Goal: Navigation & Orientation: Understand site structure

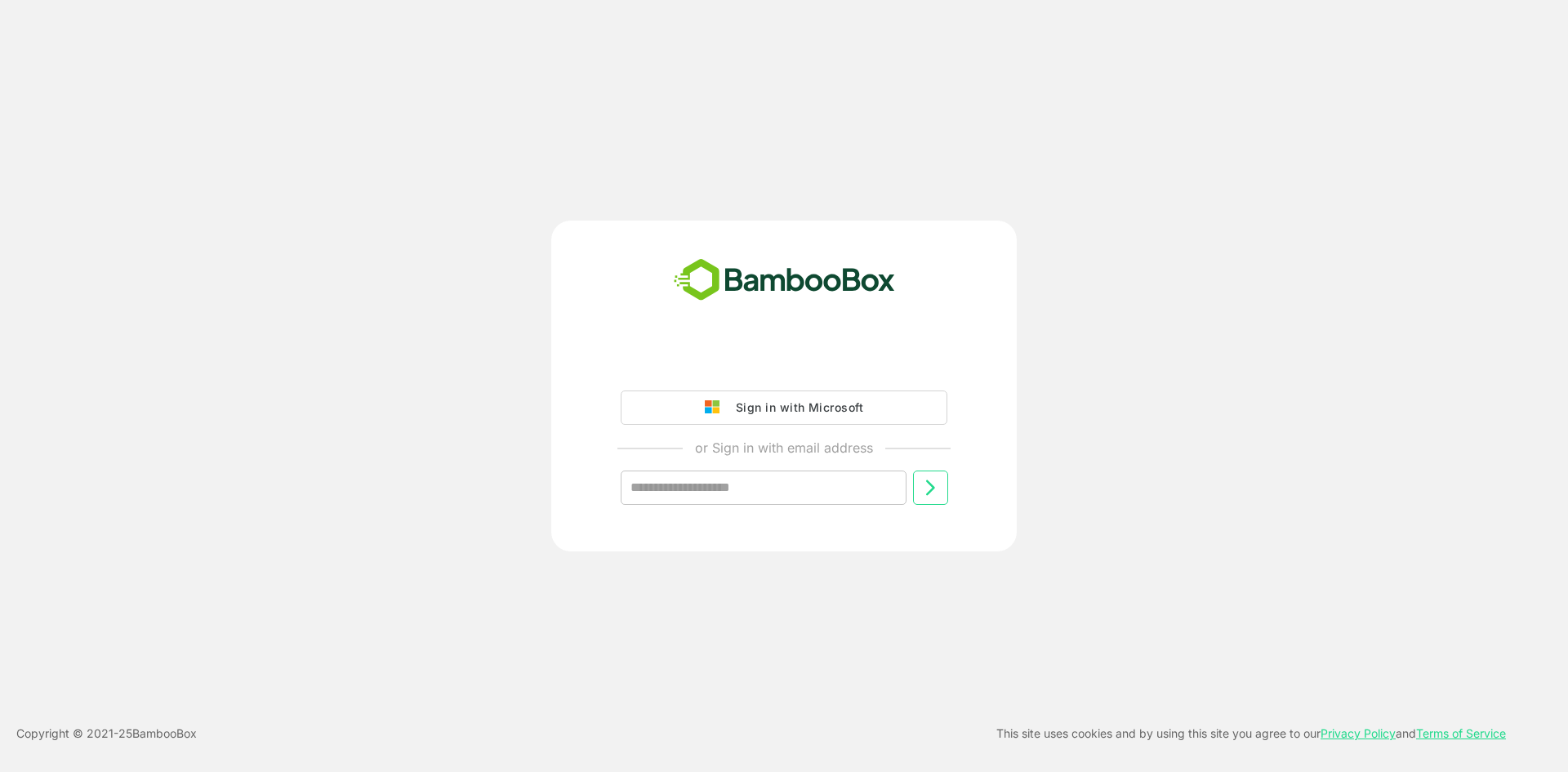
click at [777, 404] on div "Sign in with Microsoft" at bounding box center [794, 407] width 135 height 21
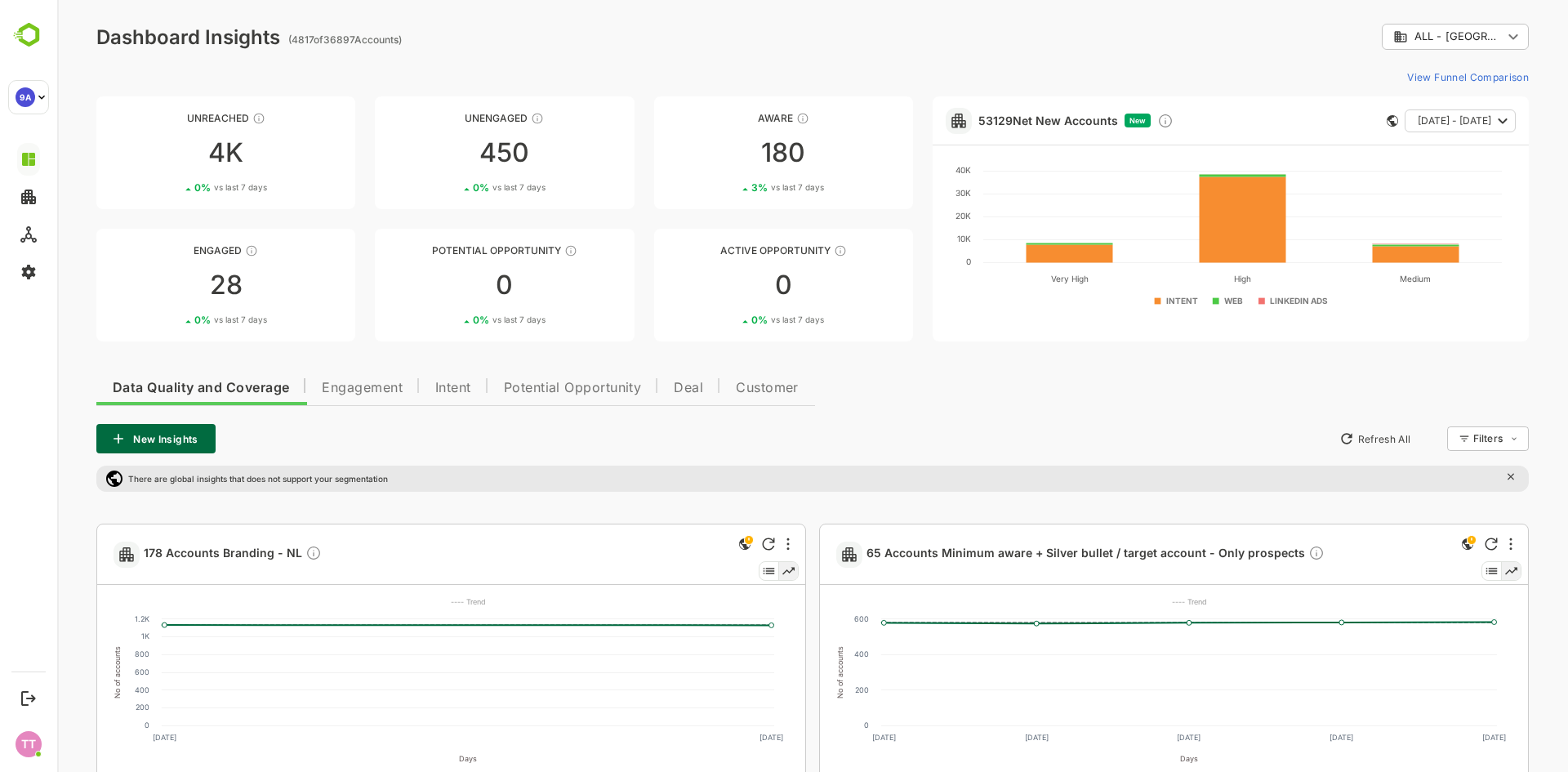
click at [341, 39] on ag "( 4817 of 36897 Accounts)" at bounding box center [345, 39] width 114 height 12
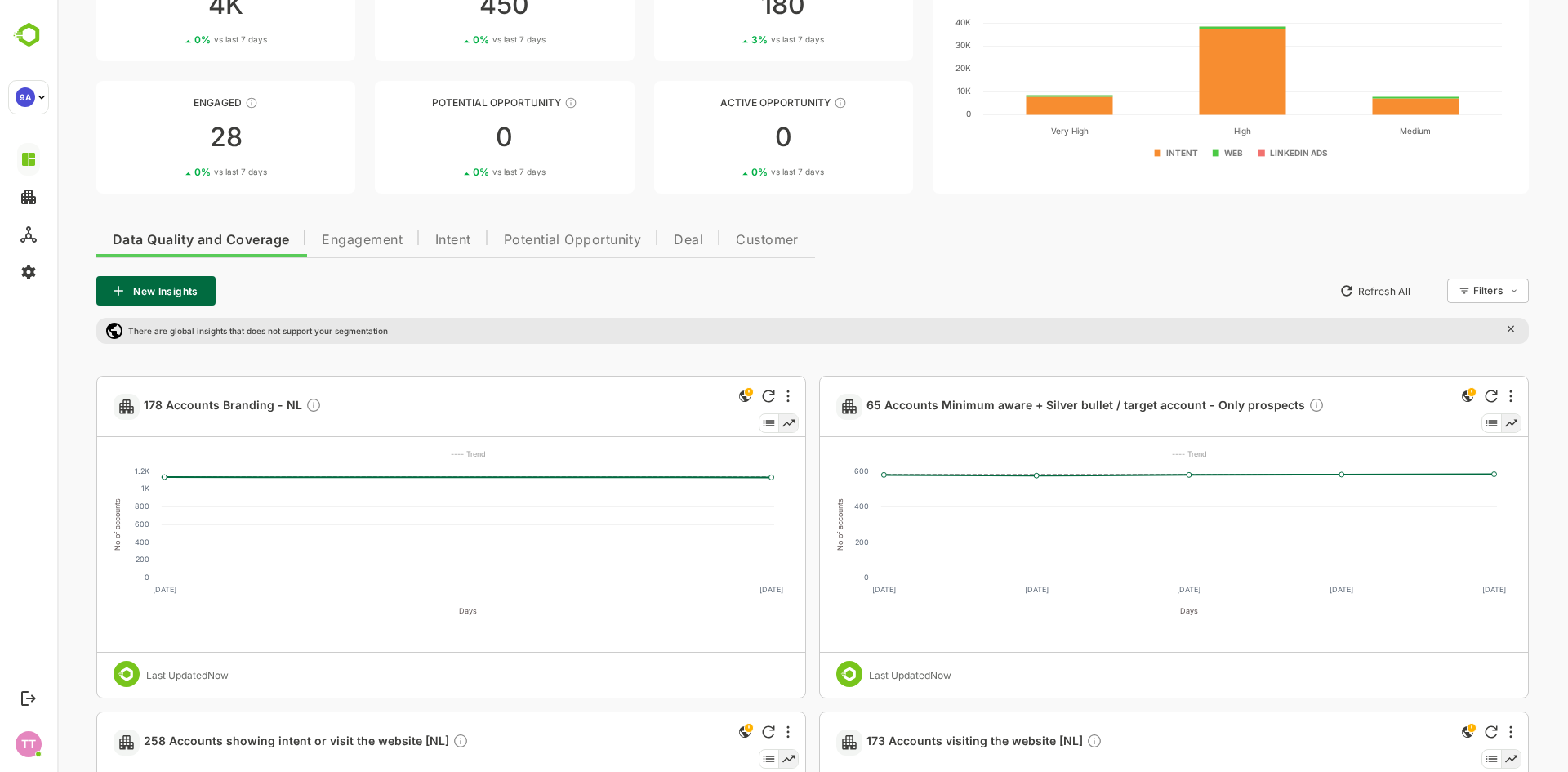
scroll to position [163, 0]
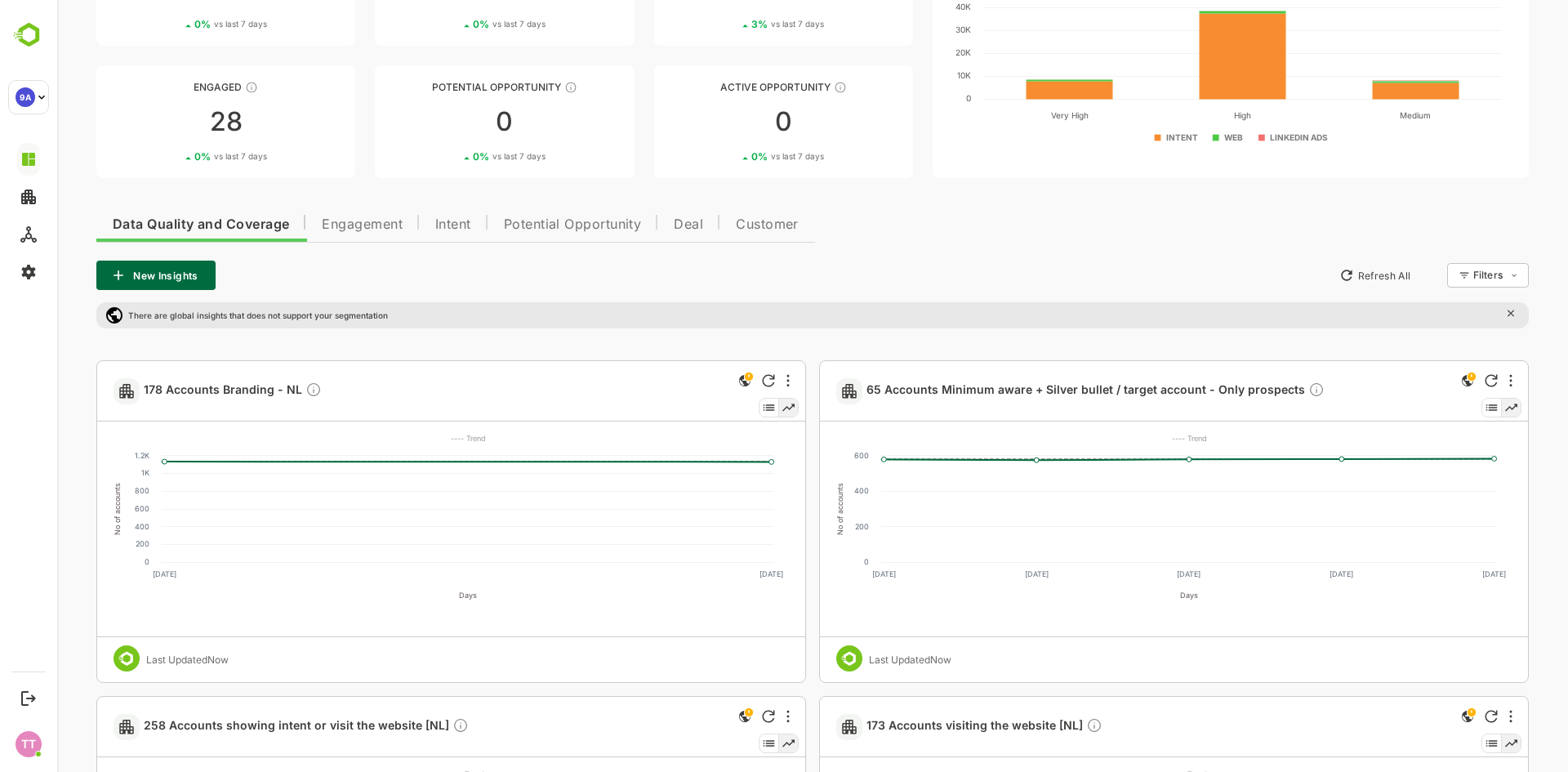
click at [453, 214] on button "Intent" at bounding box center [453, 222] width 68 height 39
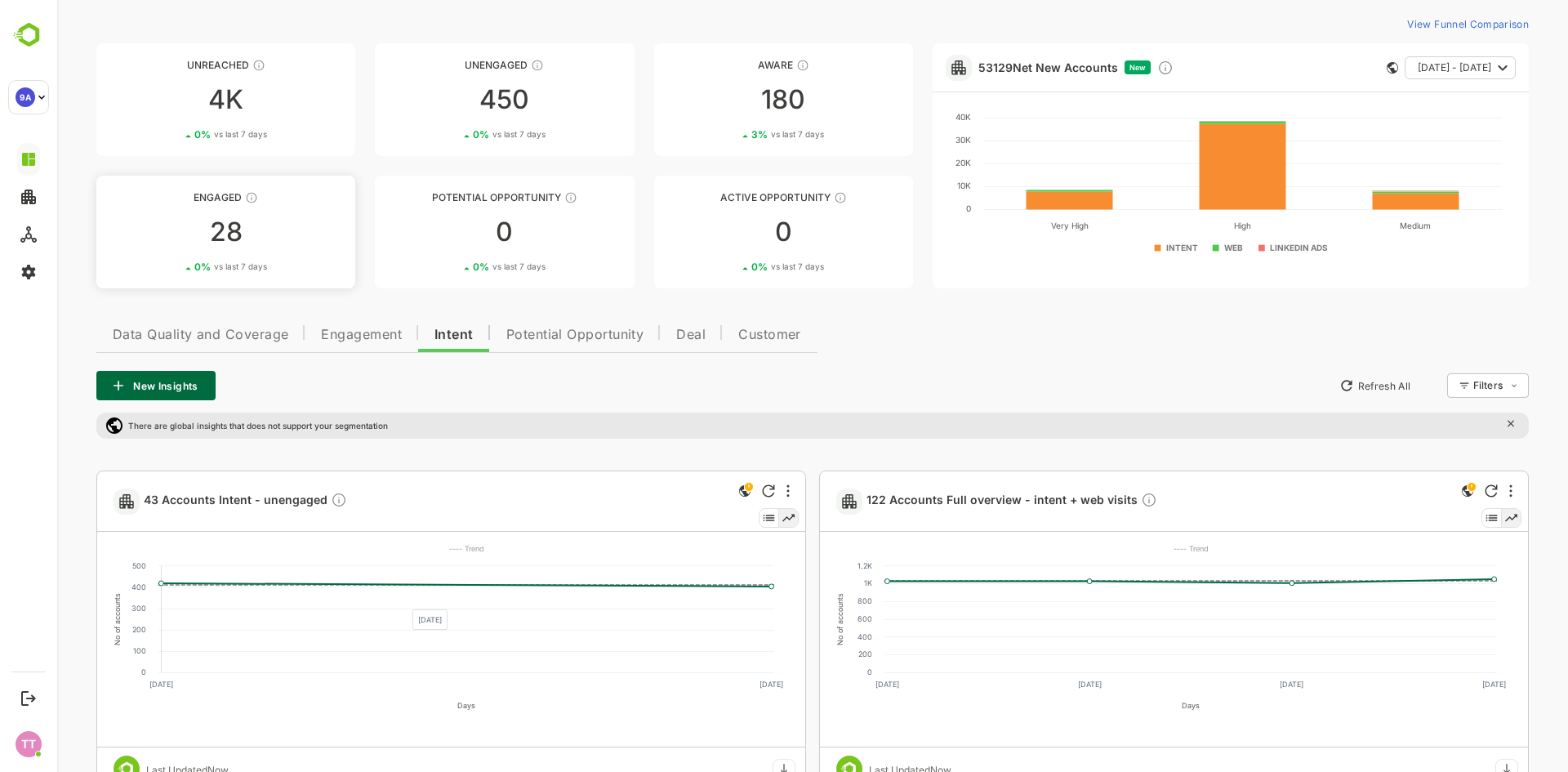
scroll to position [0, 0]
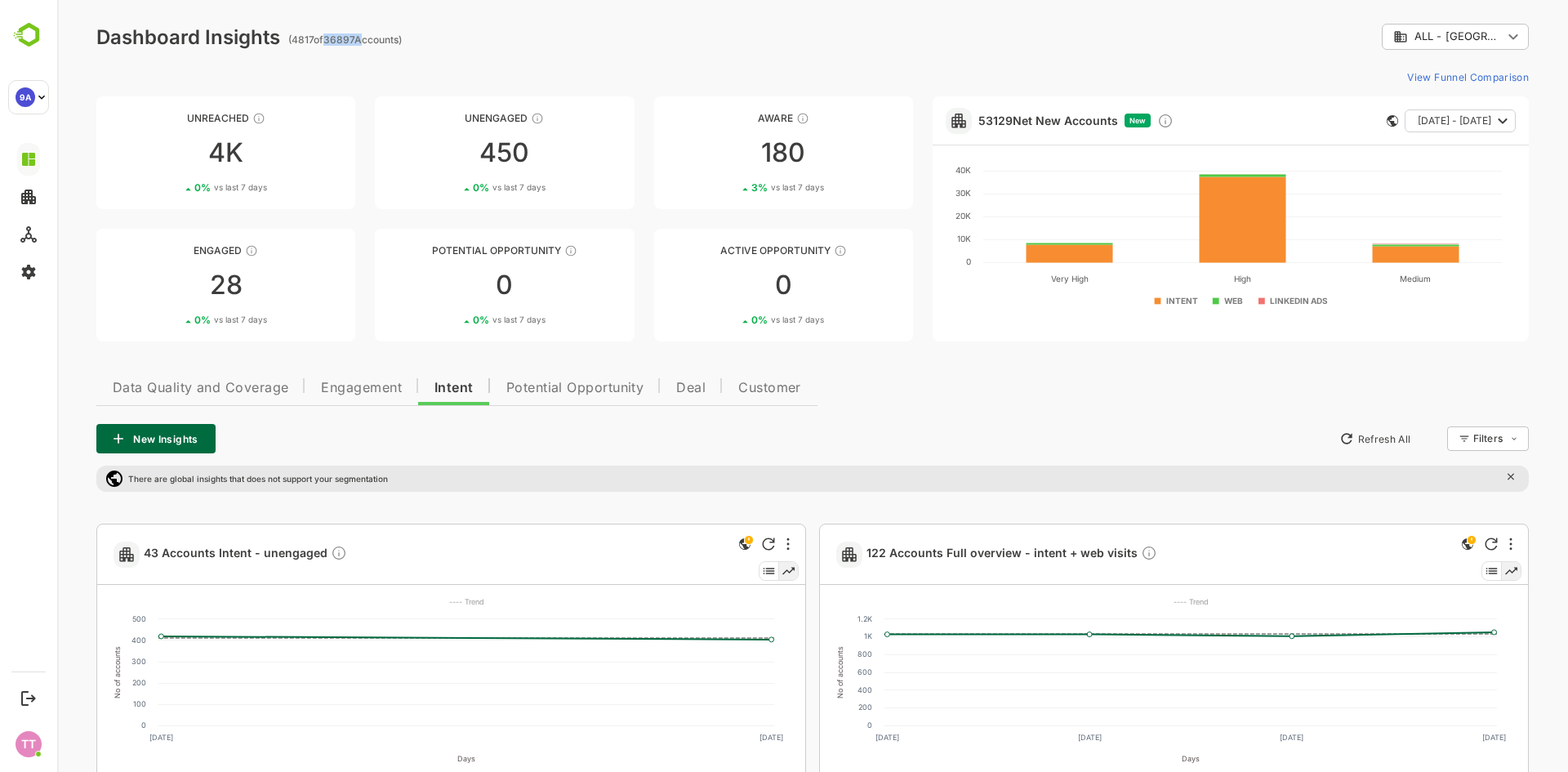
click at [276, 386] on span "Data Quality and Coverage" at bounding box center [200, 387] width 176 height 13
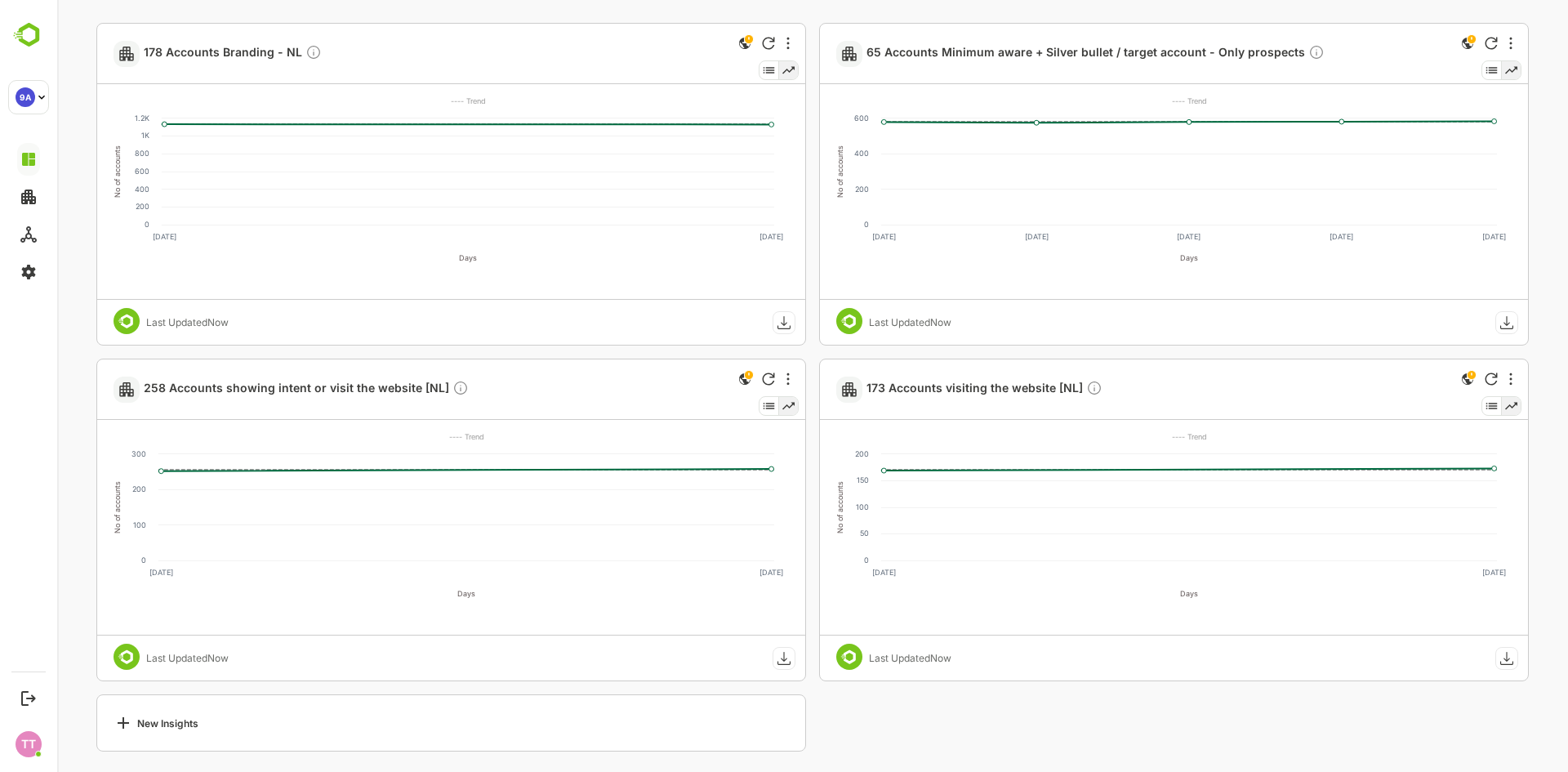
scroll to position [506, 0]
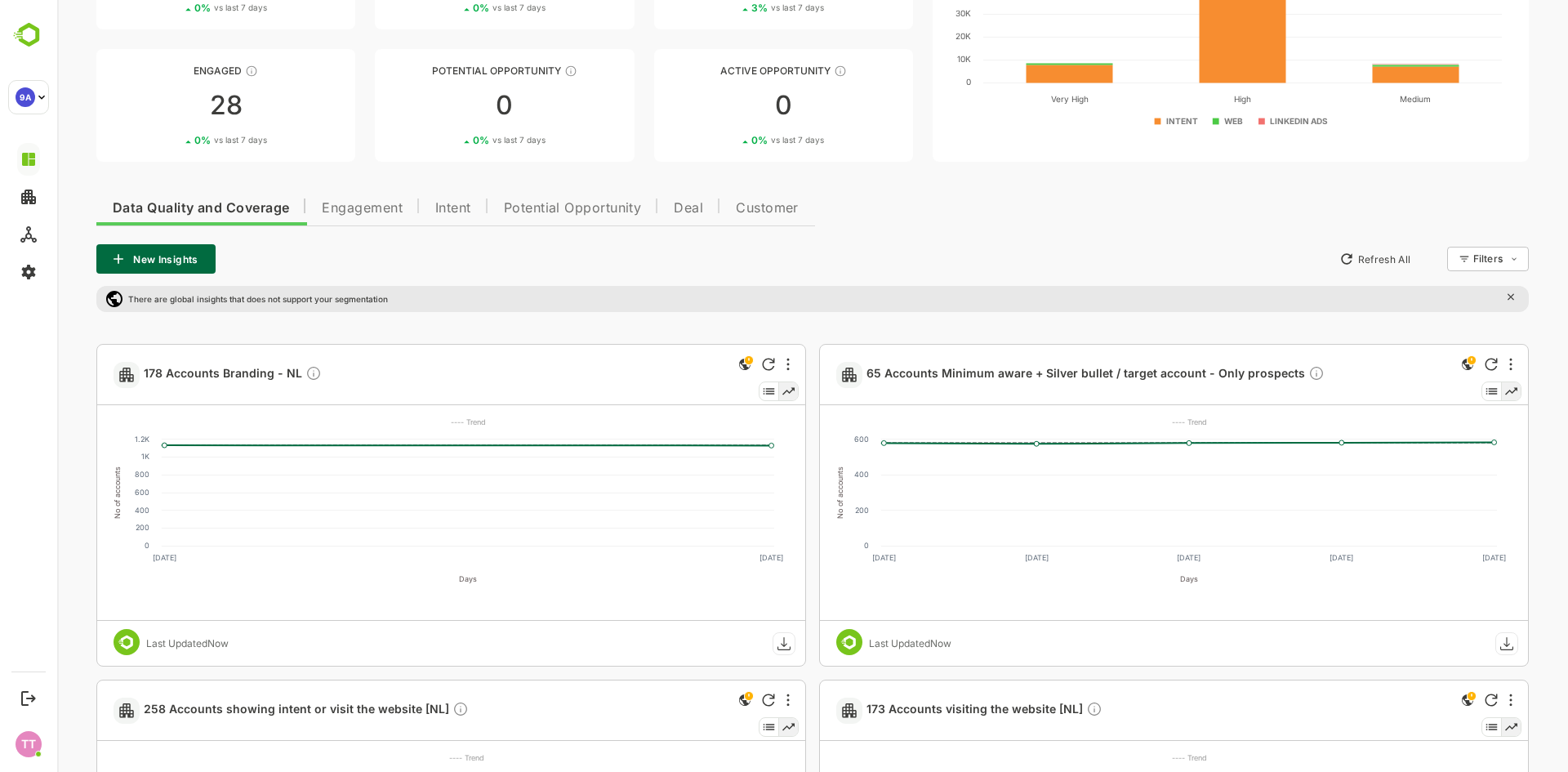
click at [359, 197] on button "Engagement" at bounding box center [362, 205] width 114 height 39
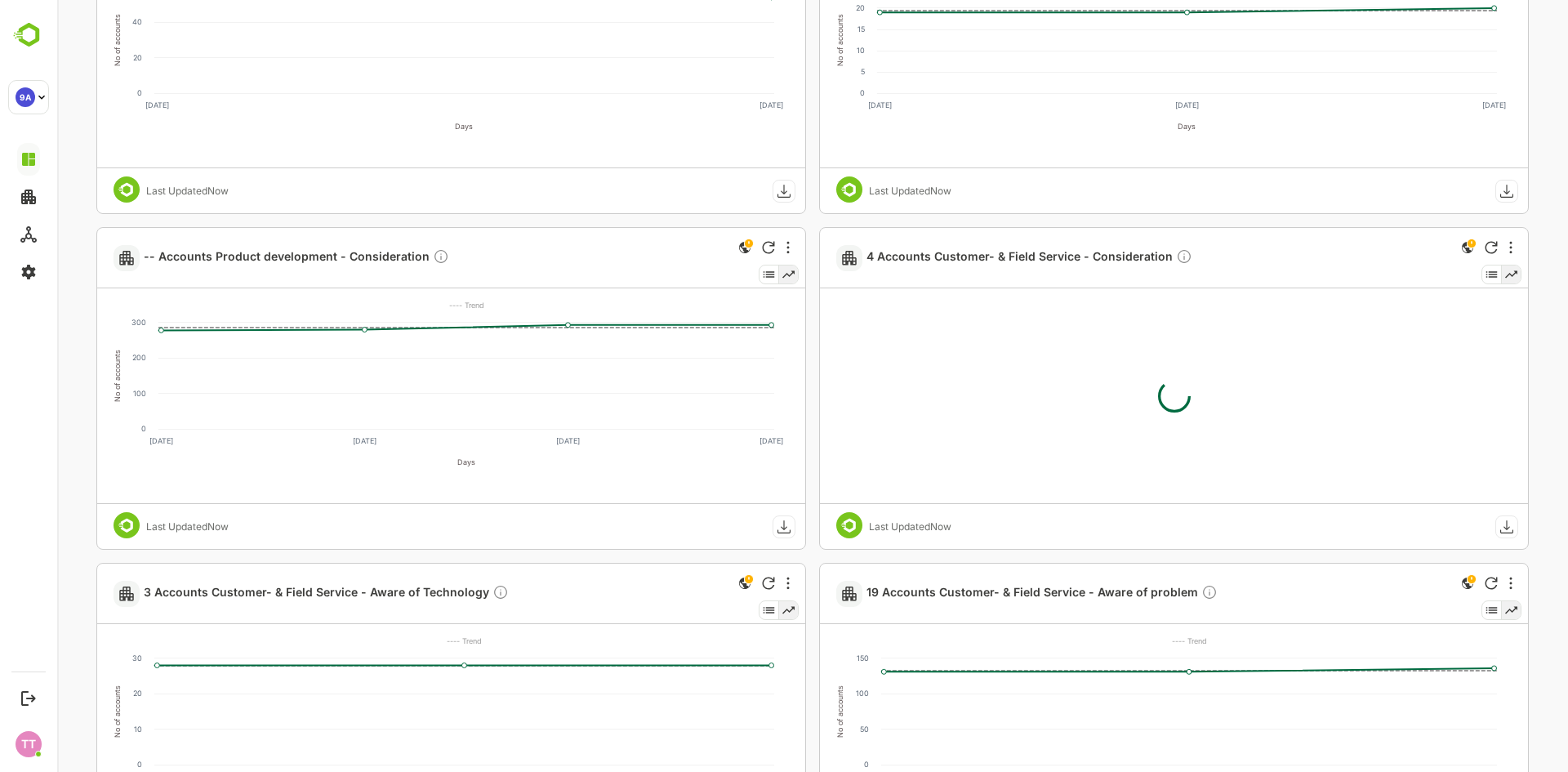
scroll to position [997, 0]
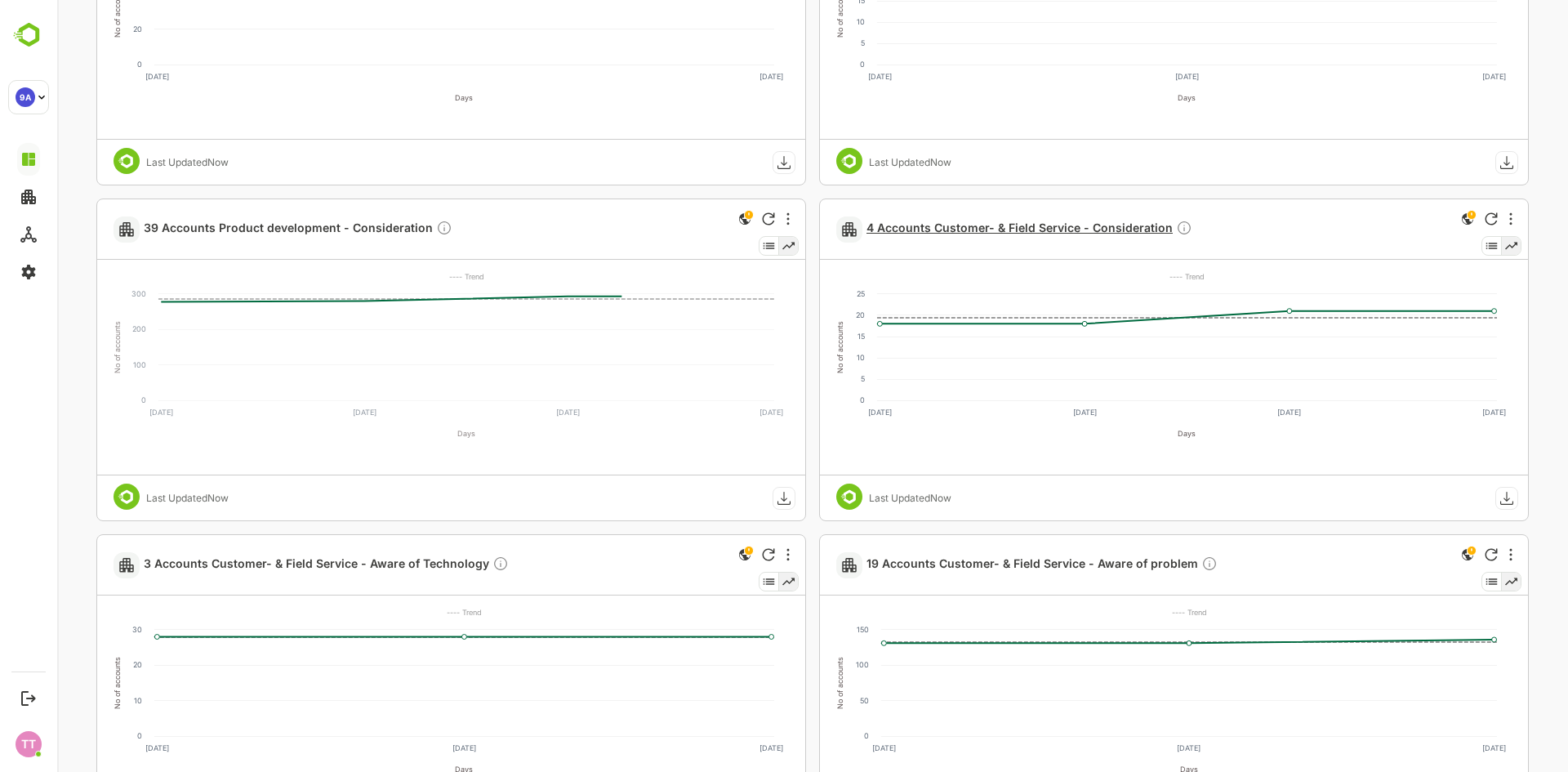
click at [1057, 230] on span "4 Accounts Customer- & Field Service - Consideration" at bounding box center [1029, 228] width 326 height 18
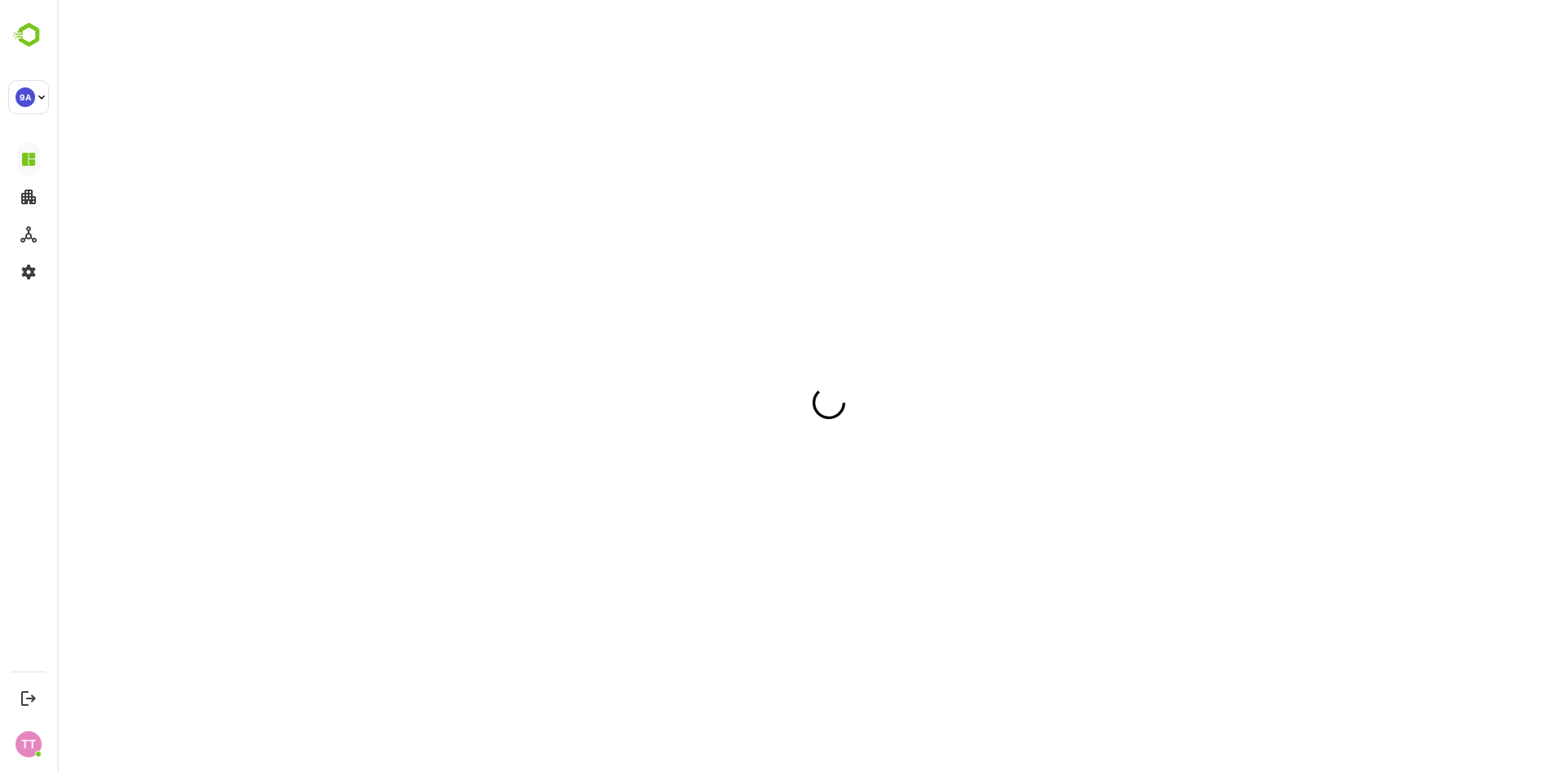
scroll to position [0, 0]
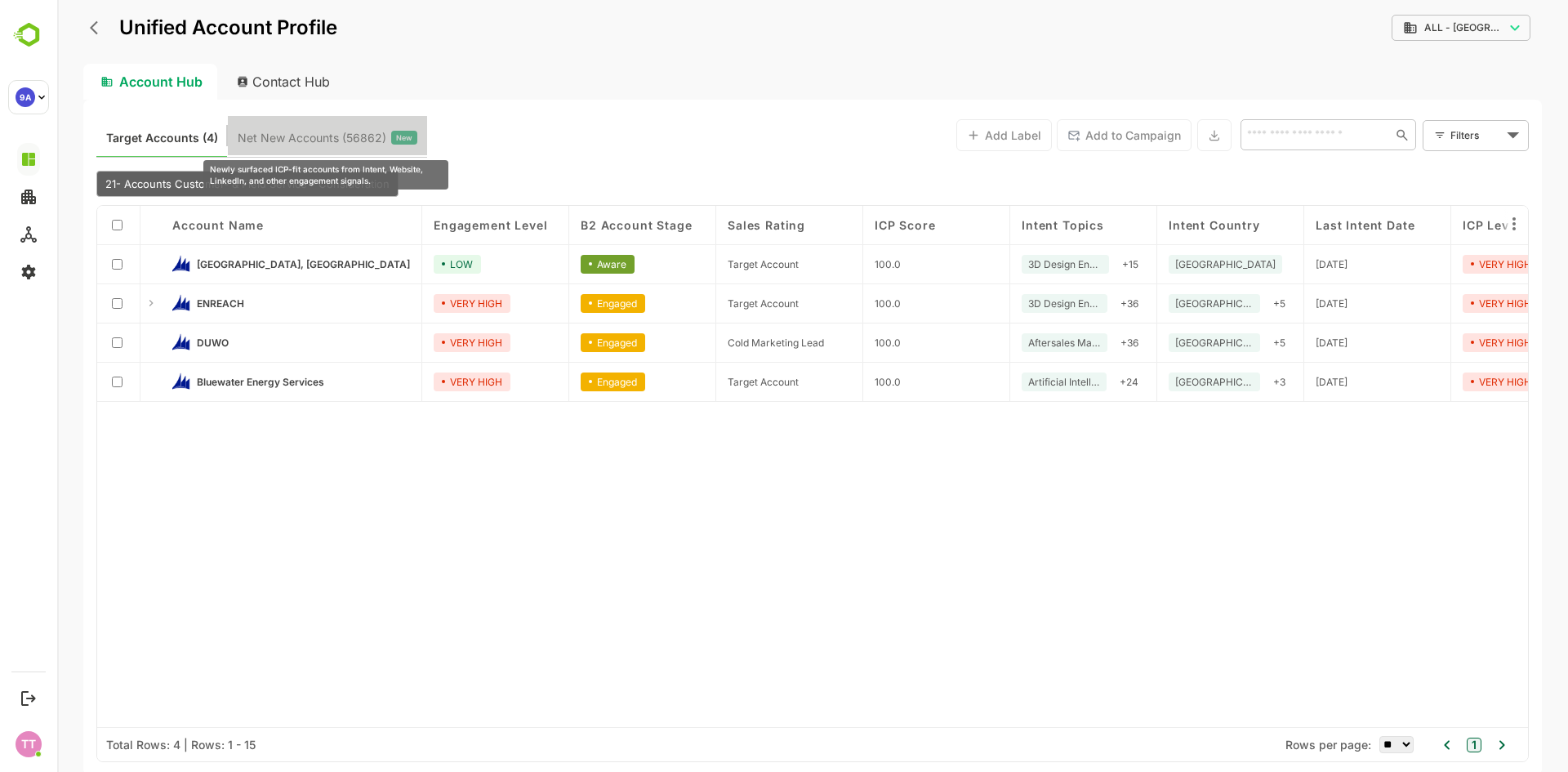
click at [281, 139] on span "Net New Accounts ( 56862 )" at bounding box center [312, 138] width 149 height 21
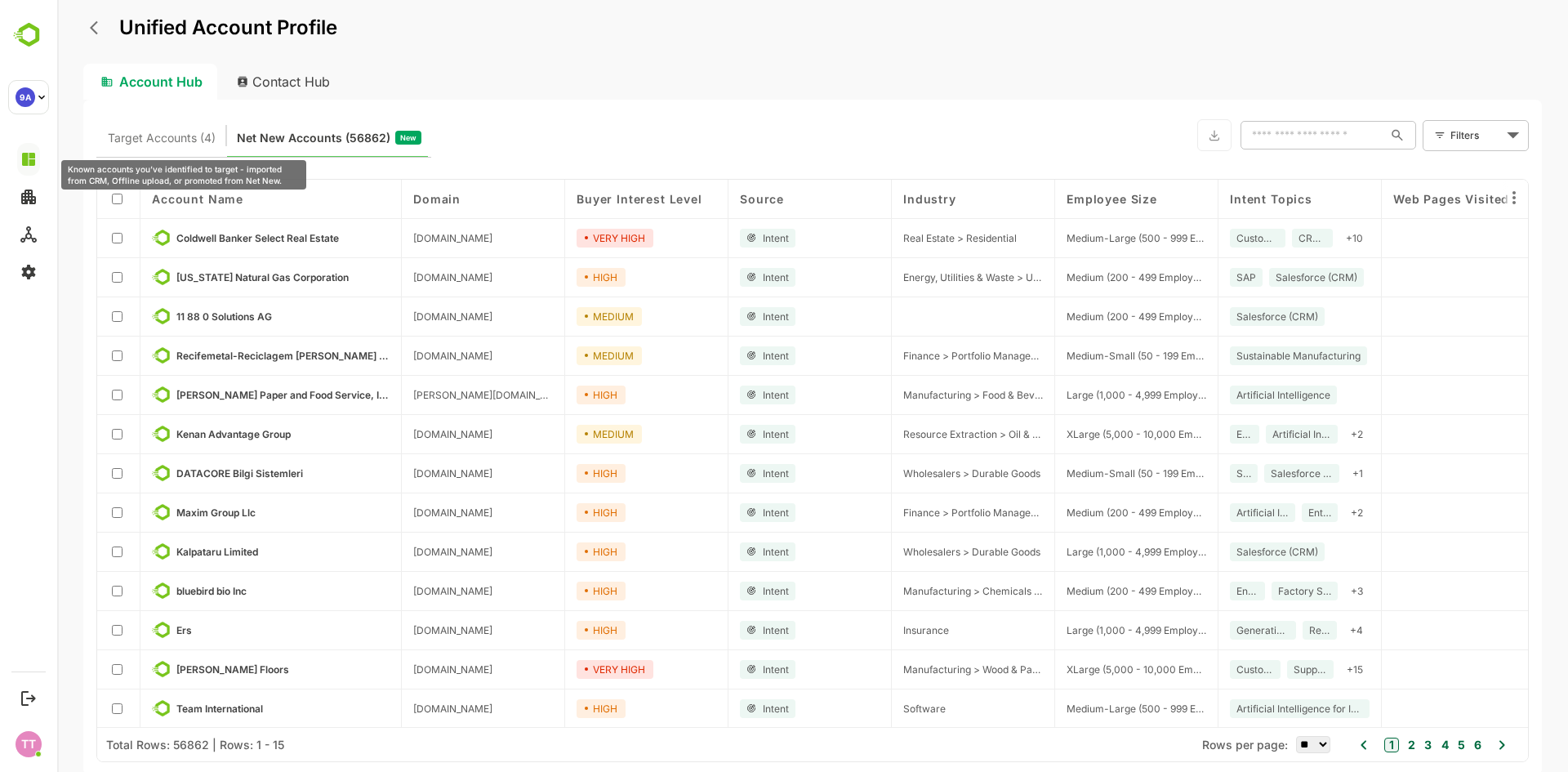
click at [163, 143] on span "Target Accounts (4)" at bounding box center [161, 138] width 108 height 21
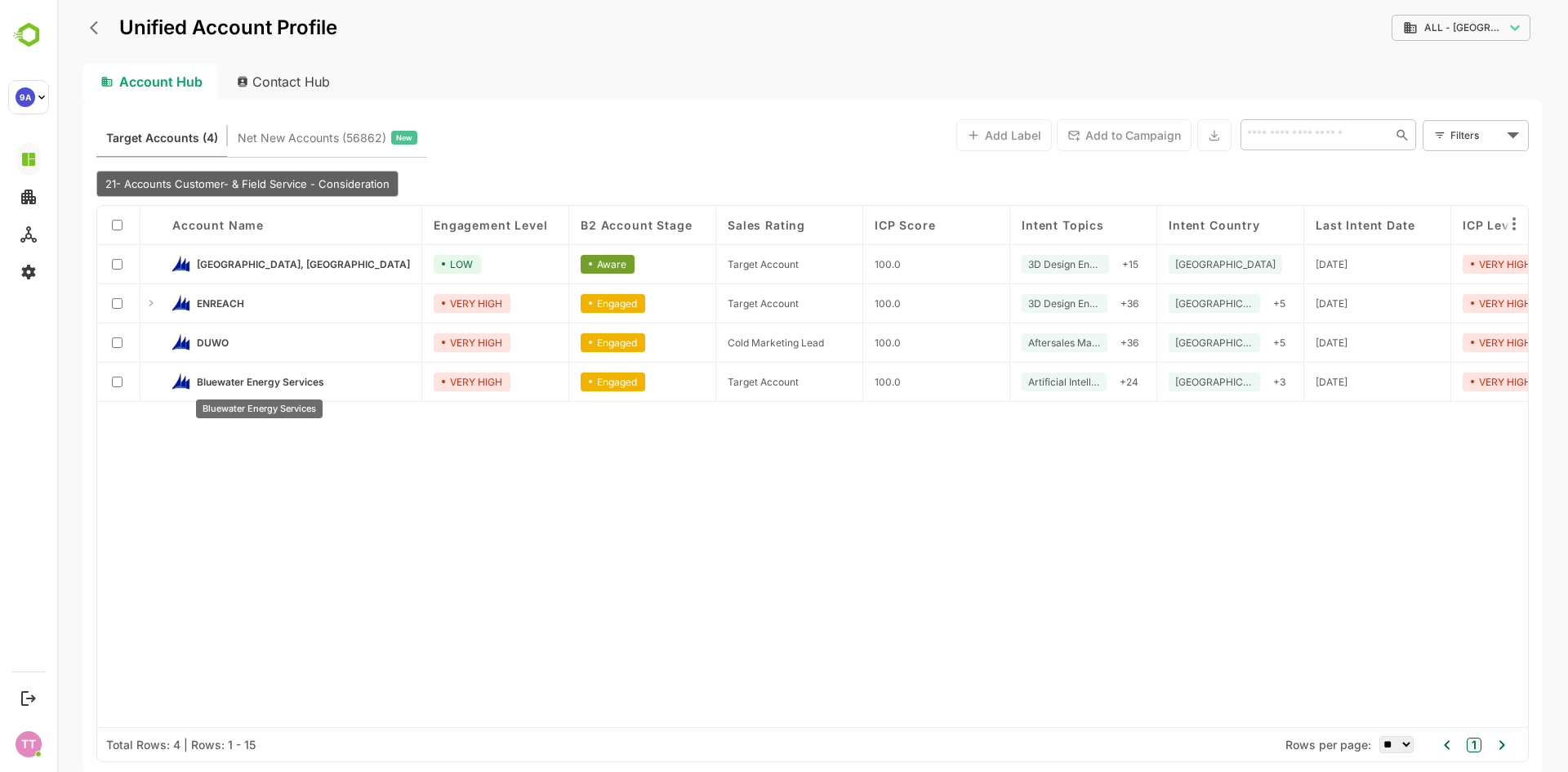
click at [260, 380] on span "Bluewater Energy Services" at bounding box center [260, 382] width 128 height 12
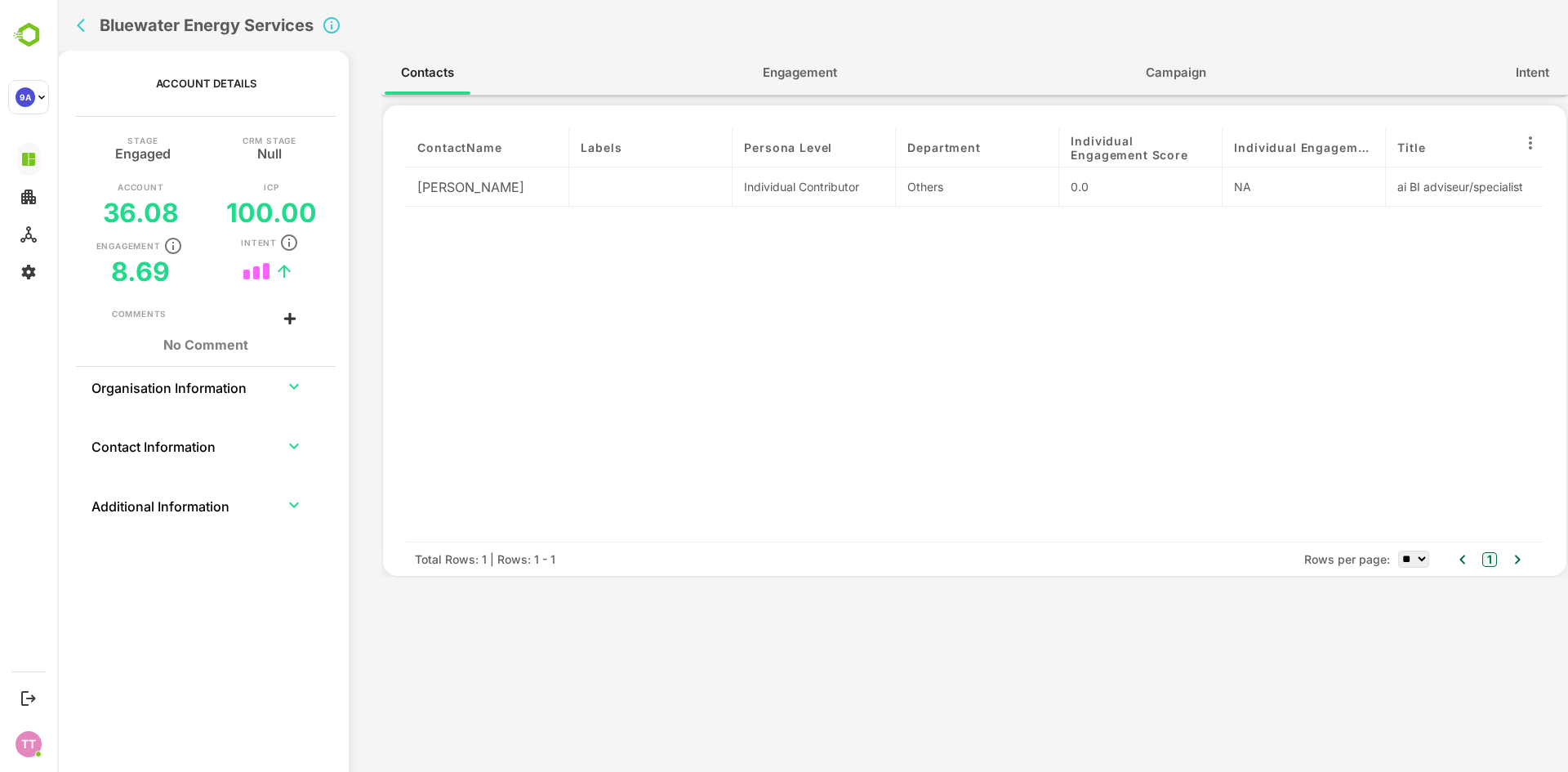
click at [298, 384] on icon "expand row" at bounding box center [294, 386] width 19 height 19
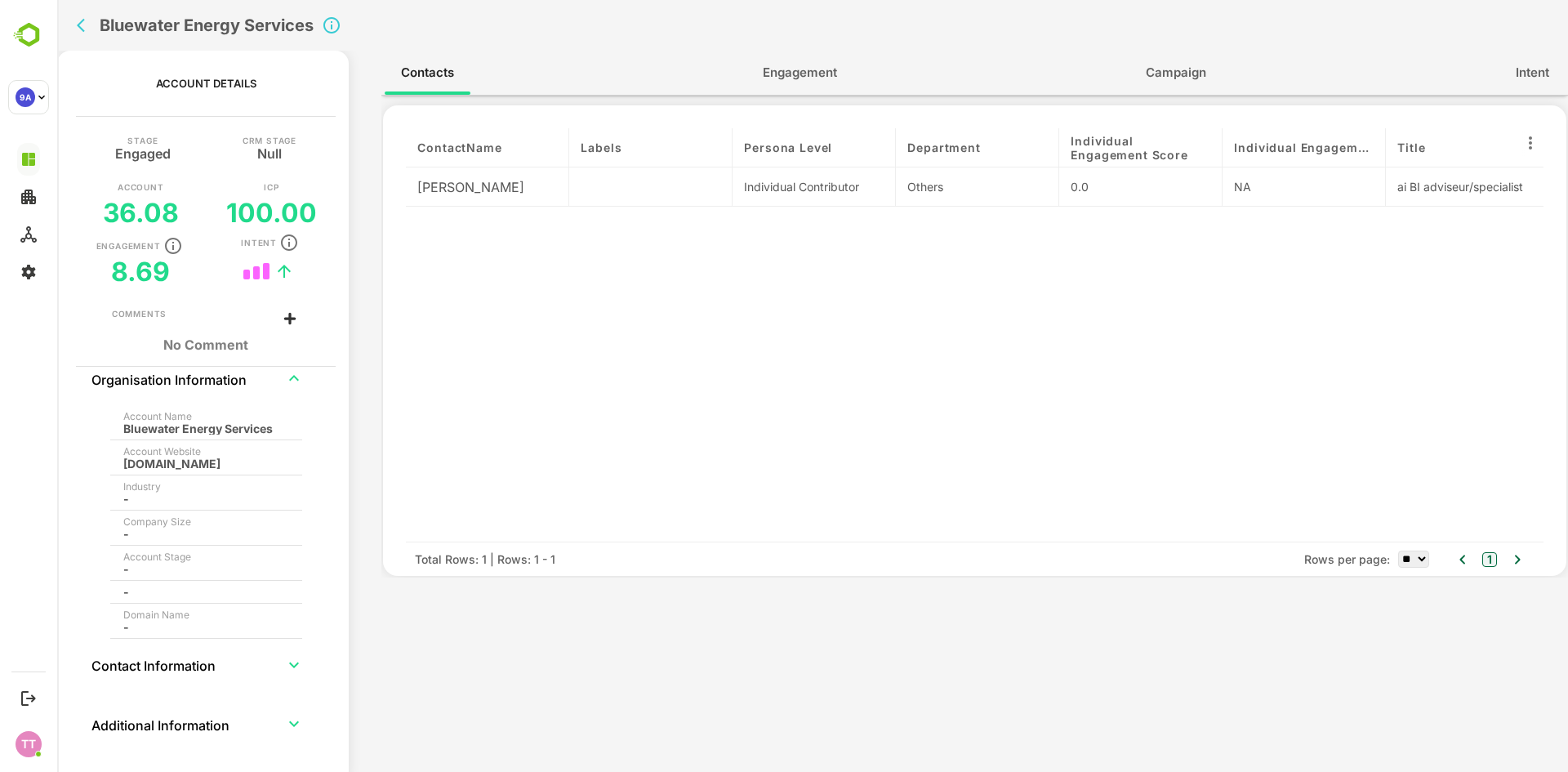
scroll to position [10, 0]
click at [290, 721] on icon "expand row" at bounding box center [294, 721] width 10 height 6
click at [290, 655] on icon "expand row" at bounding box center [294, 662] width 19 height 19
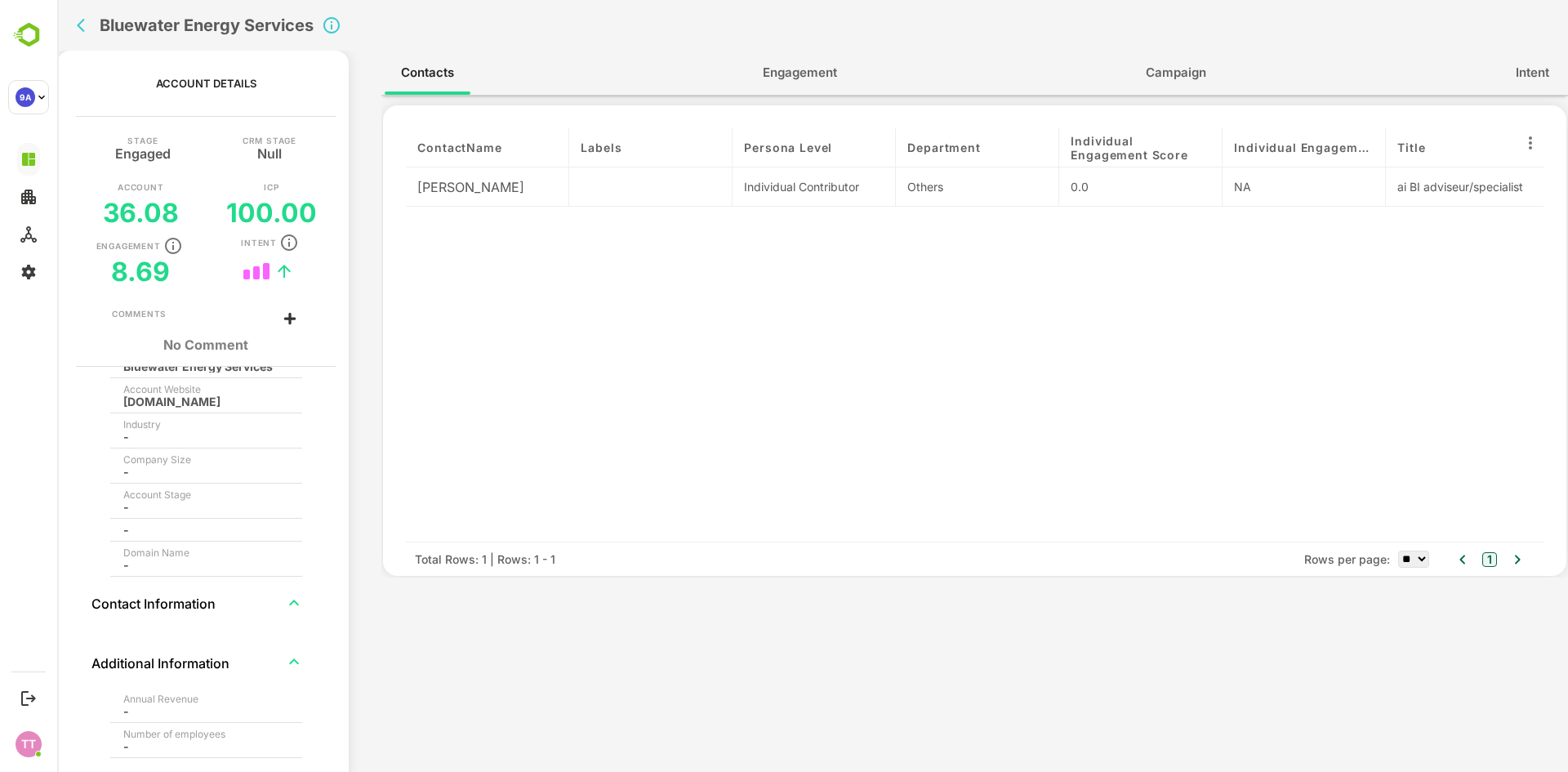
scroll to position [0, 0]
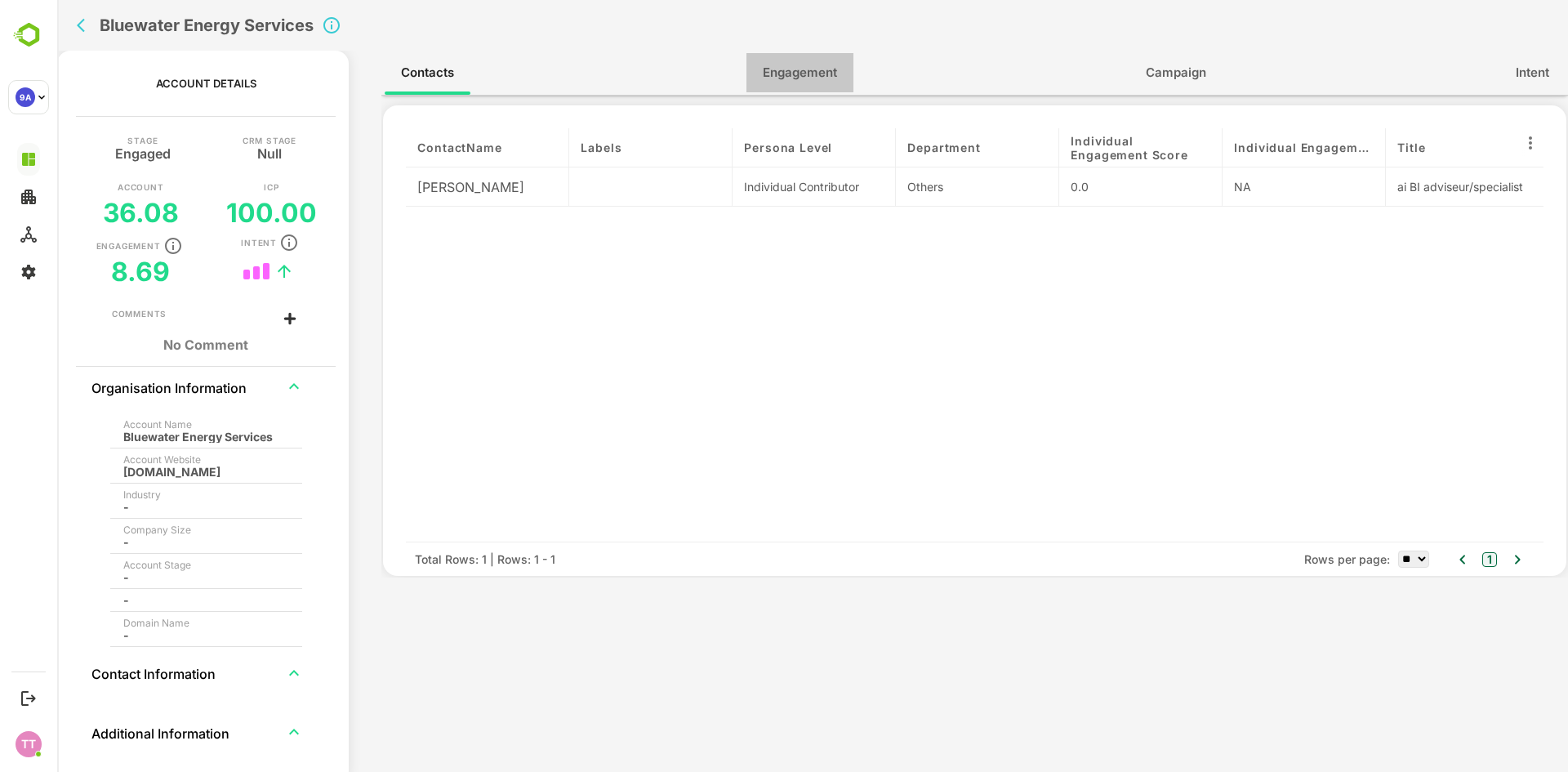
click at [802, 77] on span "Engagement" at bounding box center [800, 73] width 74 height 21
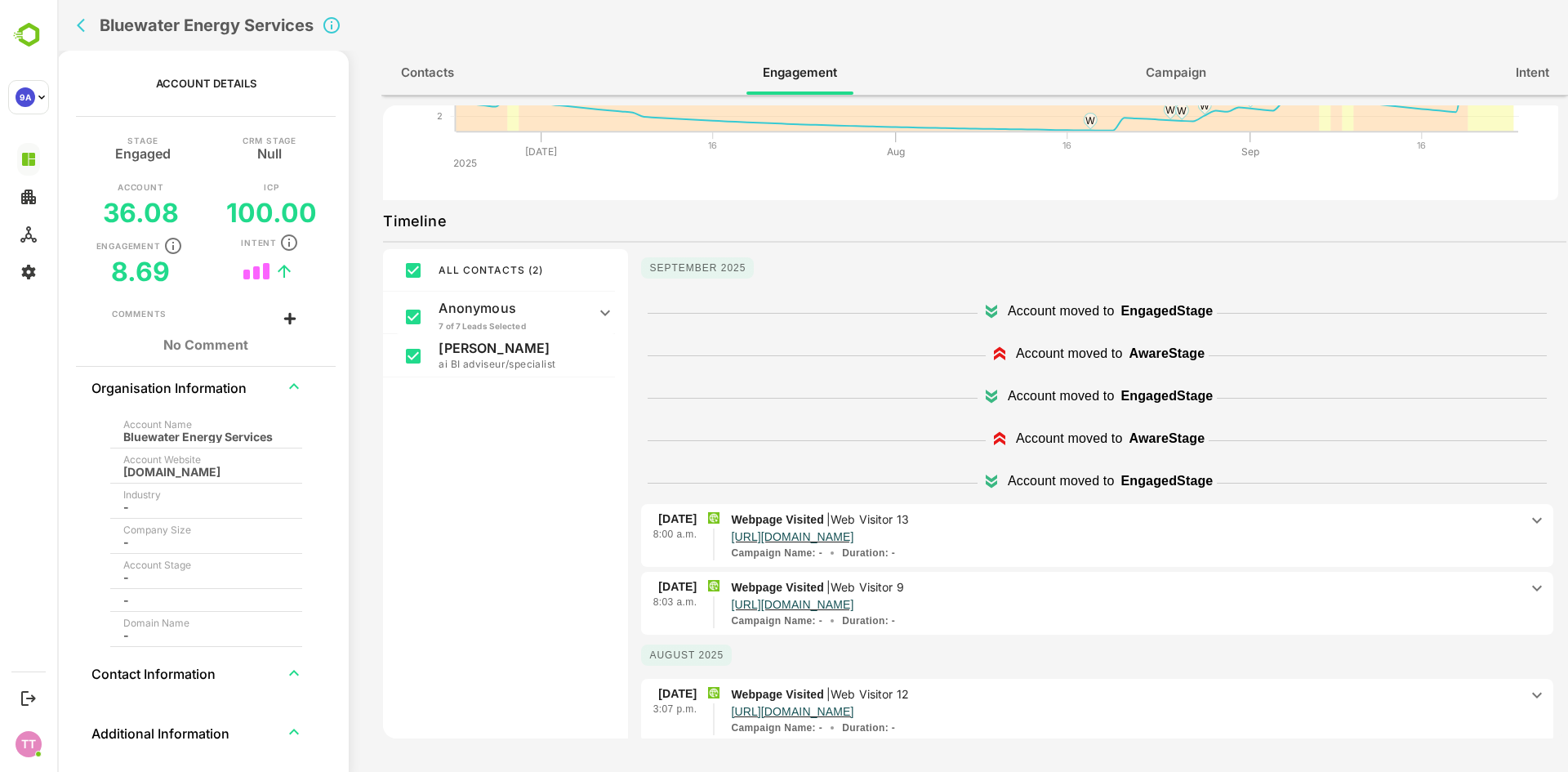
click at [184, 441] on div "Bluewater Energy Services" at bounding box center [201, 436] width 156 height 12
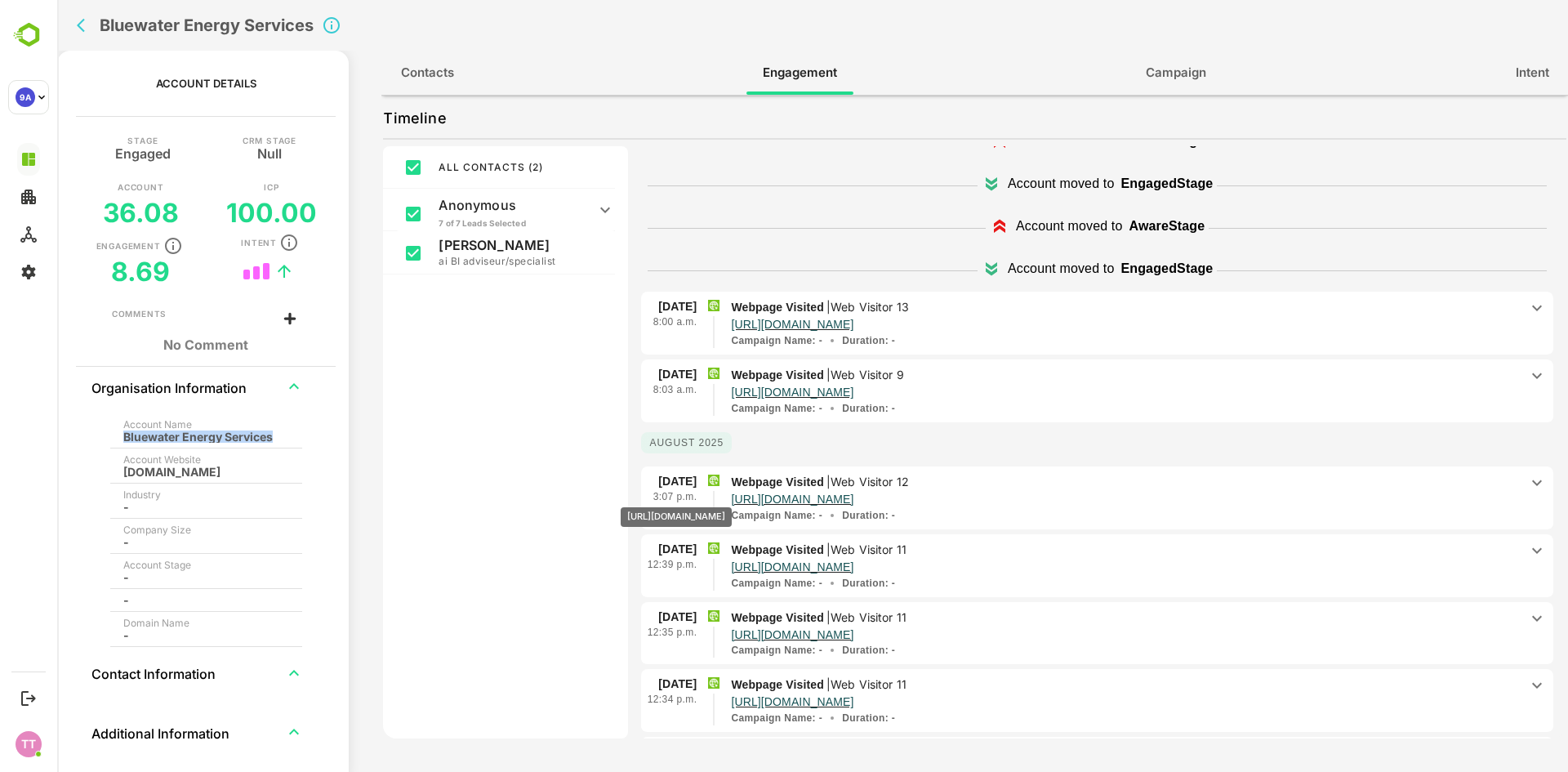
scroll to position [81, 0]
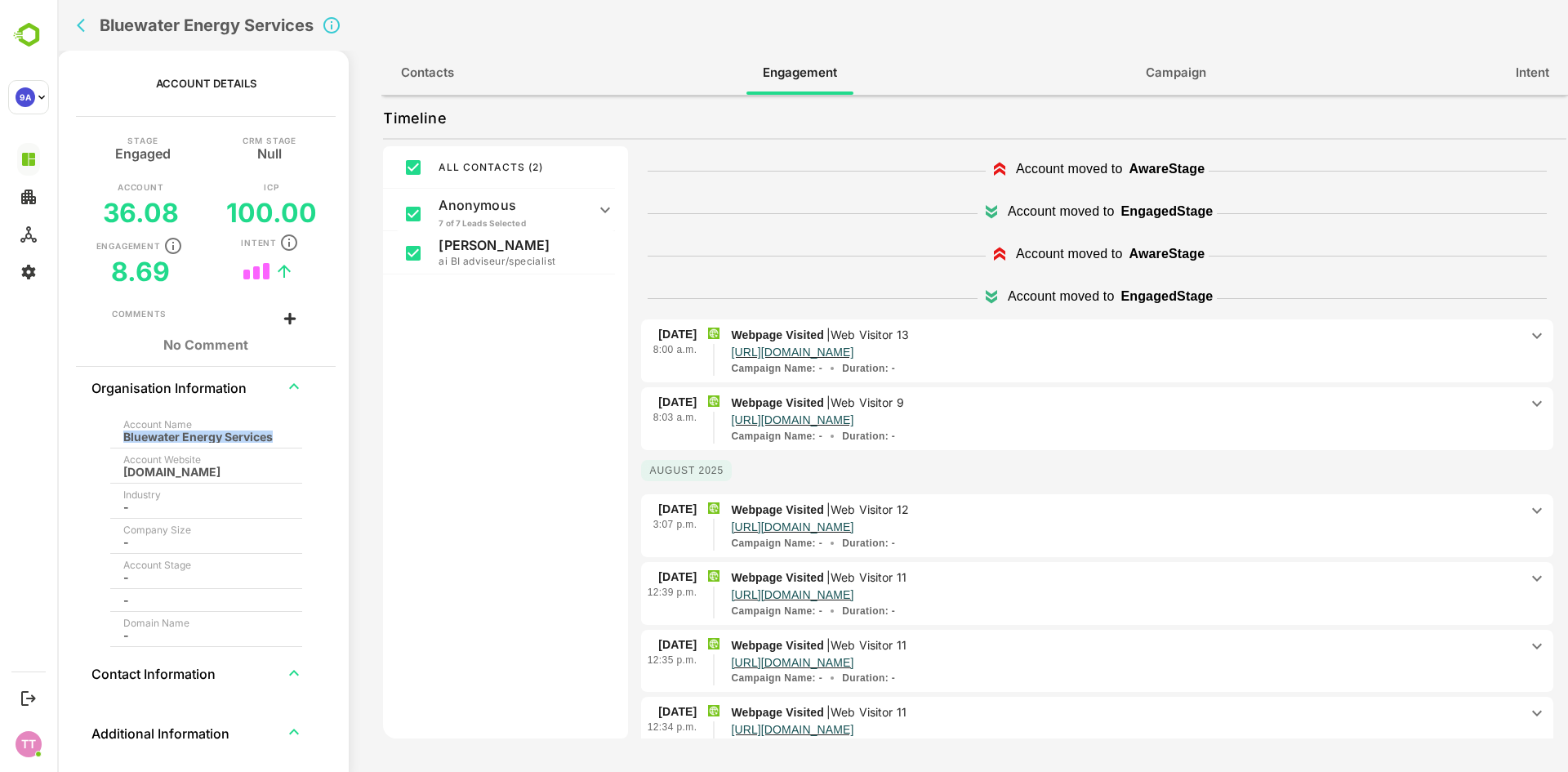
click at [494, 209] on p "Anonymous" at bounding box center [512, 205] width 147 height 17
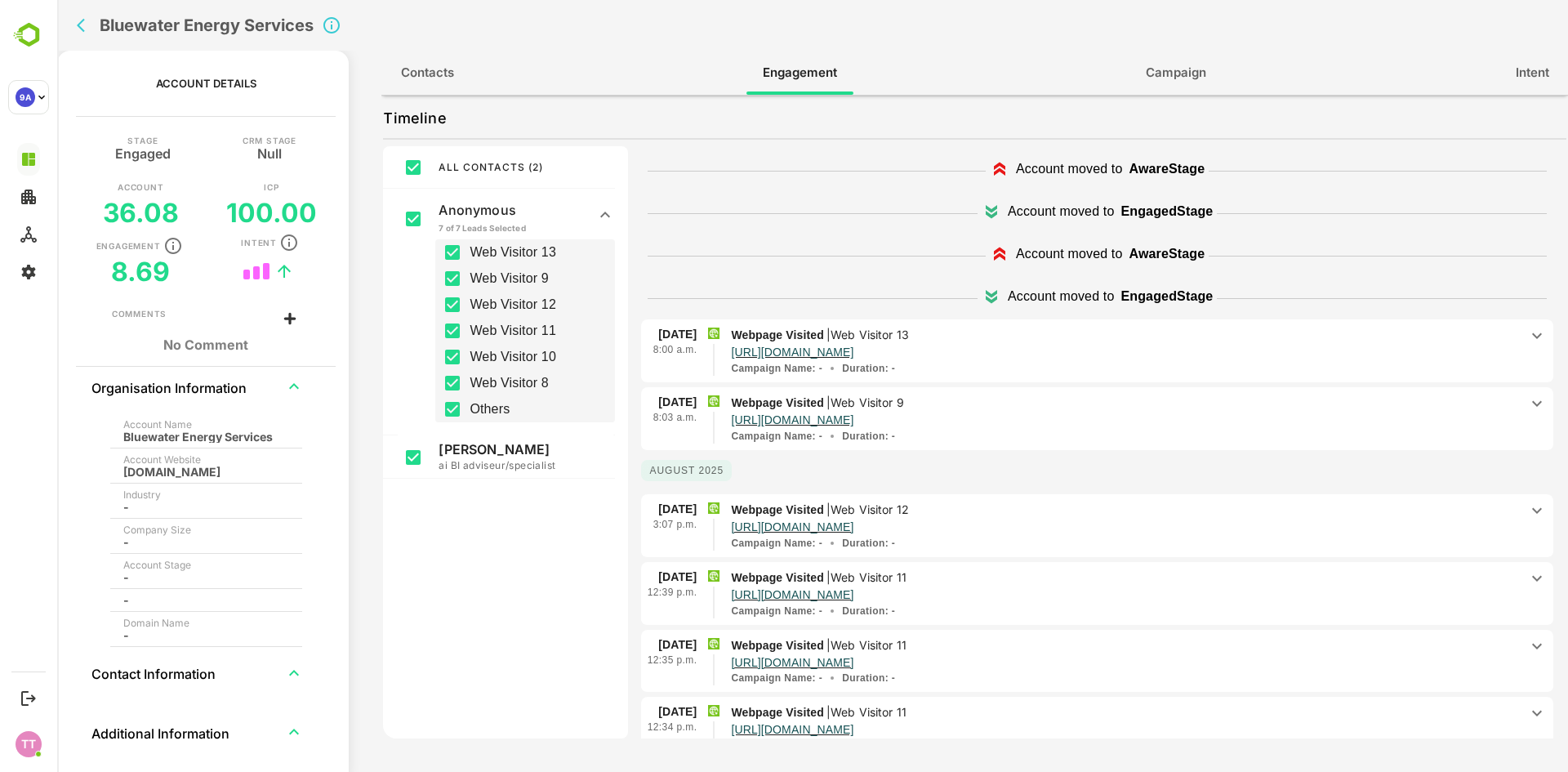
click at [525, 465] on p "ai BI adviseur/specialist" at bounding box center [512, 465] width 147 height 17
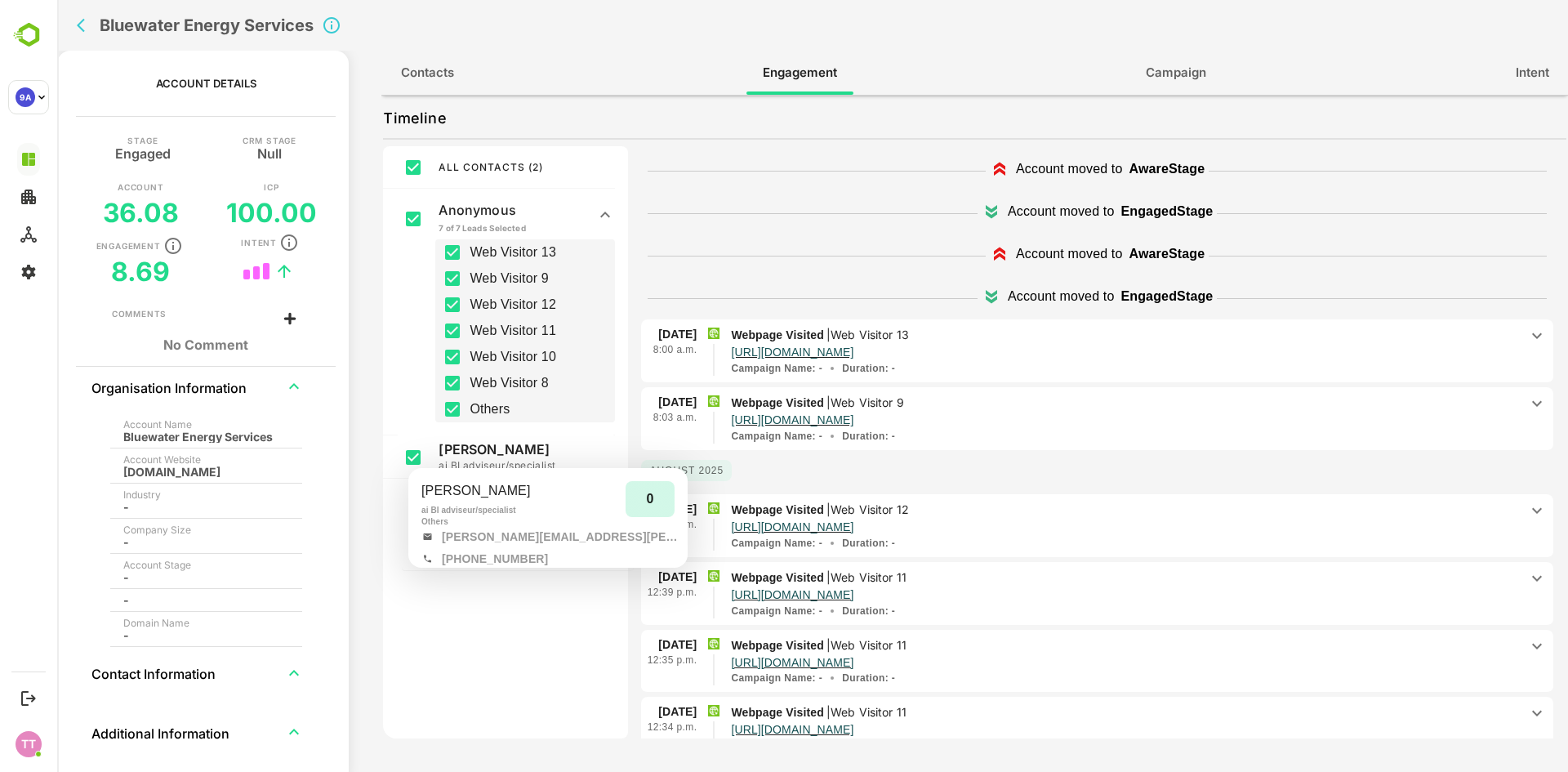
click at [517, 453] on p "Robert Simmelink" at bounding box center [512, 449] width 147 height 17
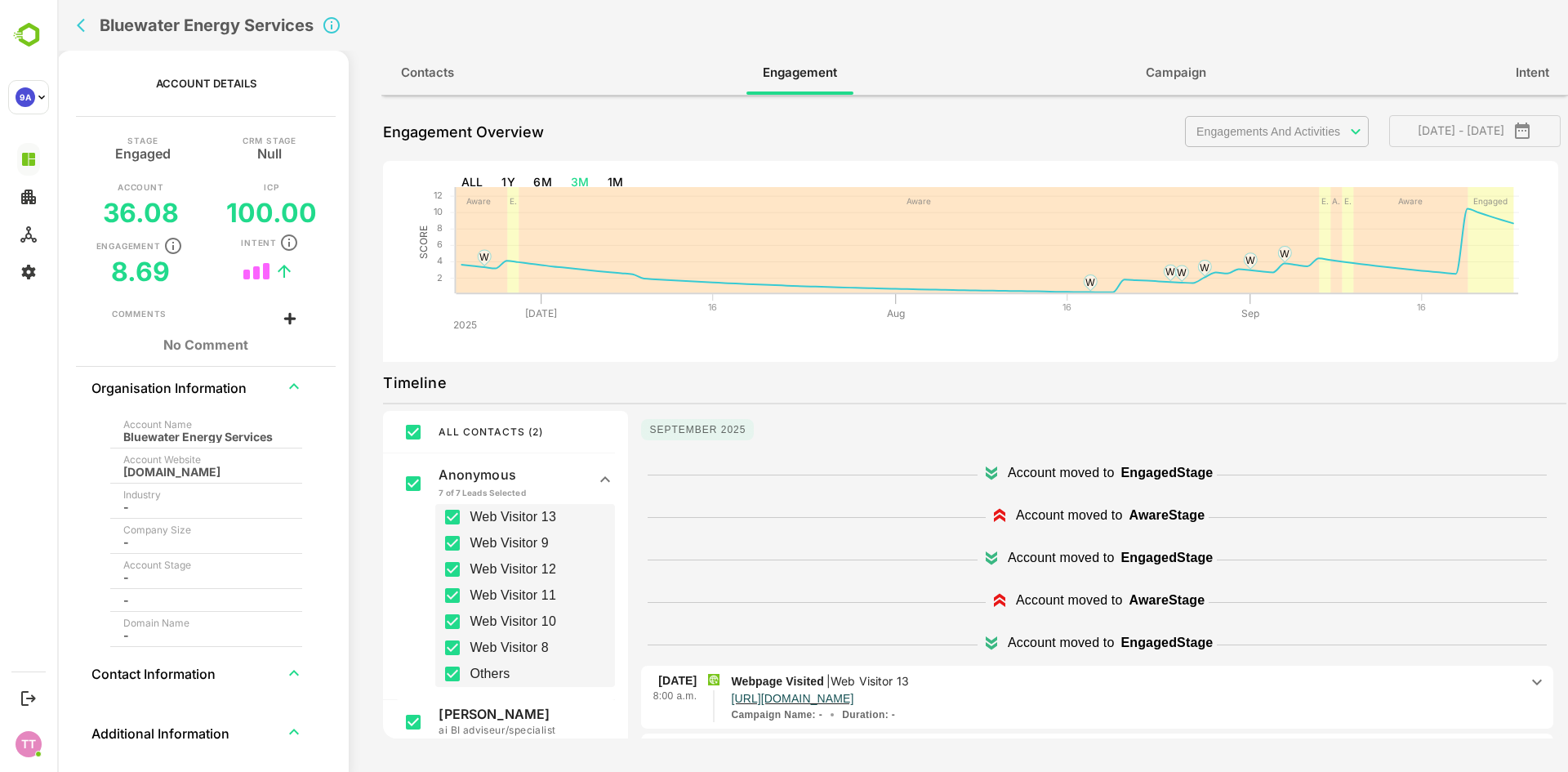
scroll to position [0, 0]
click at [86, 26] on icon "back" at bounding box center [85, 25] width 17 height 17
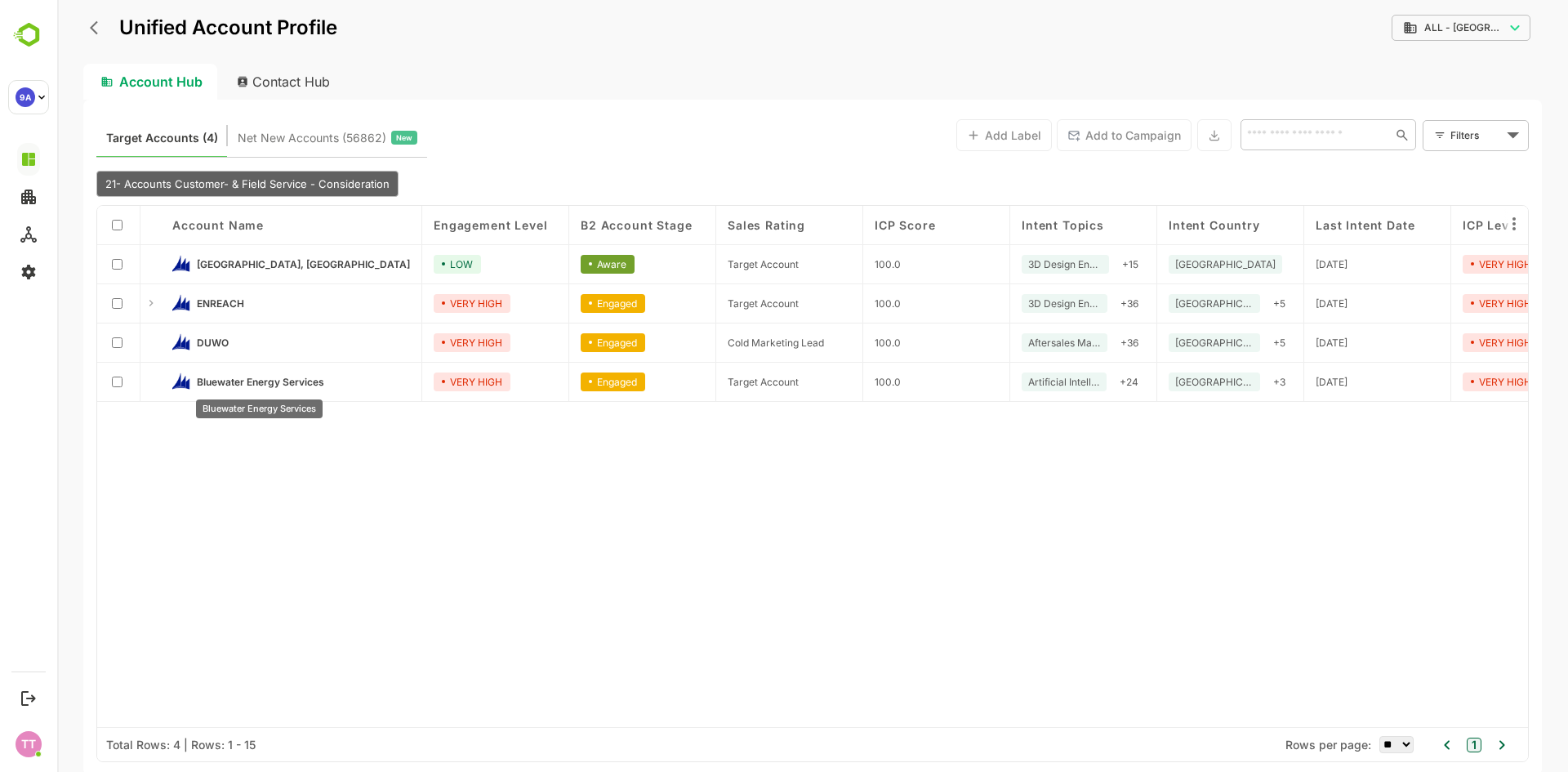
click at [276, 378] on span "Bluewater Energy Services" at bounding box center [260, 382] width 128 height 12
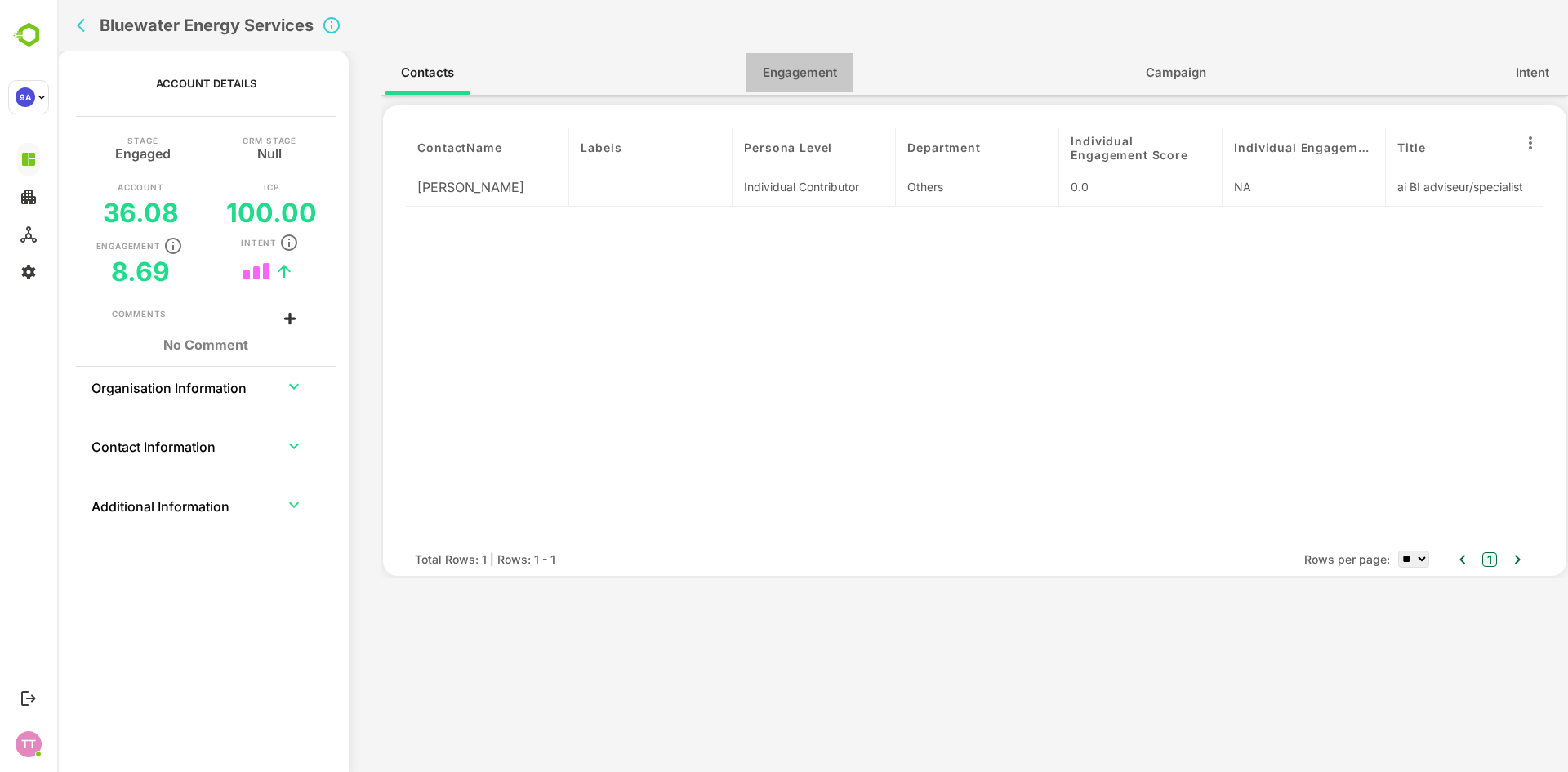
click at [829, 67] on span "Engagement" at bounding box center [800, 73] width 74 height 21
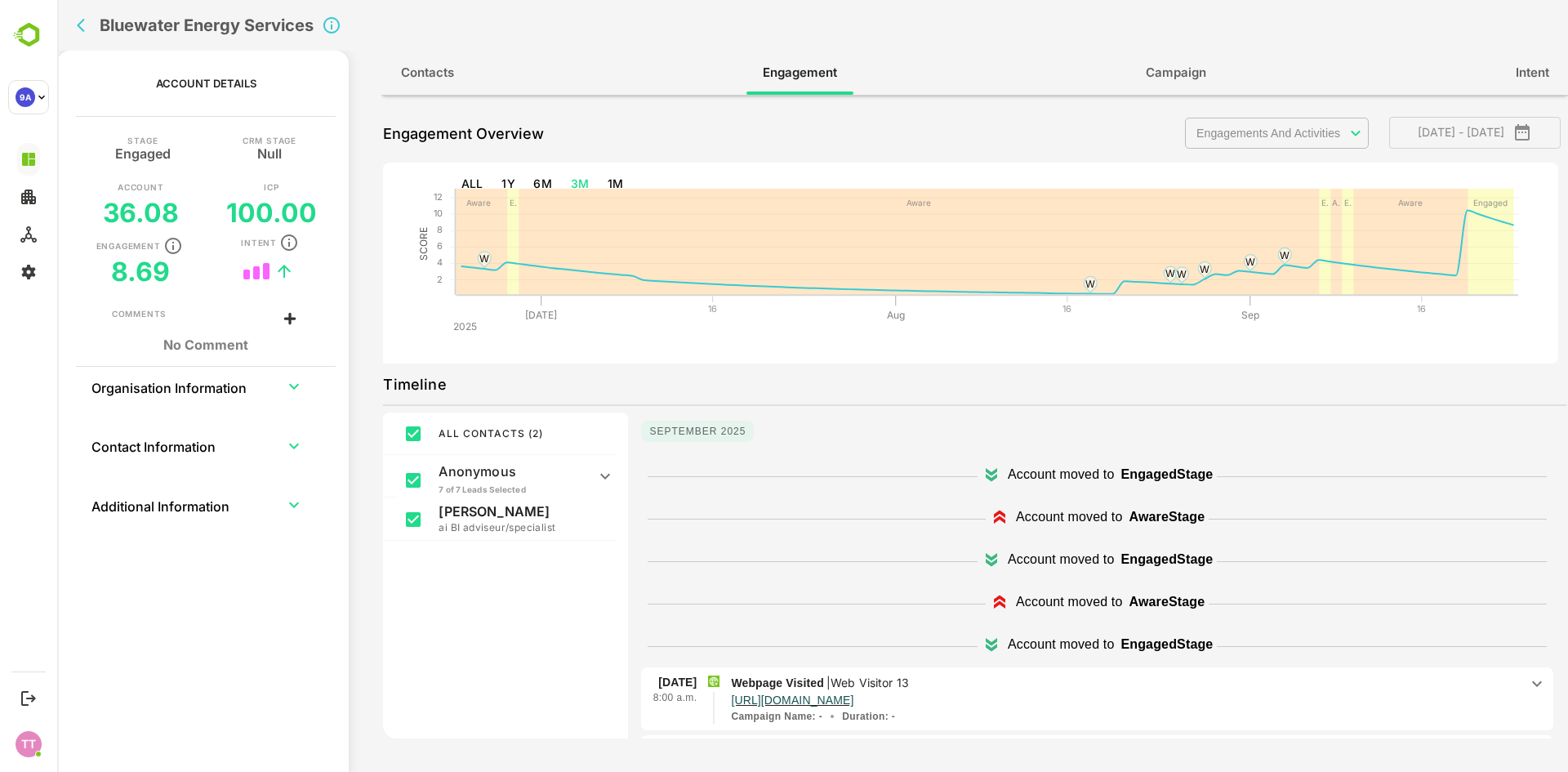
click at [499, 472] on p "Anonymous" at bounding box center [512, 471] width 147 height 17
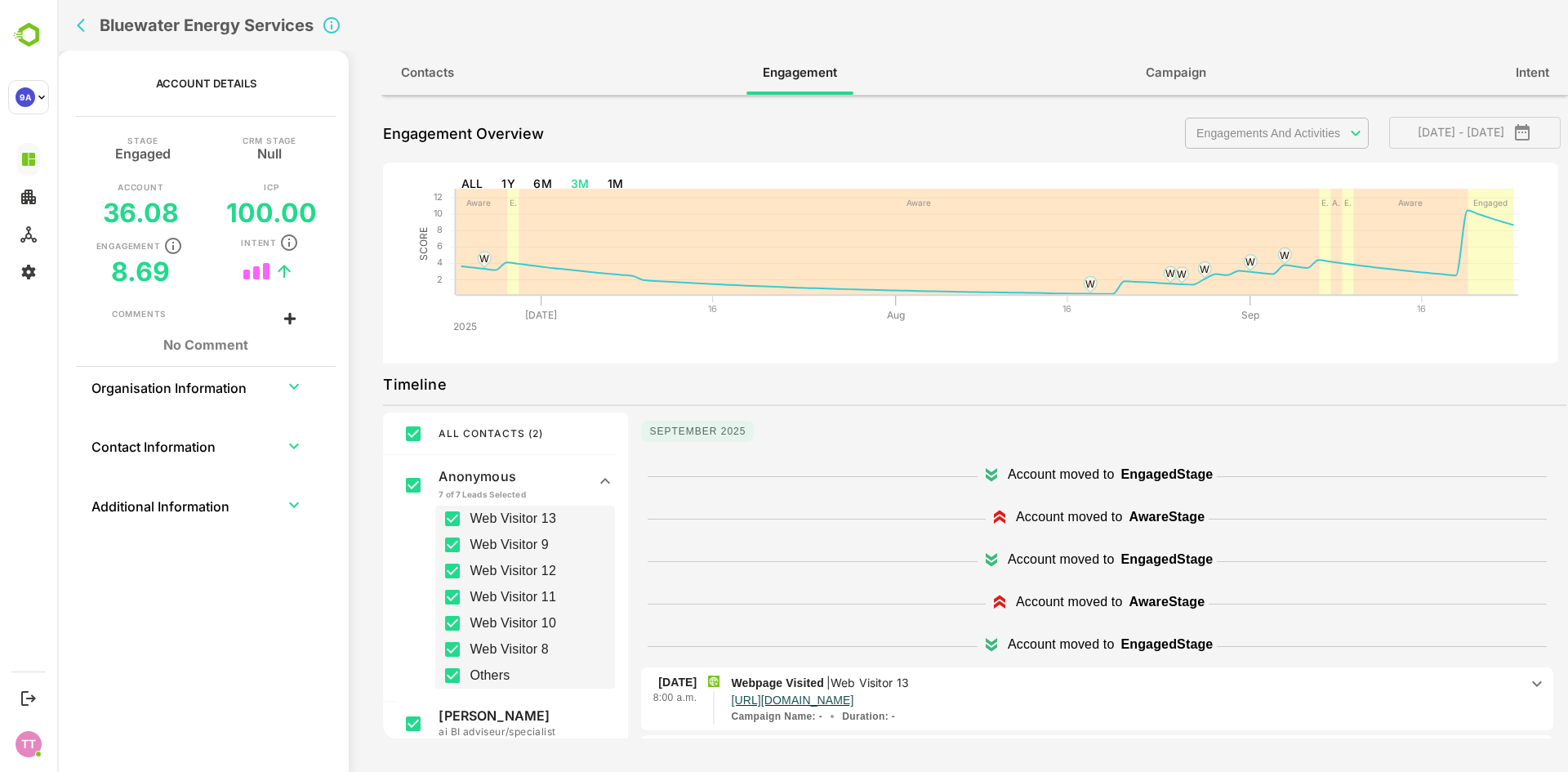
click at [529, 515] on span "Web Visitor 13" at bounding box center [512, 518] width 87 height 19
click at [524, 539] on span "Web Visitor 9" at bounding box center [509, 545] width 80 height 19
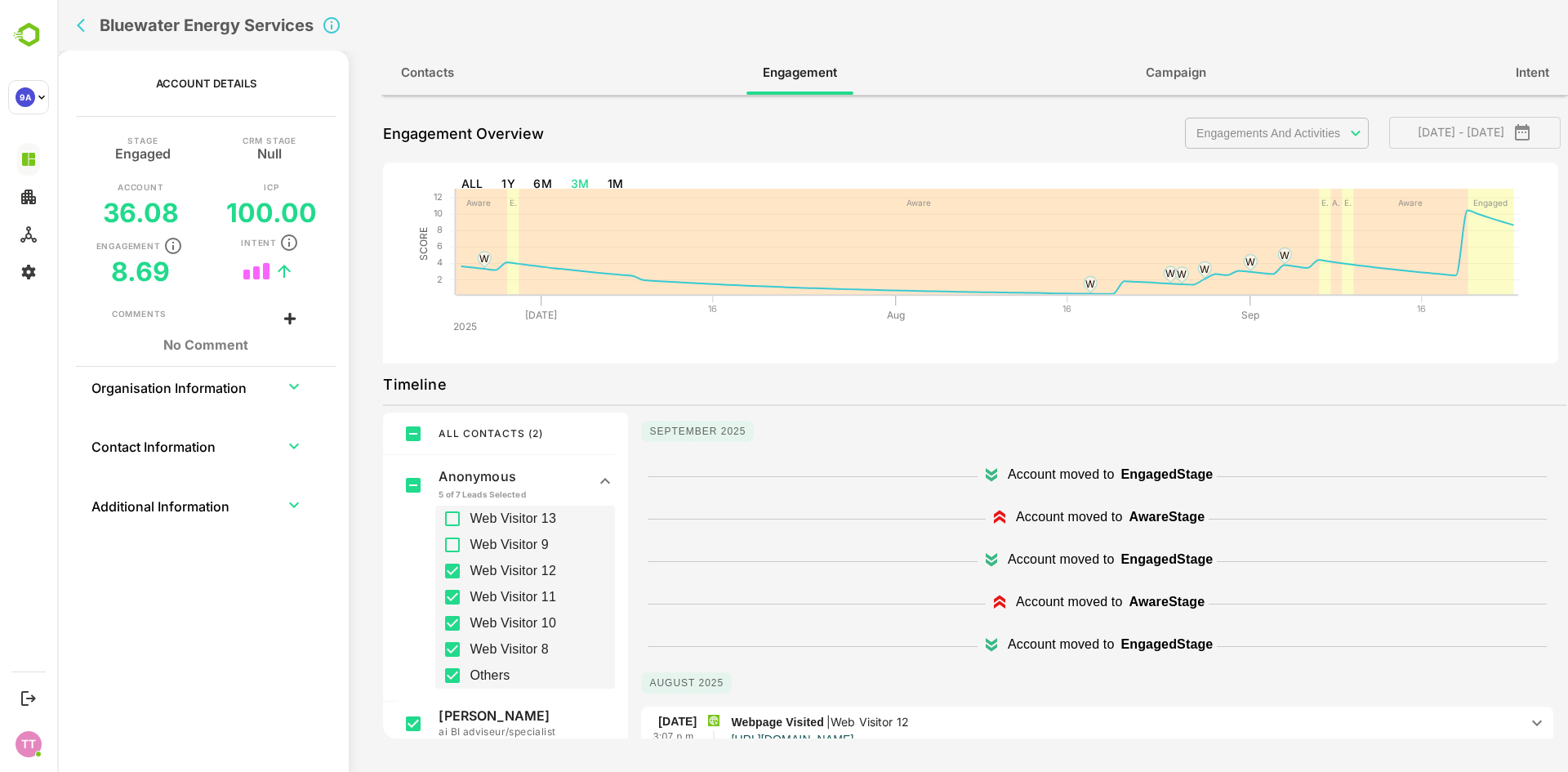
click at [517, 510] on span "Web Visitor 13" at bounding box center [512, 518] width 87 height 19
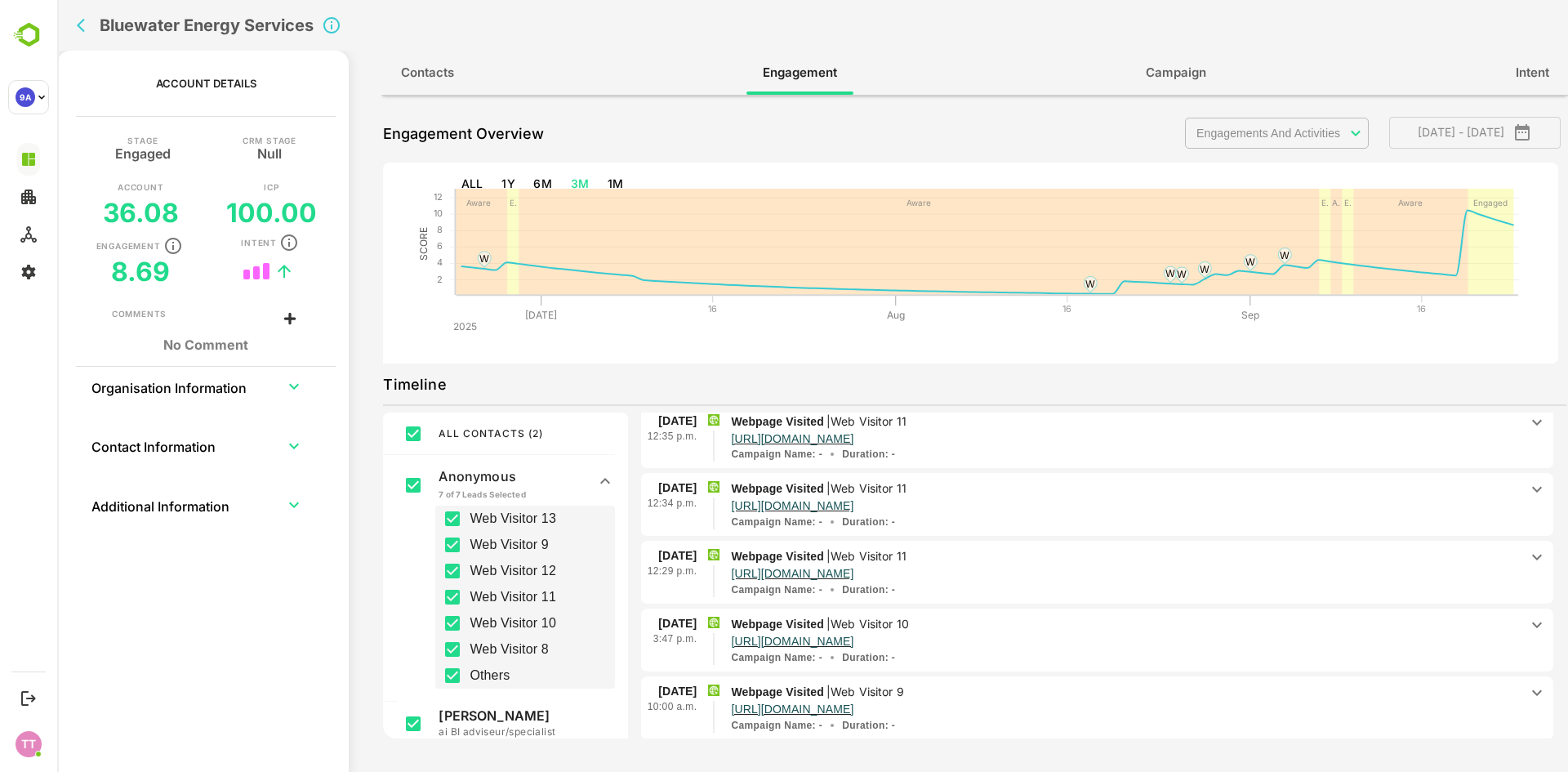
scroll to position [581, 0]
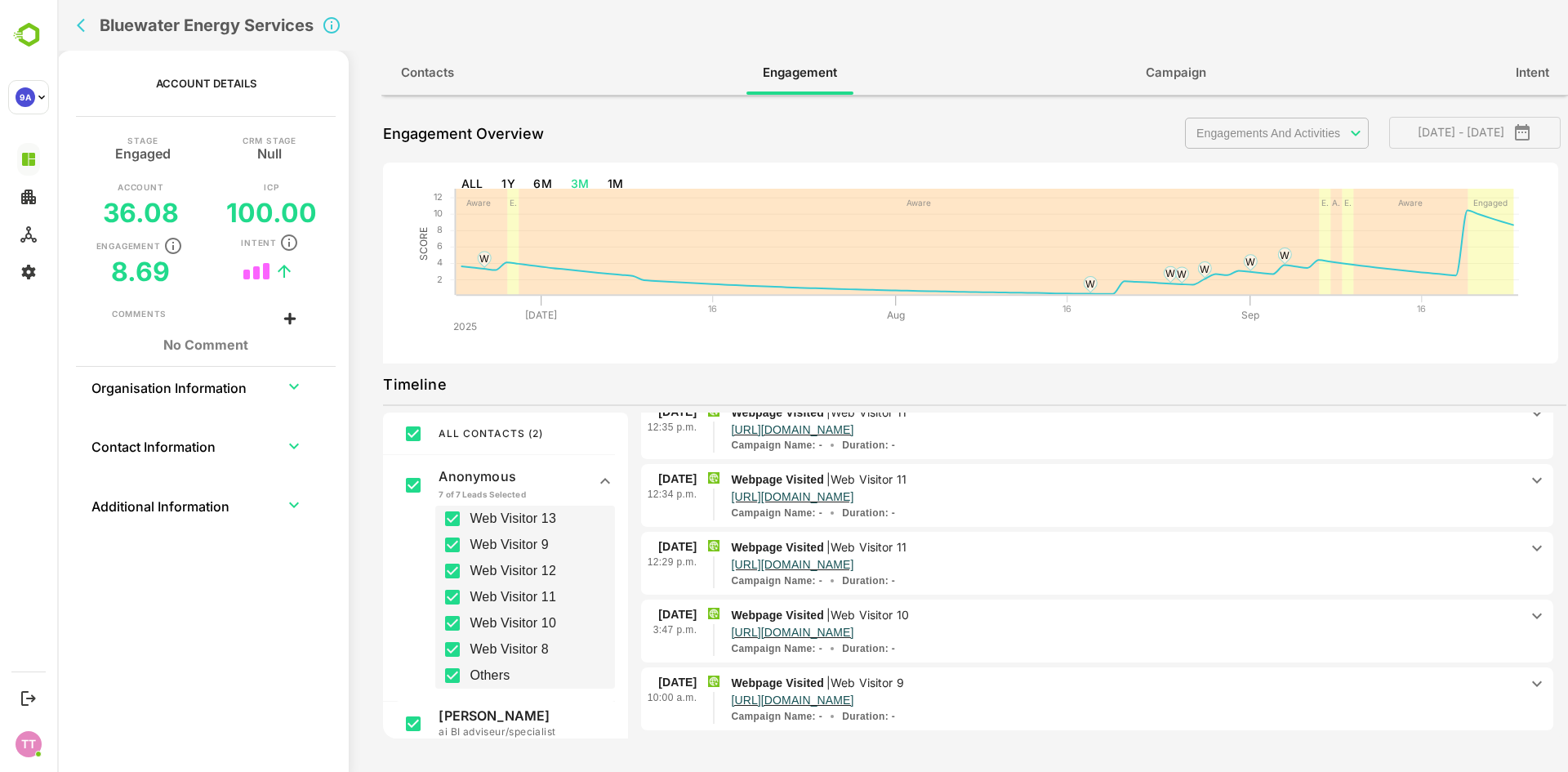
click at [1176, 69] on span "Campaign" at bounding box center [1176, 73] width 60 height 21
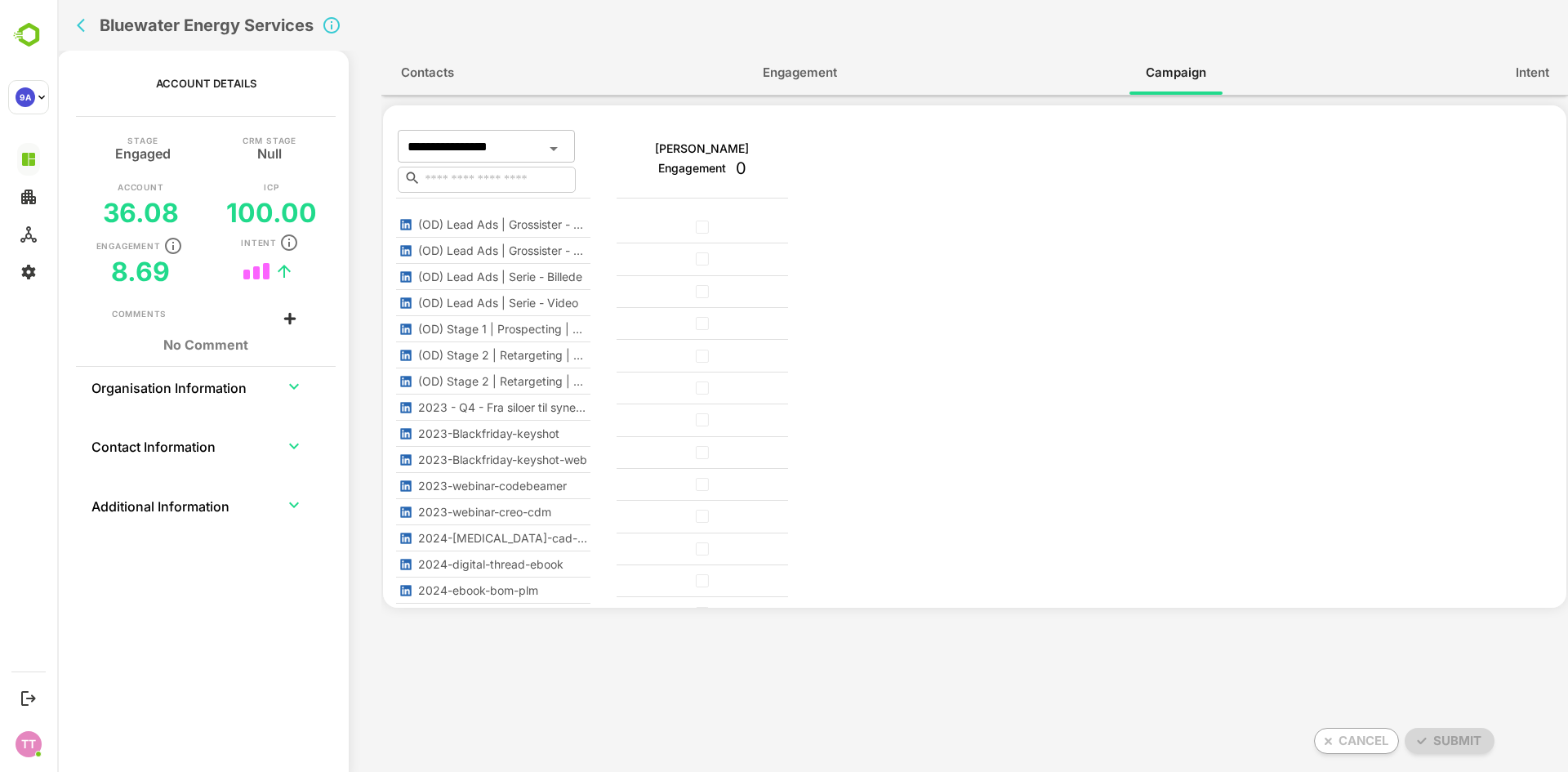
click at [560, 141] on icon "Open" at bounding box center [553, 149] width 19 height 19
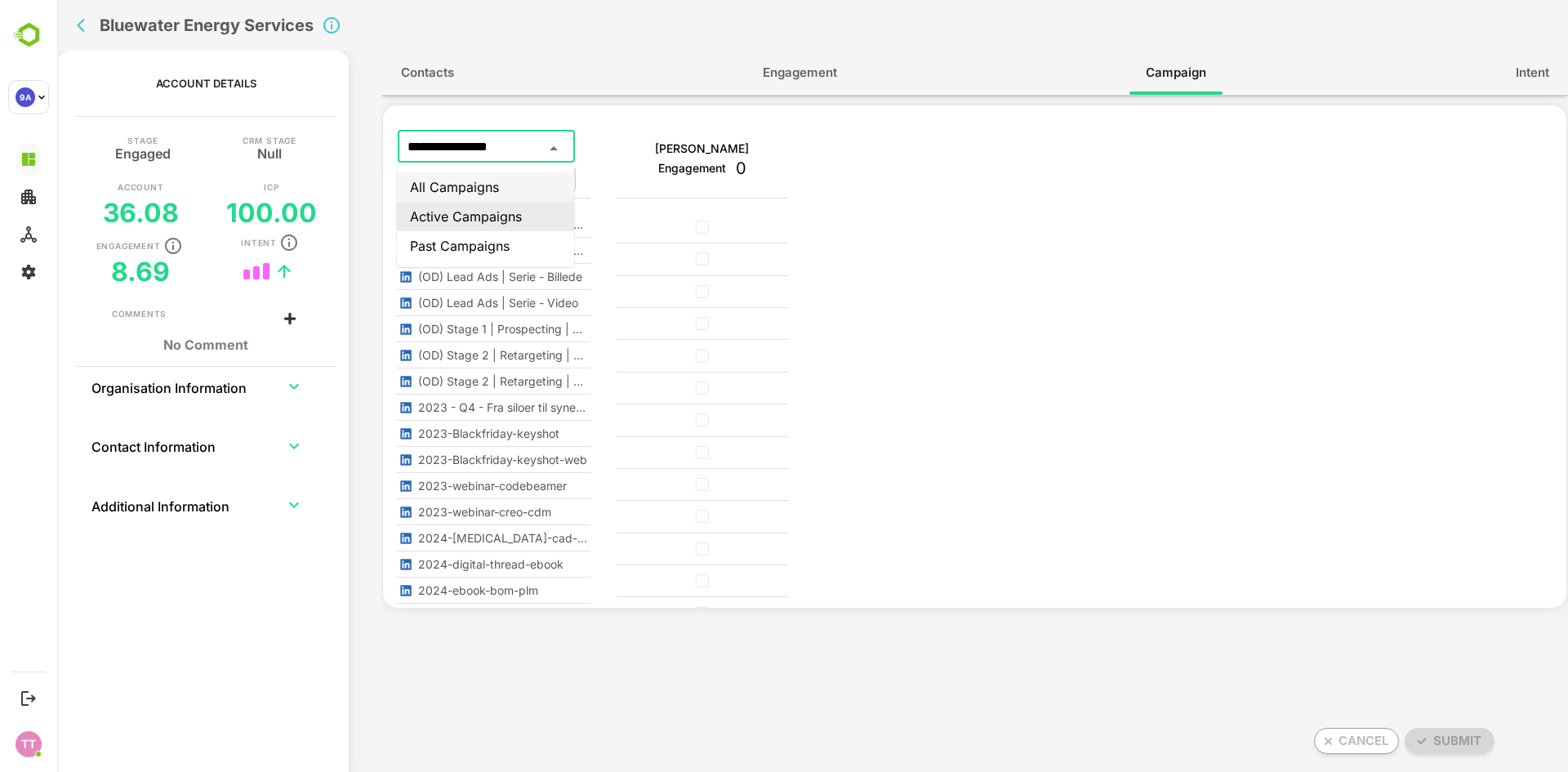
click at [475, 183] on li "All Campaigns" at bounding box center [485, 187] width 177 height 30
type input "**********"
click at [1530, 68] on span "Intent" at bounding box center [1532, 73] width 33 height 21
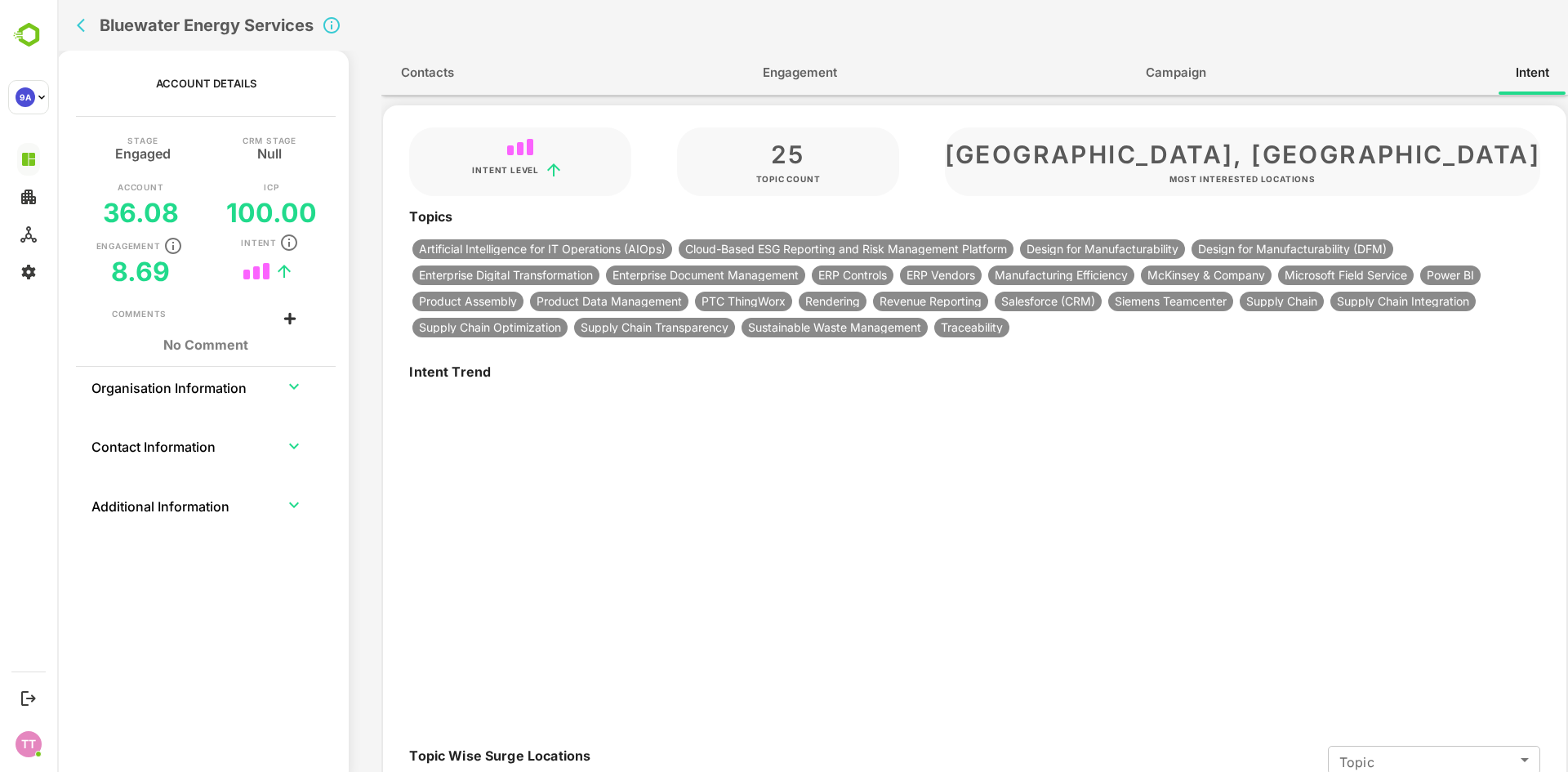
type input "**********"
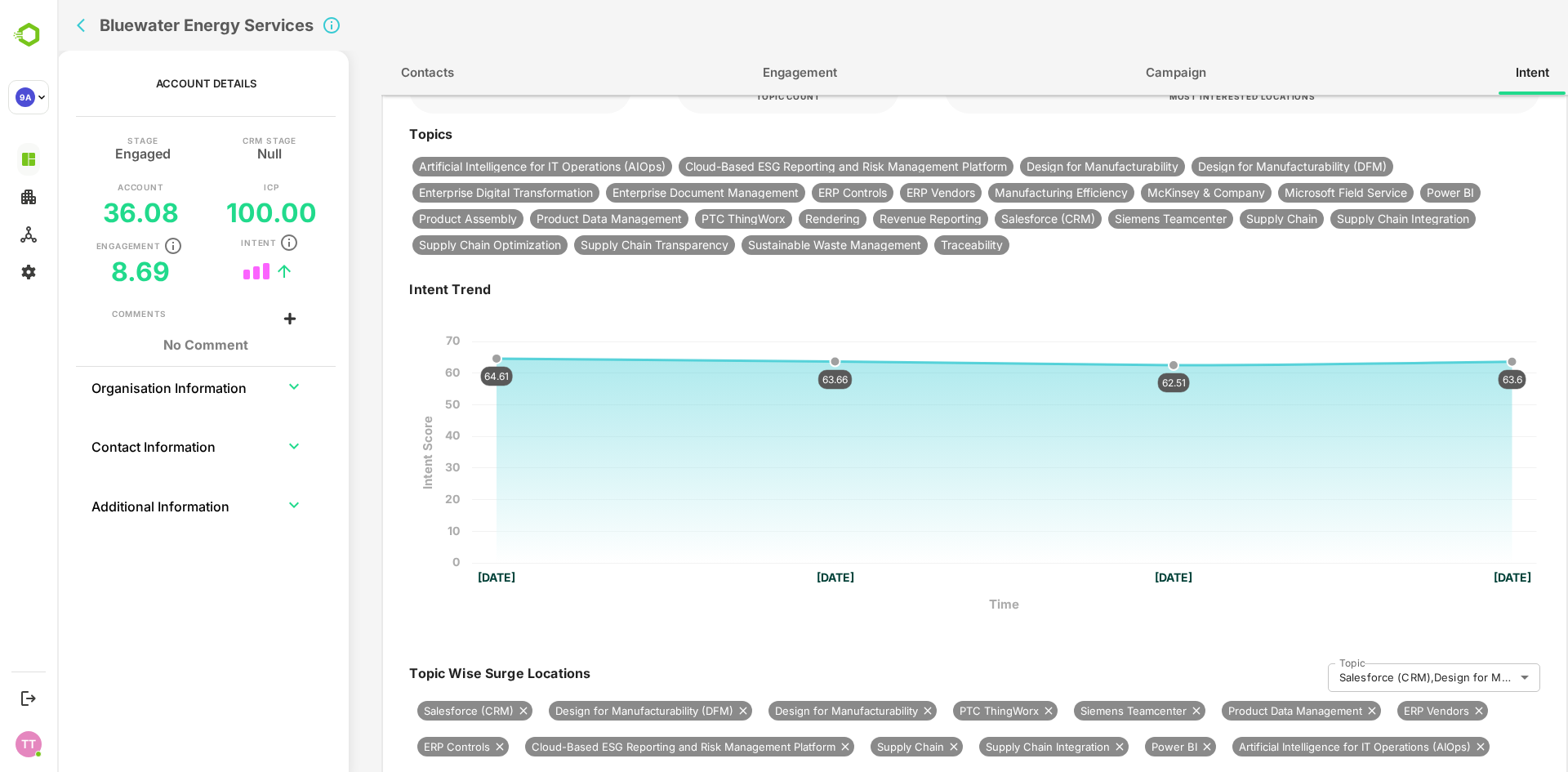
scroll to position [76, 0]
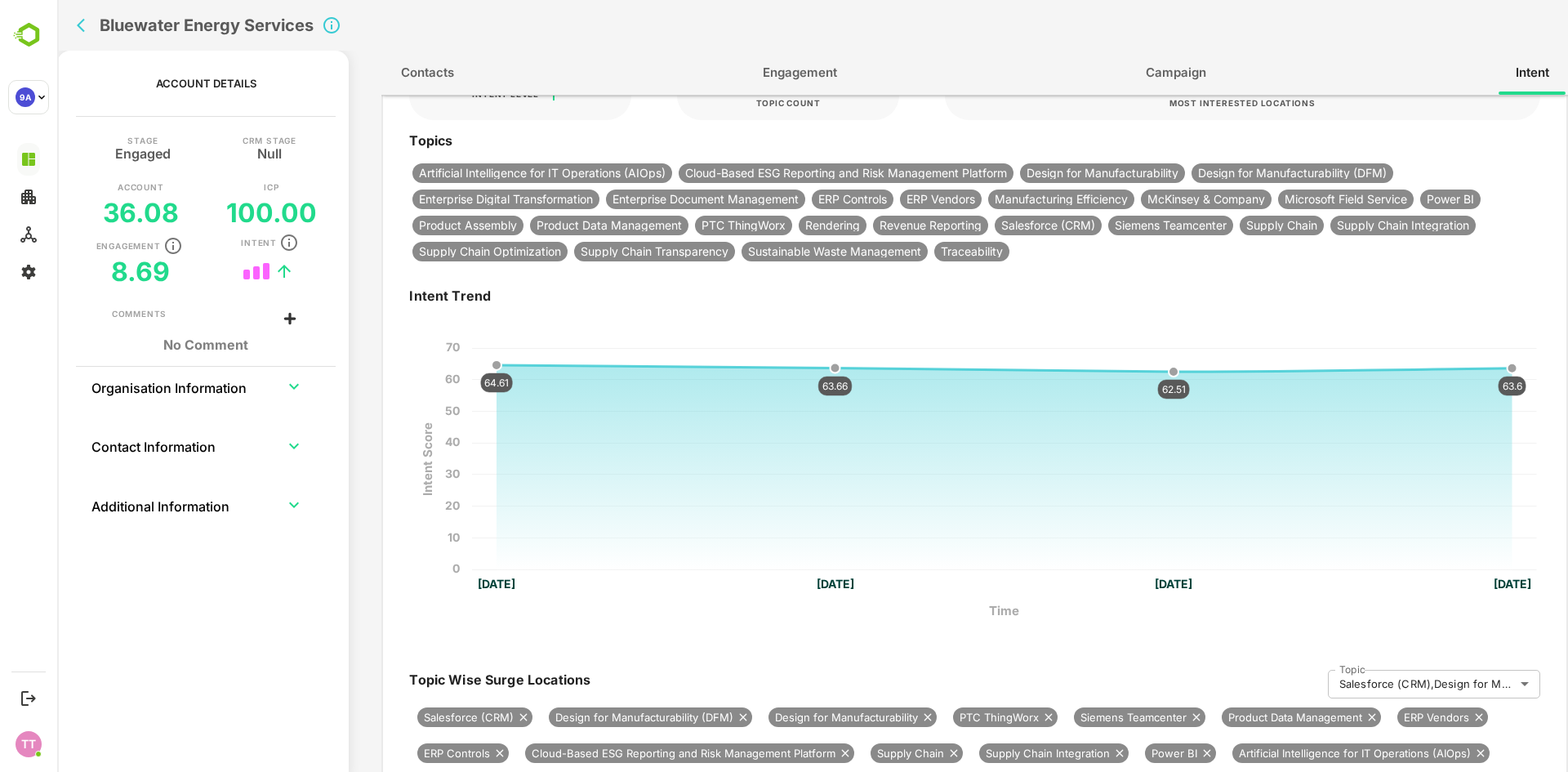
click at [1487, 680] on body "Bluewater Energy Services Account Details Stage Engaged CRM Stage Null Account …" at bounding box center [812, 386] width 1510 height 772
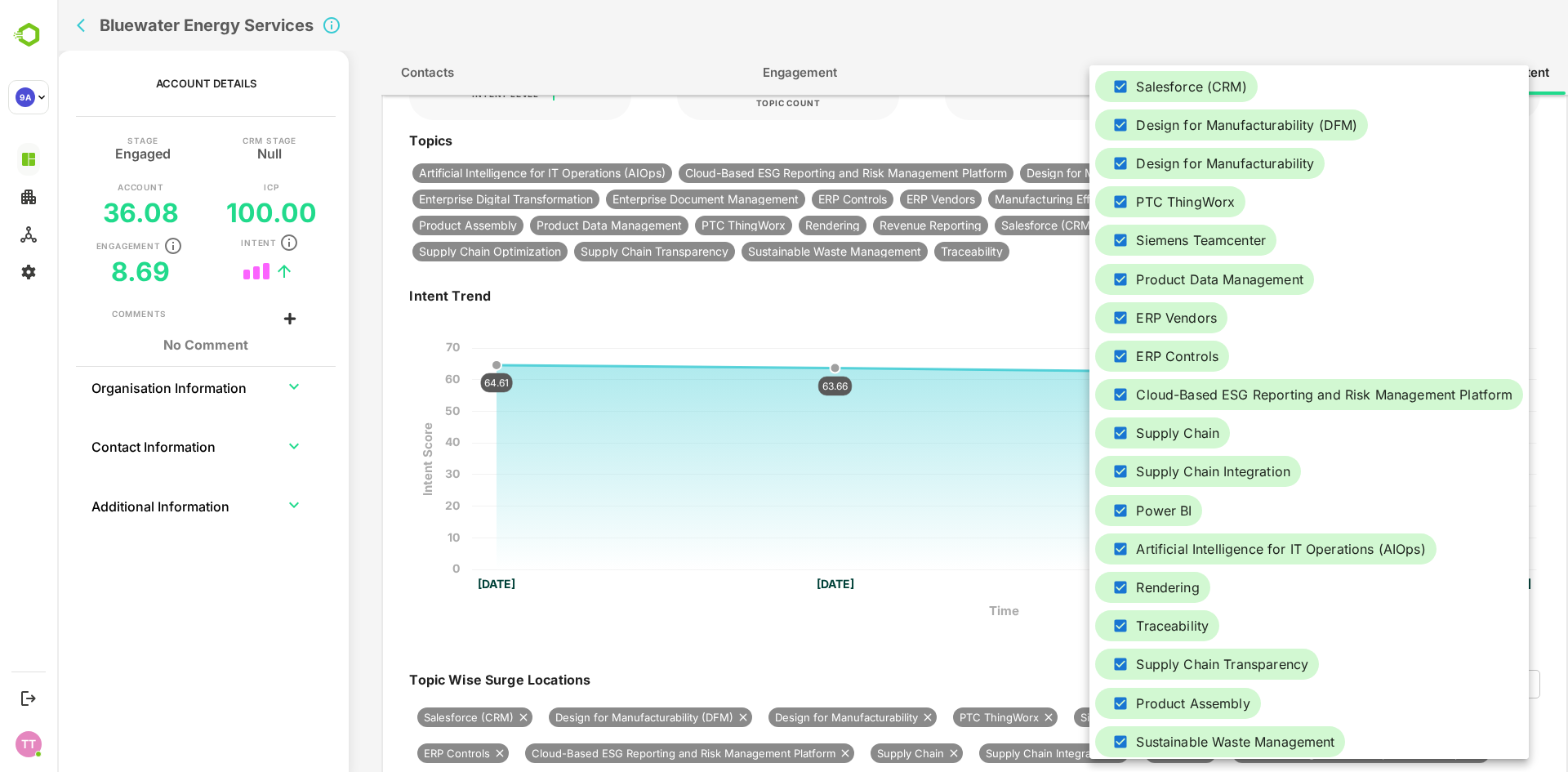
scroll to position [274, 0]
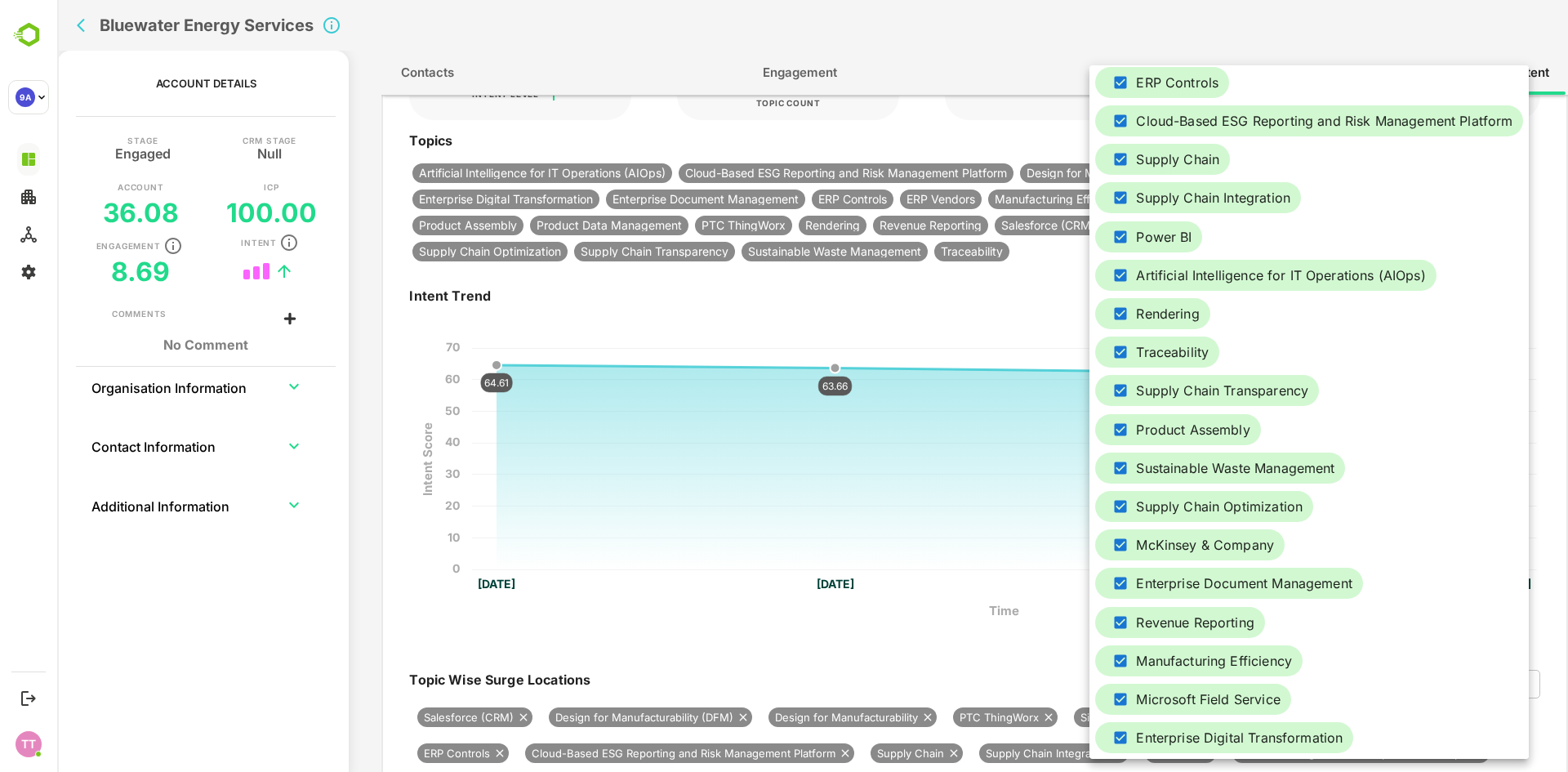
click at [957, 136] on div at bounding box center [812, 386] width 1510 height 772
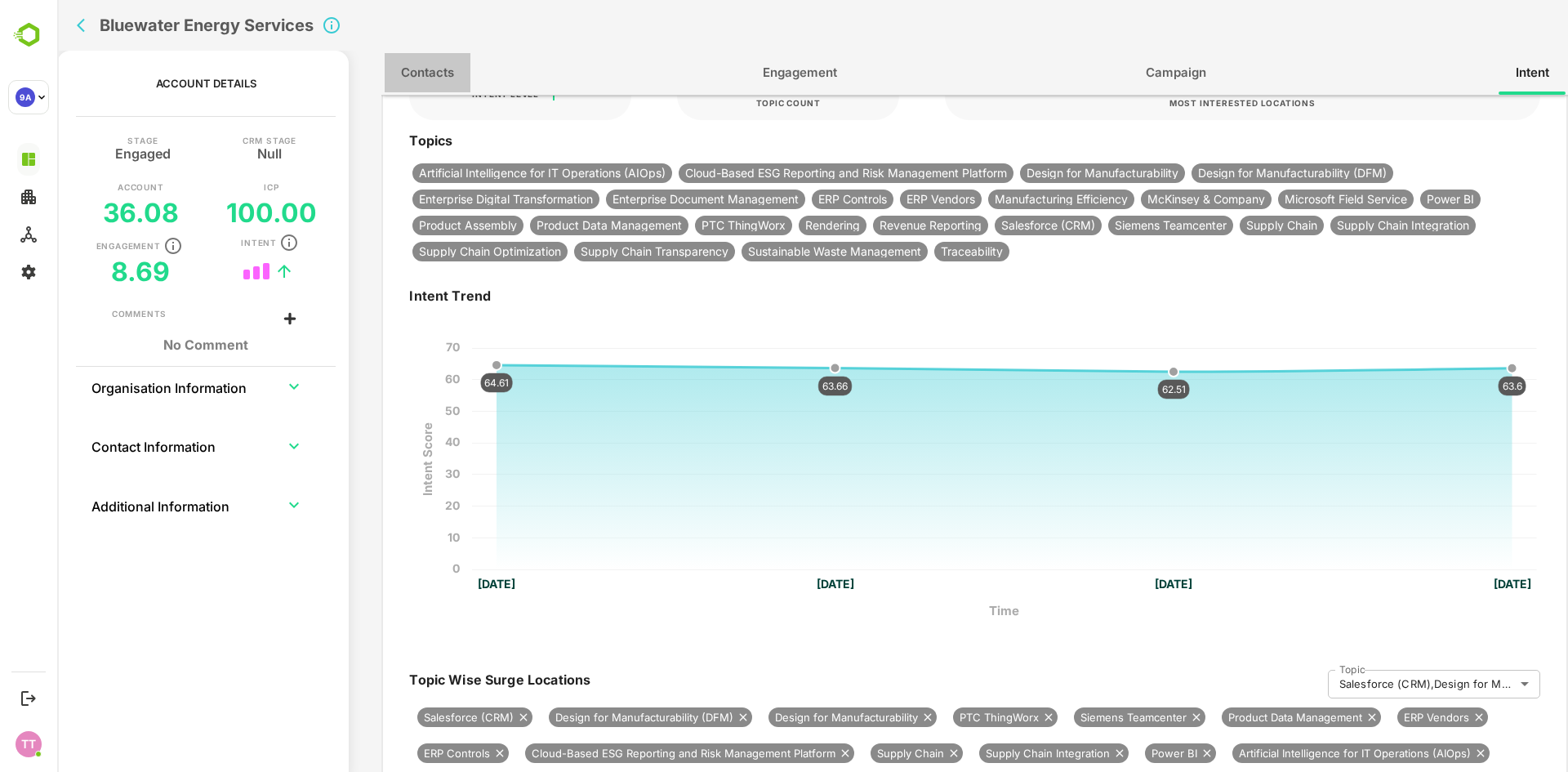
click at [413, 70] on span "Contacts" at bounding box center [427, 73] width 53 height 21
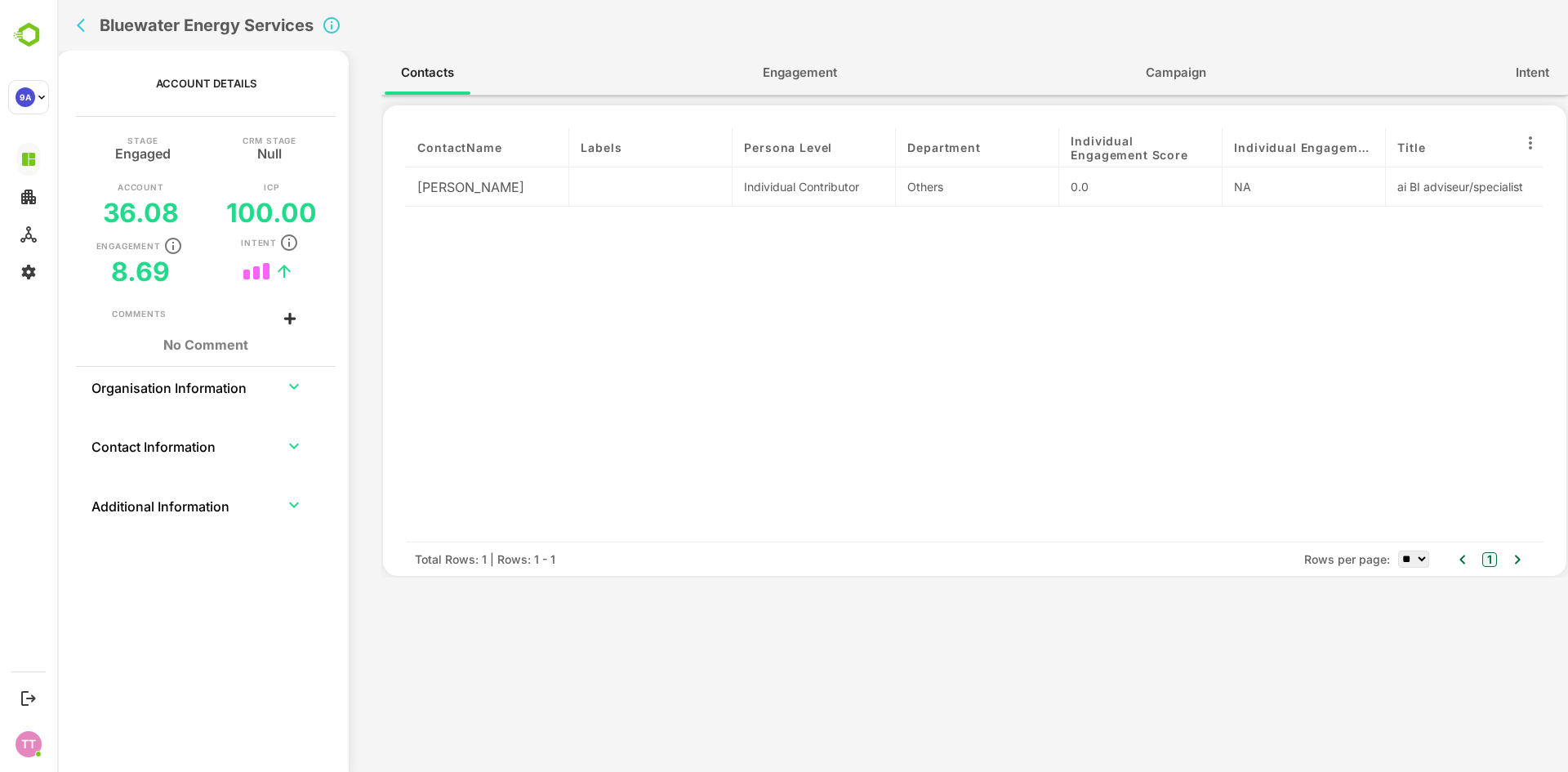
click at [506, 195] on div "Robert Simmelink" at bounding box center [487, 187] width 163 height 39
click at [281, 271] on icon "trend" at bounding box center [284, 271] width 19 height 19
click at [808, 68] on span "Engagement" at bounding box center [800, 73] width 74 height 21
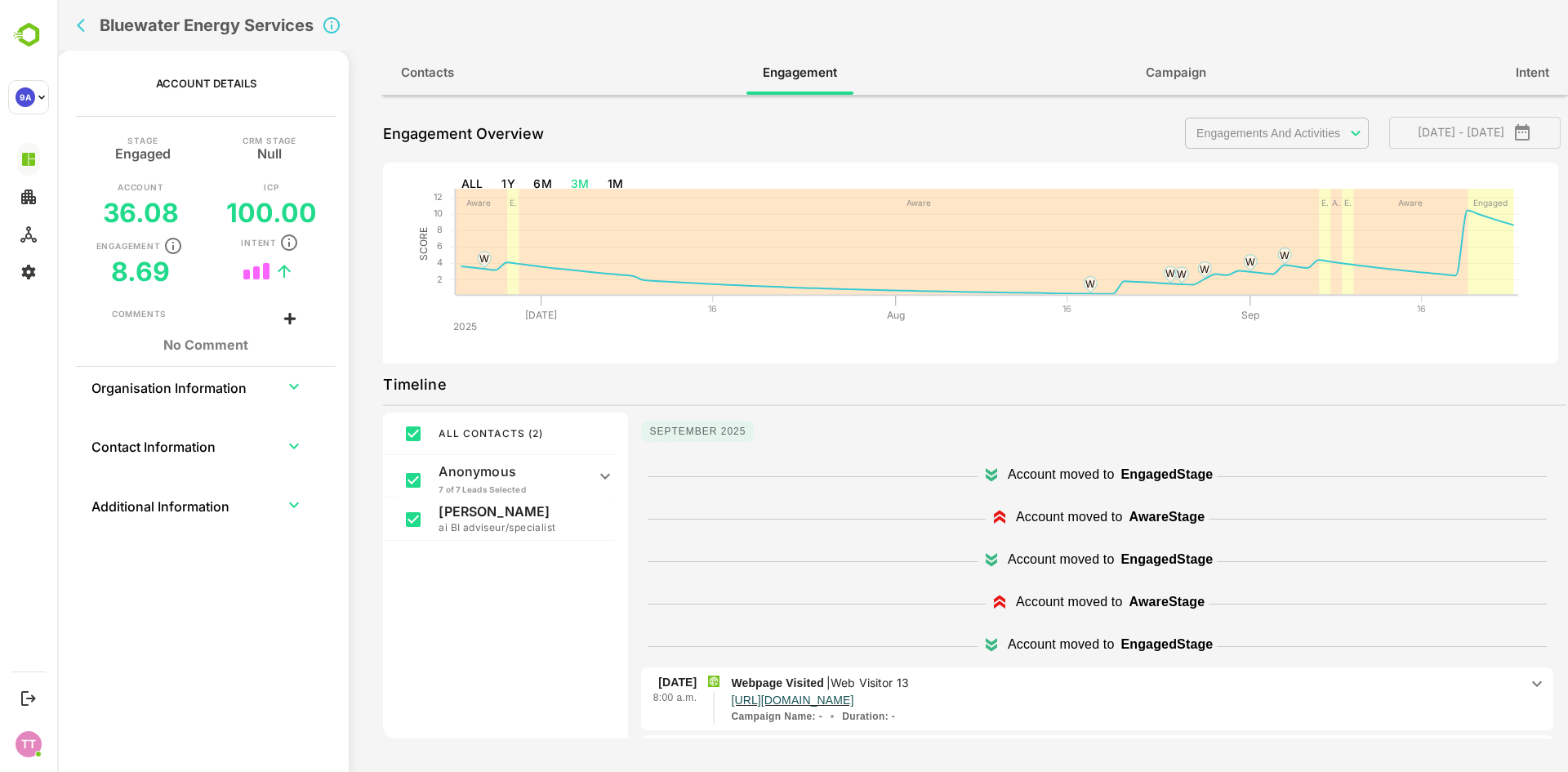
click at [482, 478] on p "Anonymous" at bounding box center [512, 471] width 147 height 17
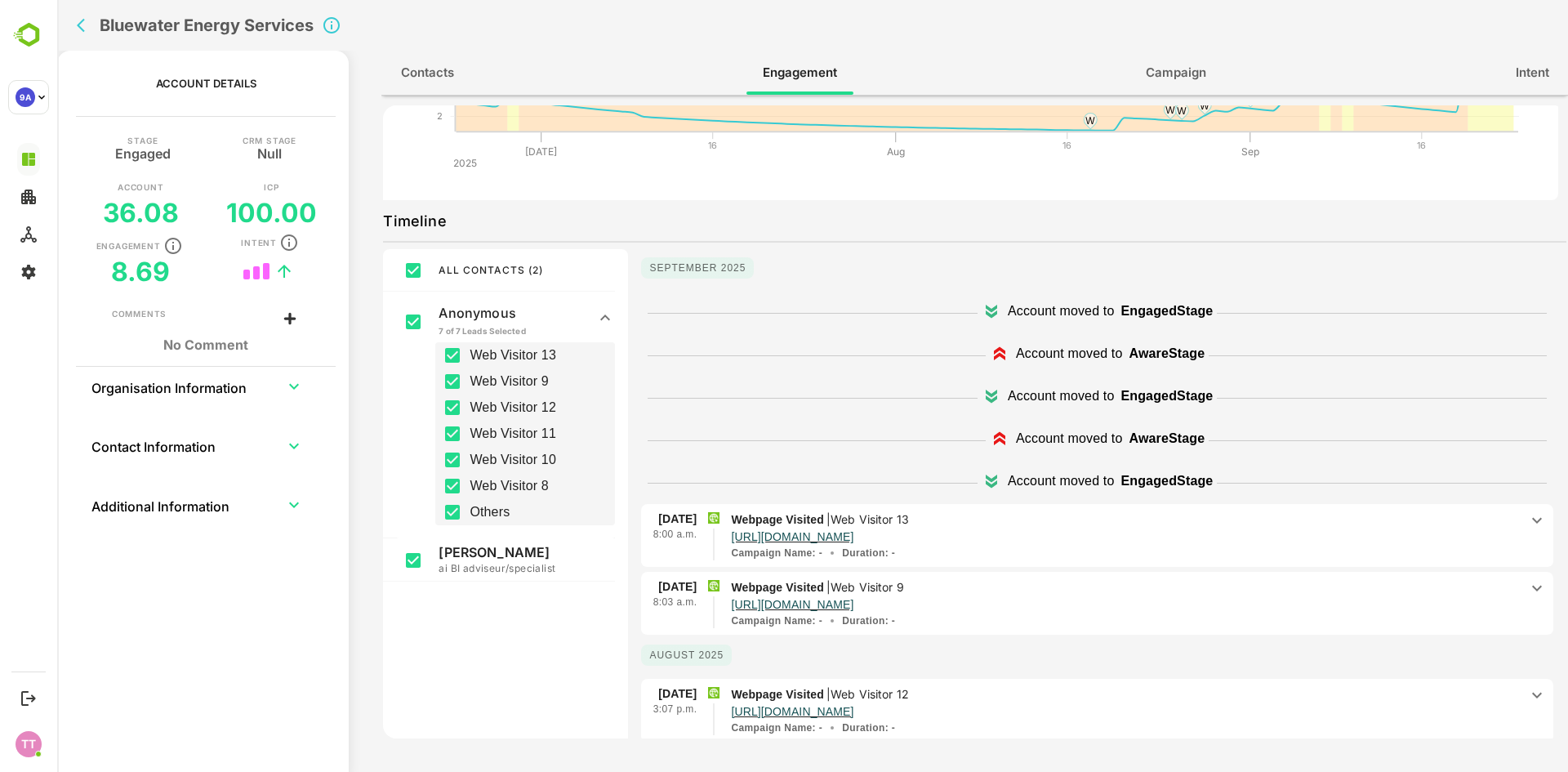
scroll to position [0, 0]
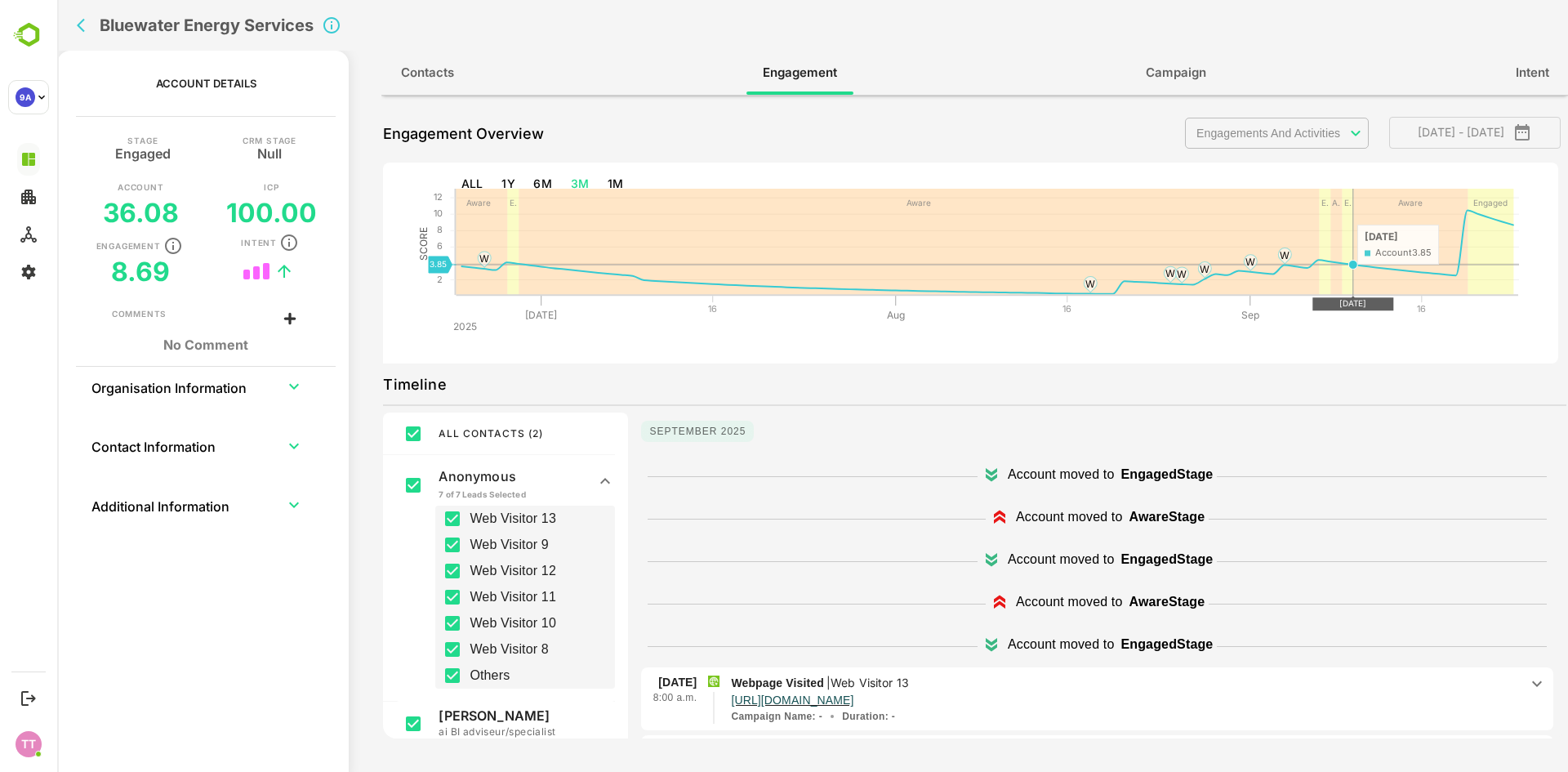
click at [1352, 266] on icon at bounding box center [1352, 264] width 9 height 9
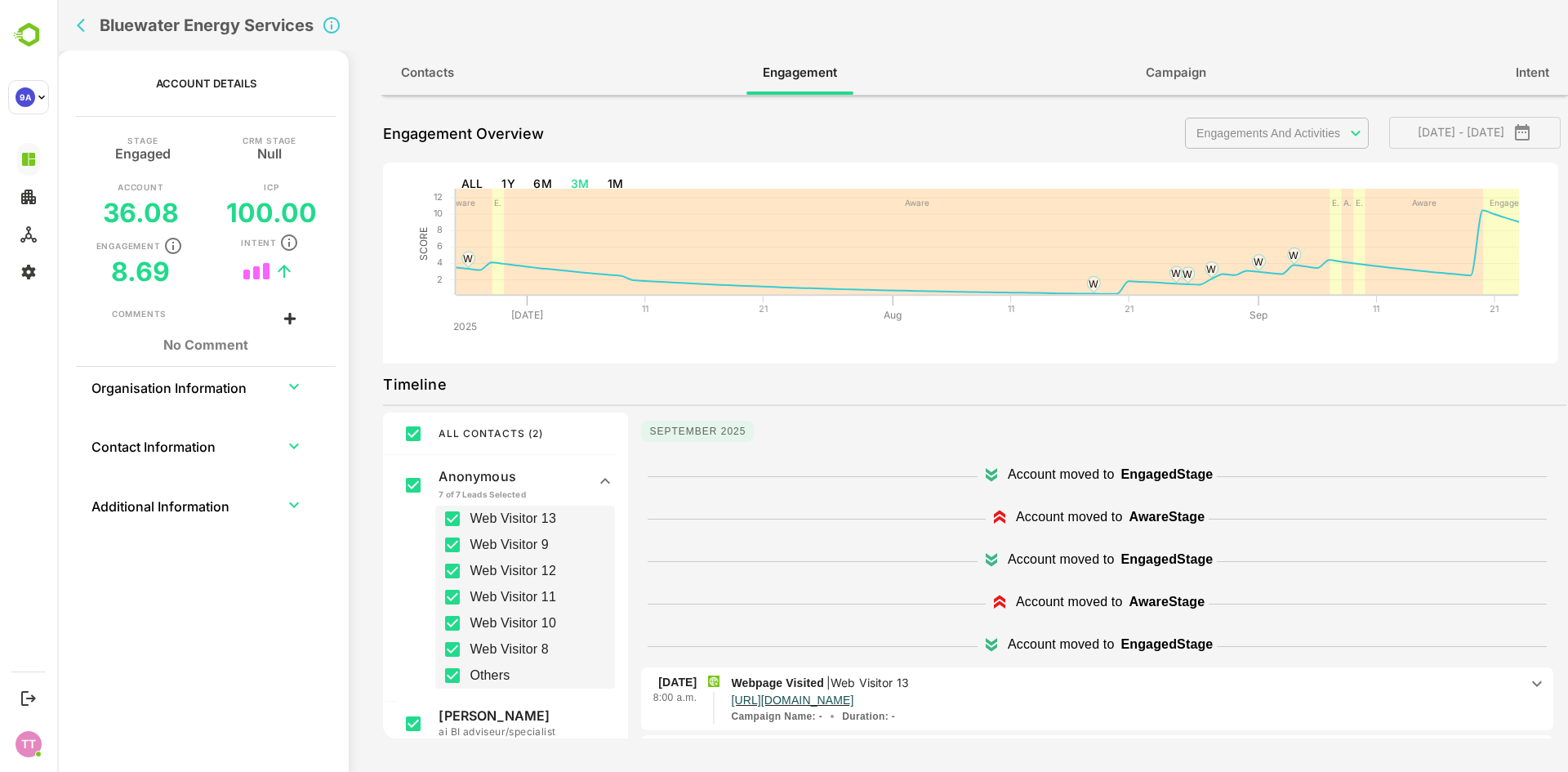
click at [1352, 266] on g "E. Aware E. A. E. Aware Aware Engaged Jul 11 21 Aug 11 Sep 21 11 21 2025 SCORE …" at bounding box center [968, 269] width 1169 height 188
click at [1352, 266] on icon at bounding box center [1352, 263] width 9 height 9
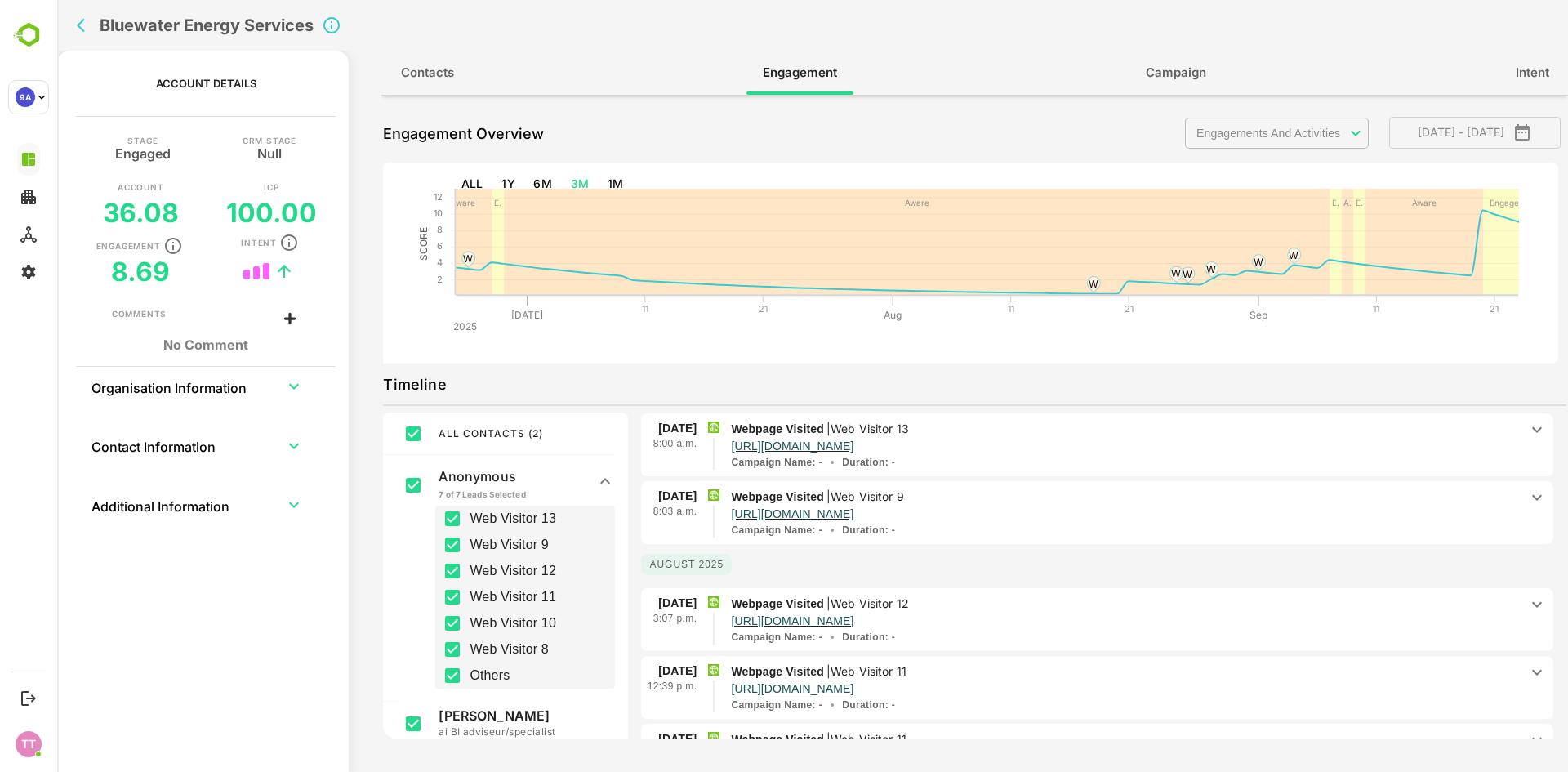
scroll to position [9, 0]
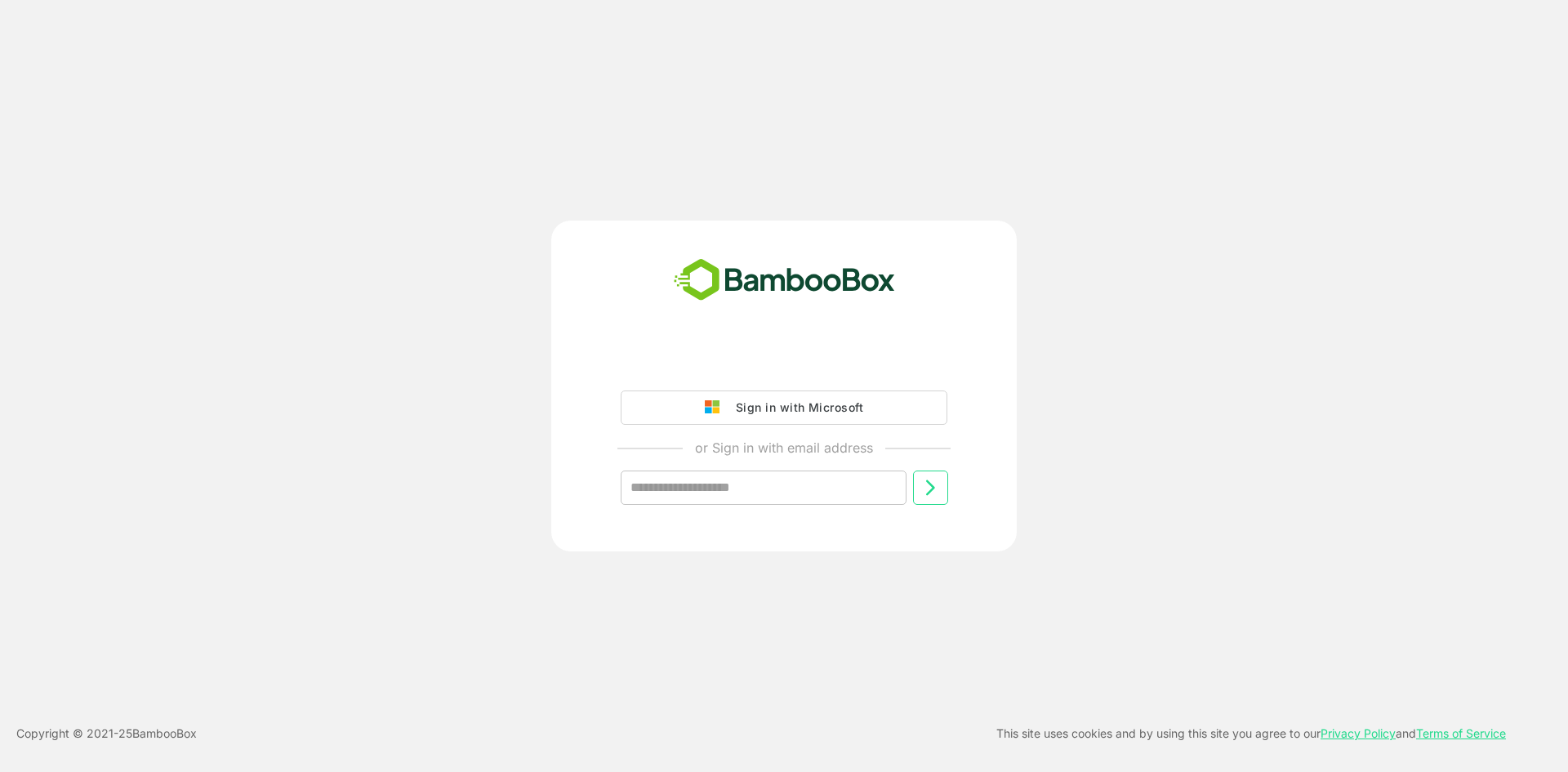
click at [818, 412] on div "Sign in with Microsoft" at bounding box center [794, 407] width 135 height 21
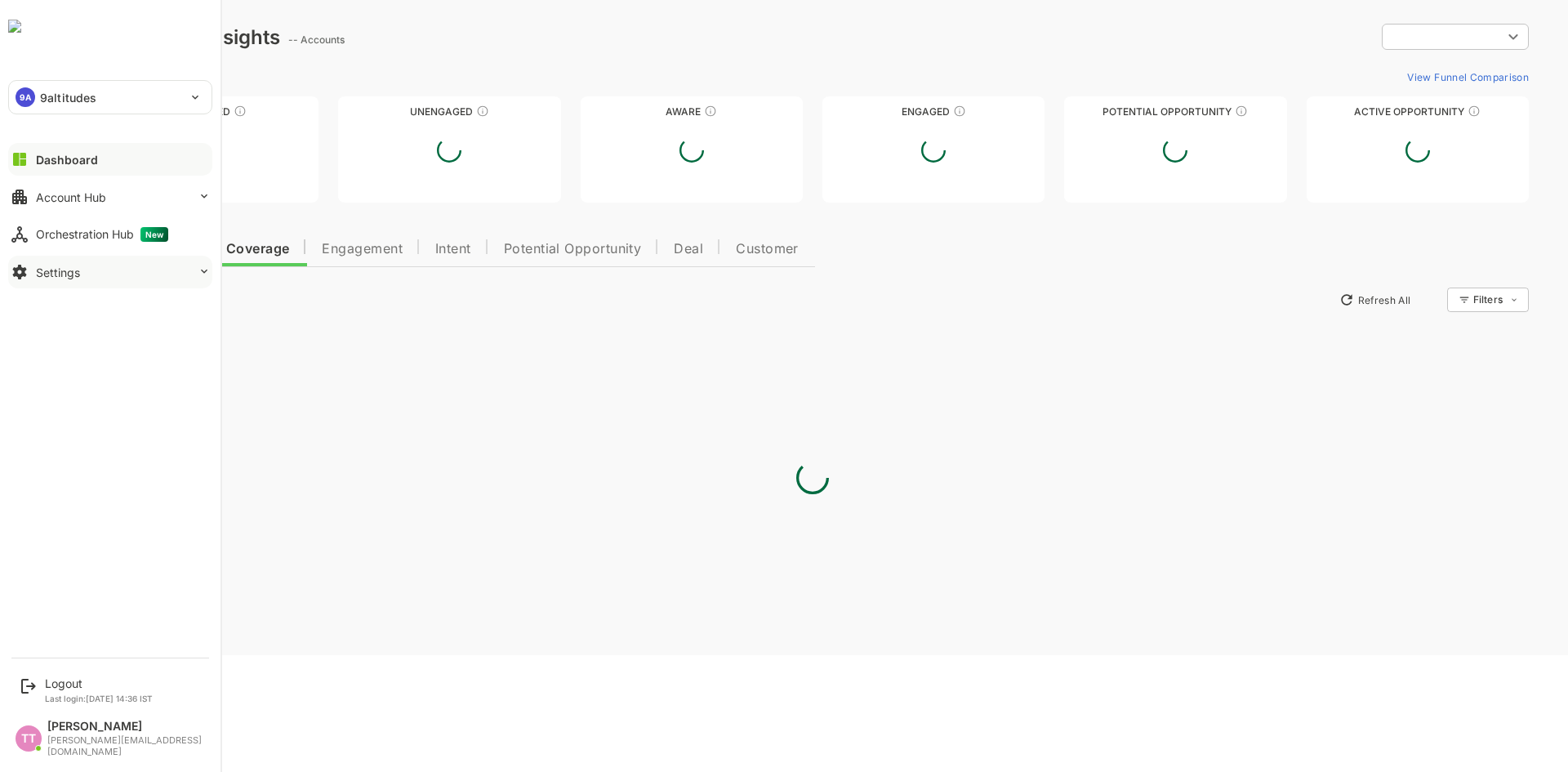
click at [45, 275] on div "Settings" at bounding box center [58, 273] width 44 height 14
type input "**********"
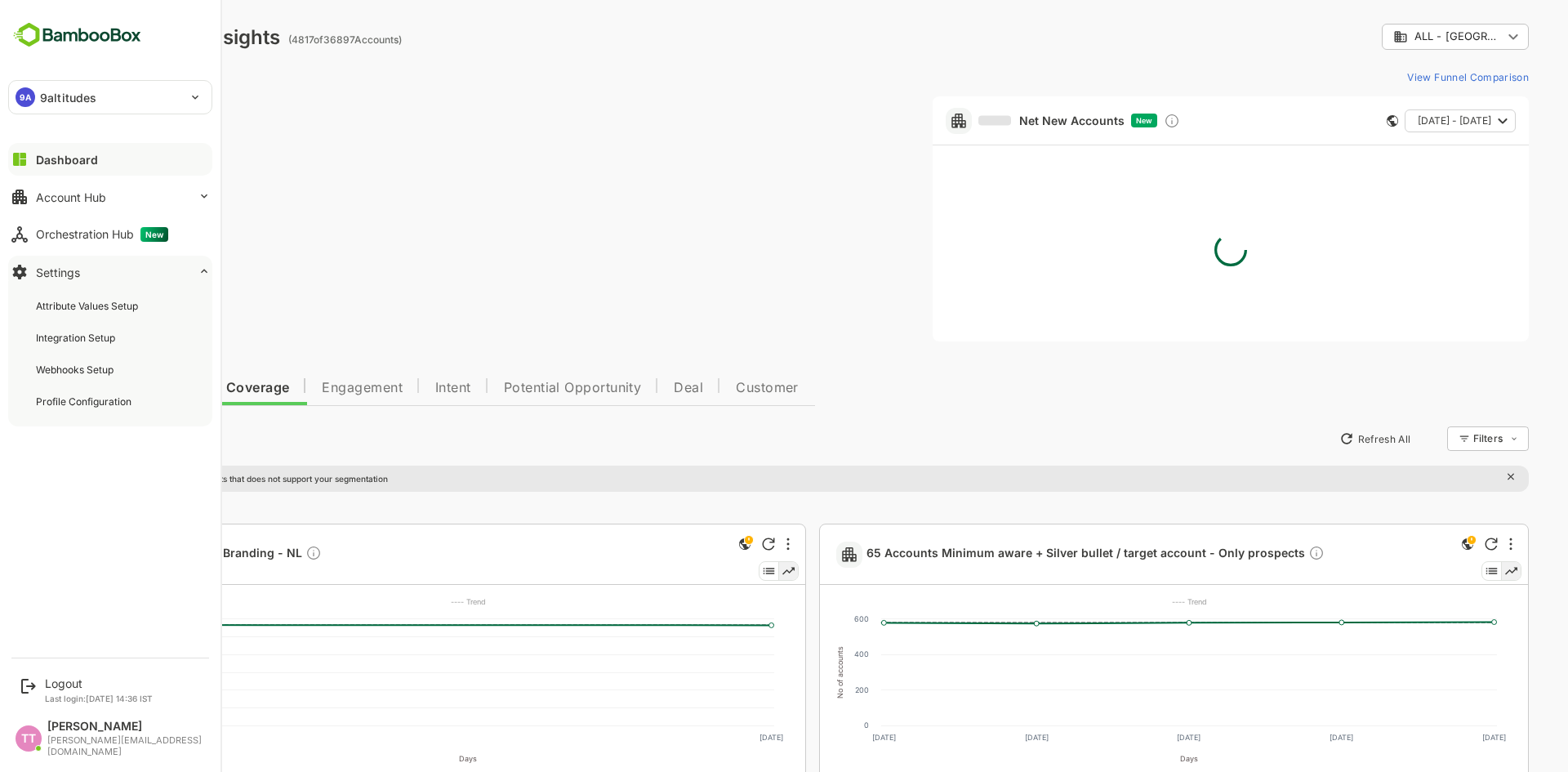
click at [91, 746] on div "[PERSON_NAME][EMAIL_ADDRESS][DOMAIN_NAME]" at bounding box center [125, 746] width 156 height 22
click at [106, 734] on div "[PERSON_NAME]" at bounding box center [125, 727] width 156 height 14
click at [59, 749] on div "[PERSON_NAME][EMAIL_ADDRESS][DOMAIN_NAME]" at bounding box center [125, 746] width 156 height 22
click at [59, 749] on div "[PERSON_NAME][EMAIL_ADDRESS][DOMAIN_NAME]" at bounding box center [125, 746] width 156 height 22
click at [25, 744] on div "TT" at bounding box center [29, 739] width 26 height 26
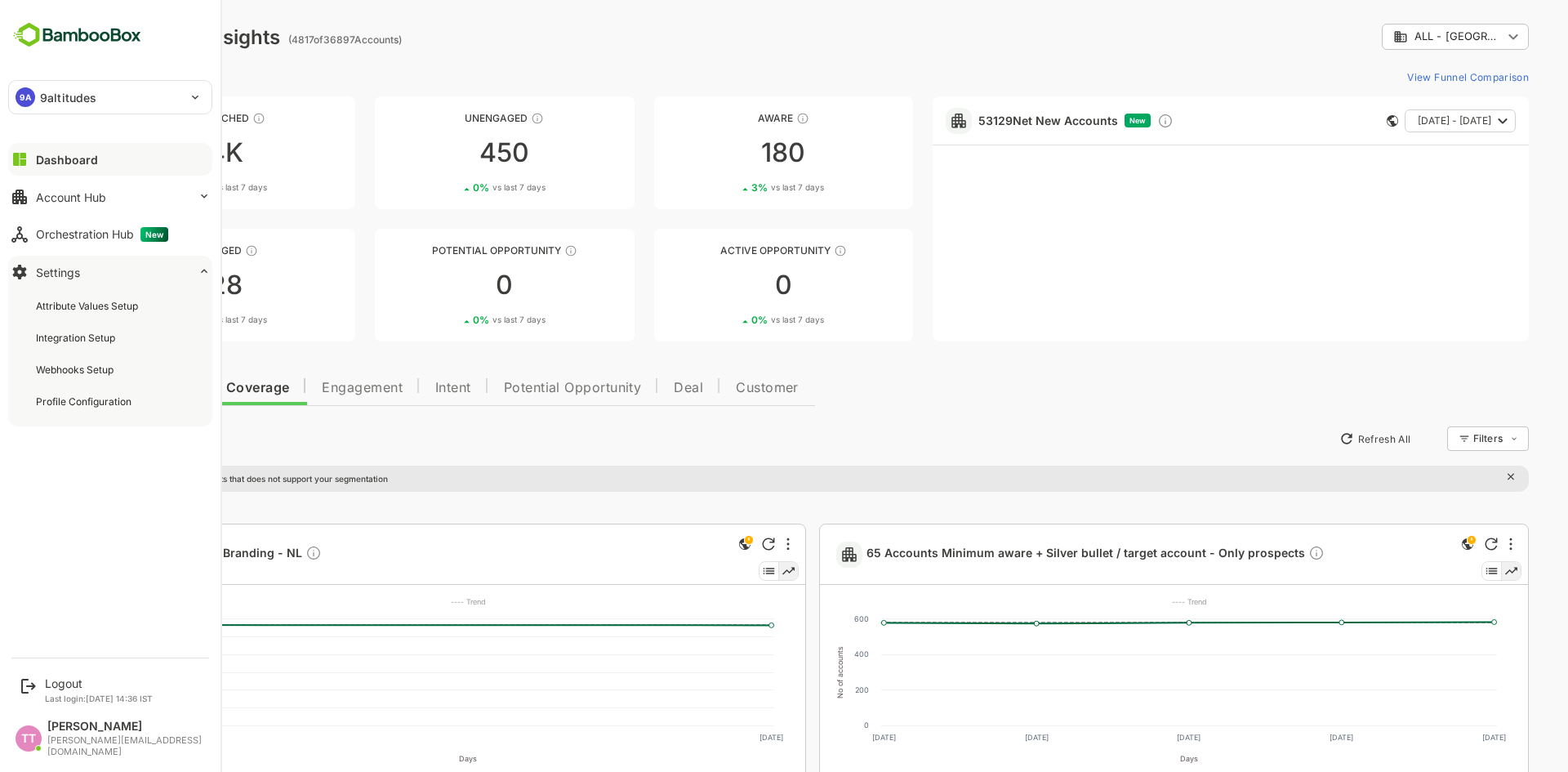
click at [81, 734] on div "[PERSON_NAME]" at bounding box center [125, 727] width 156 height 14
click at [80, 734] on div "[PERSON_NAME]" at bounding box center [125, 727] width 156 height 14
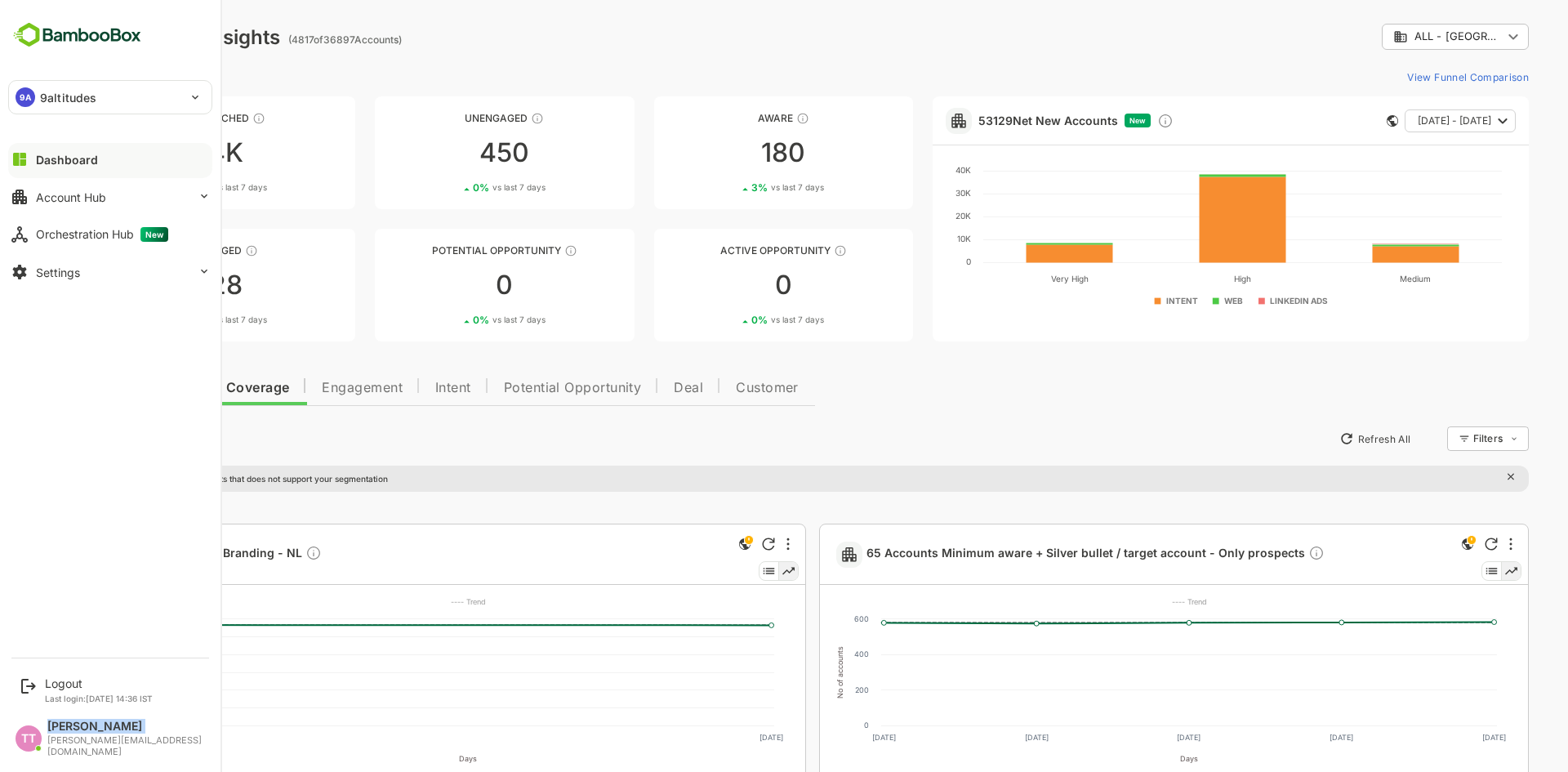
click at [30, 741] on div "TT" at bounding box center [29, 739] width 26 height 26
click at [96, 749] on div "[PERSON_NAME][EMAIL_ADDRESS][DOMAIN_NAME]" at bounding box center [125, 746] width 156 height 22
click at [96, 750] on div "[PERSON_NAME][EMAIL_ADDRESS][DOMAIN_NAME]" at bounding box center [125, 746] width 156 height 22
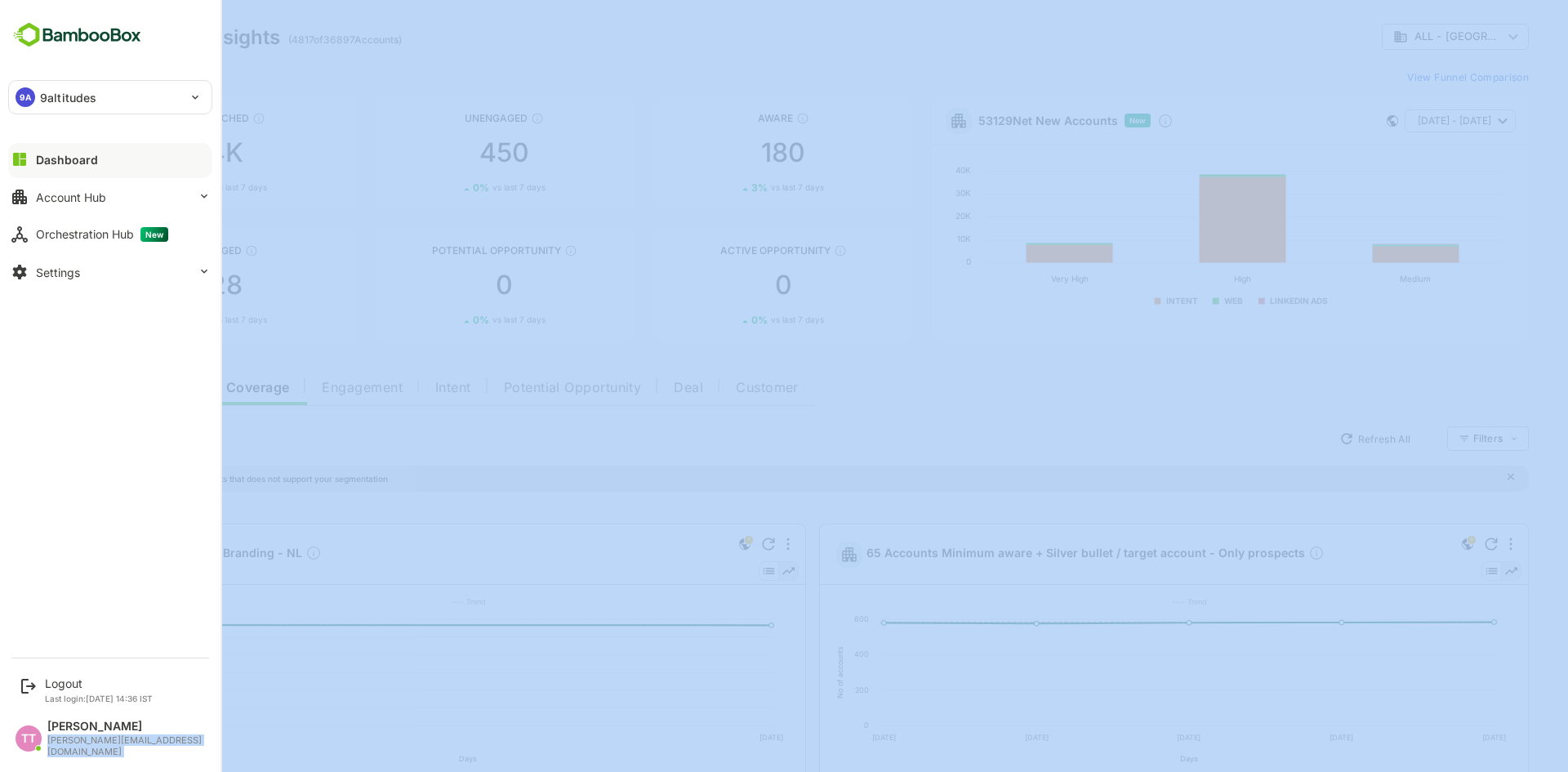
click at [96, 750] on div "[PERSON_NAME][EMAIL_ADDRESS][DOMAIN_NAME]" at bounding box center [125, 746] width 156 height 22
click at [51, 260] on button "Settings" at bounding box center [110, 271] width 205 height 32
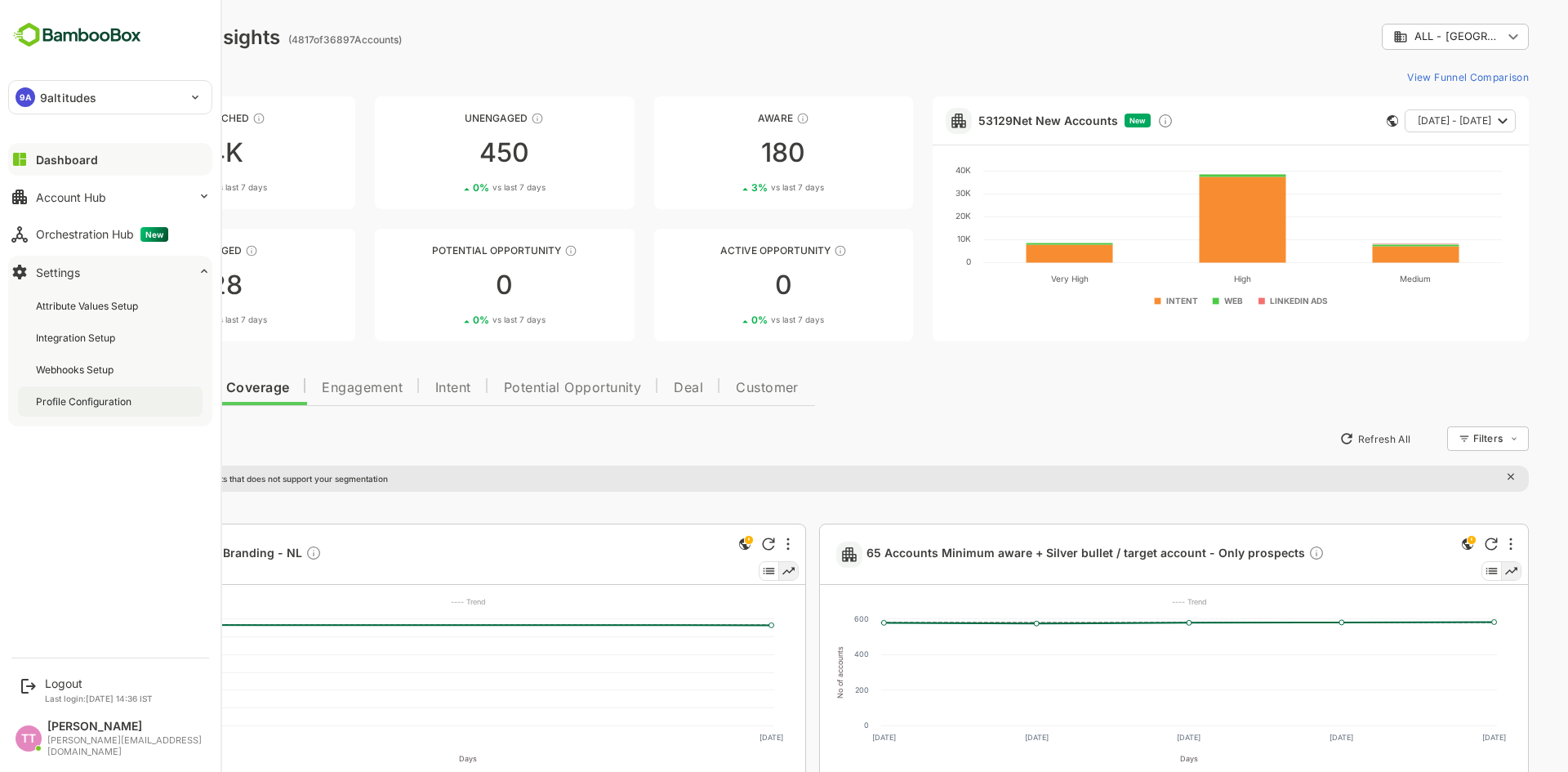
click at [80, 403] on div "Profile Configuration" at bounding box center [85, 401] width 99 height 14
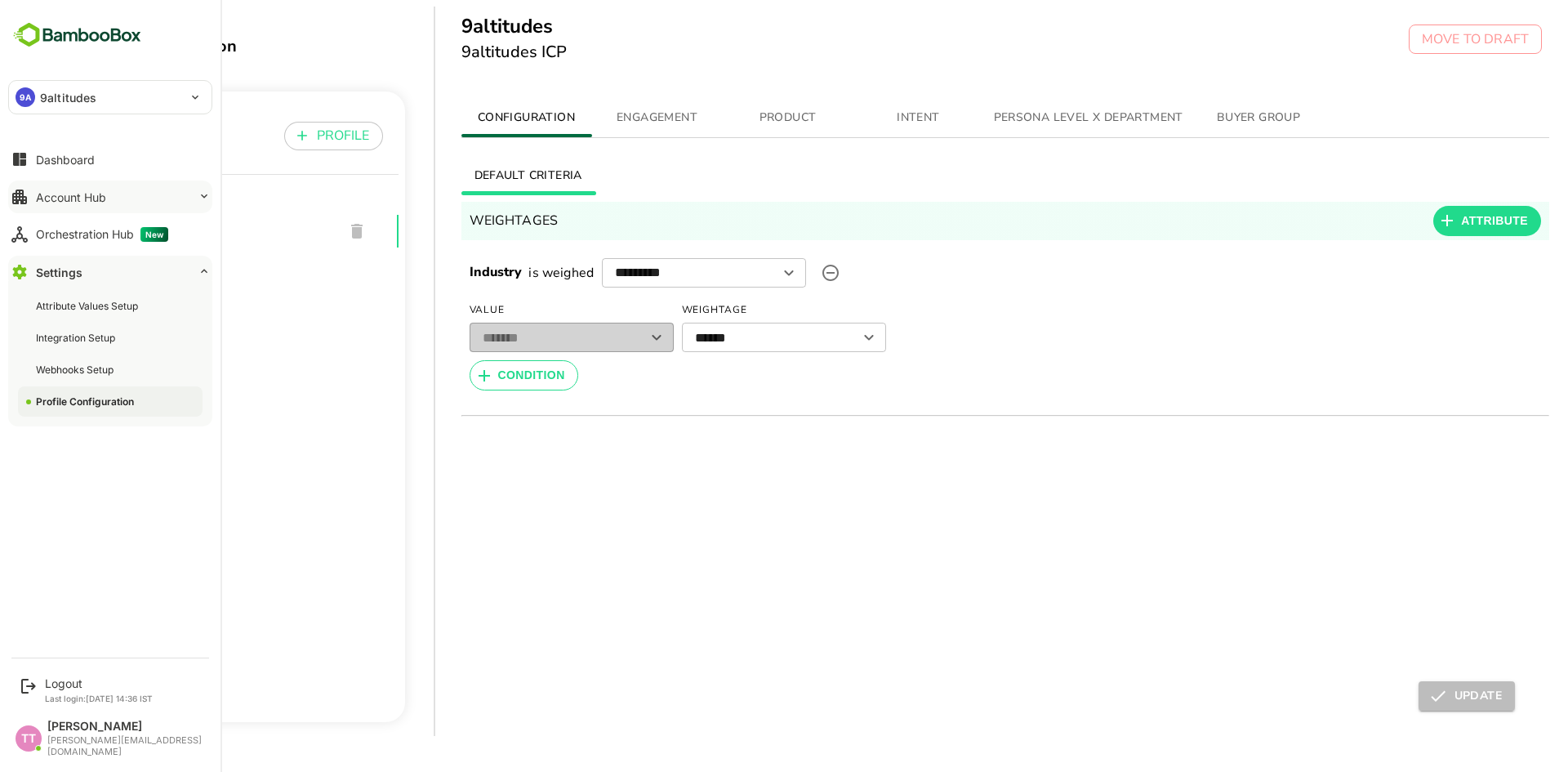
click at [71, 200] on div "Account Hub" at bounding box center [71, 198] width 70 height 14
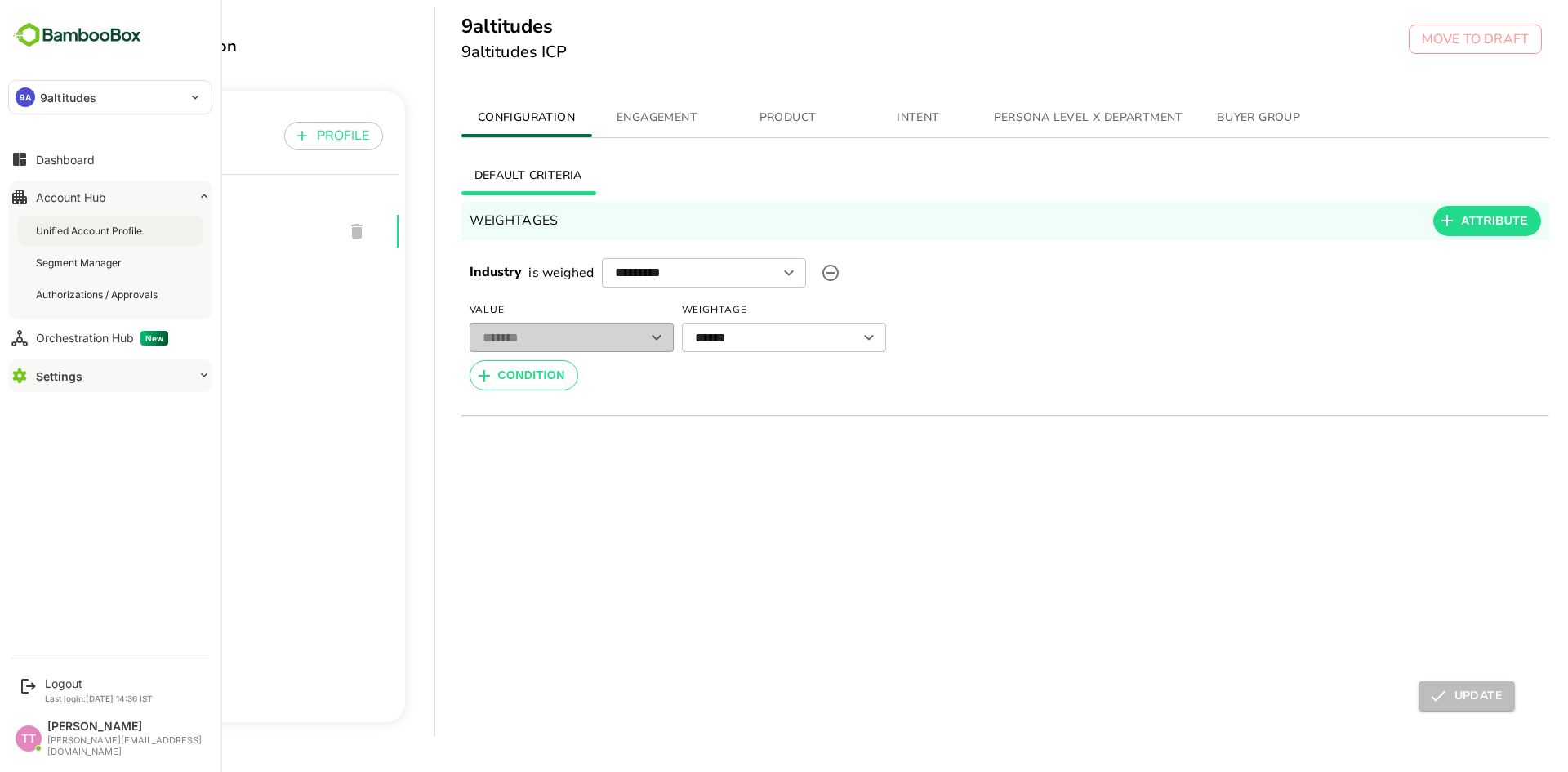
click at [103, 226] on div "Unified Account Profile" at bounding box center [90, 231] width 109 height 14
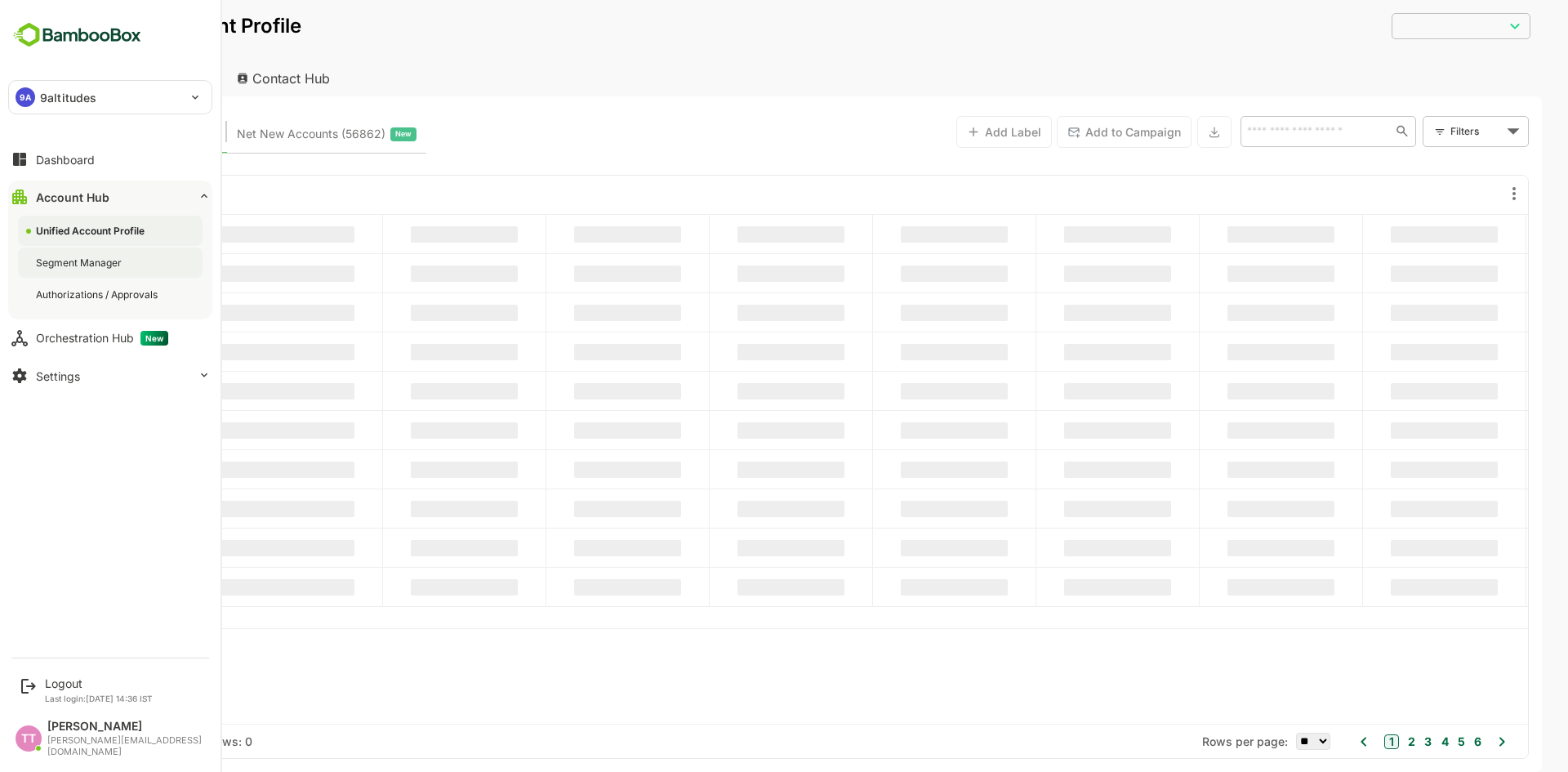
type input "**********"
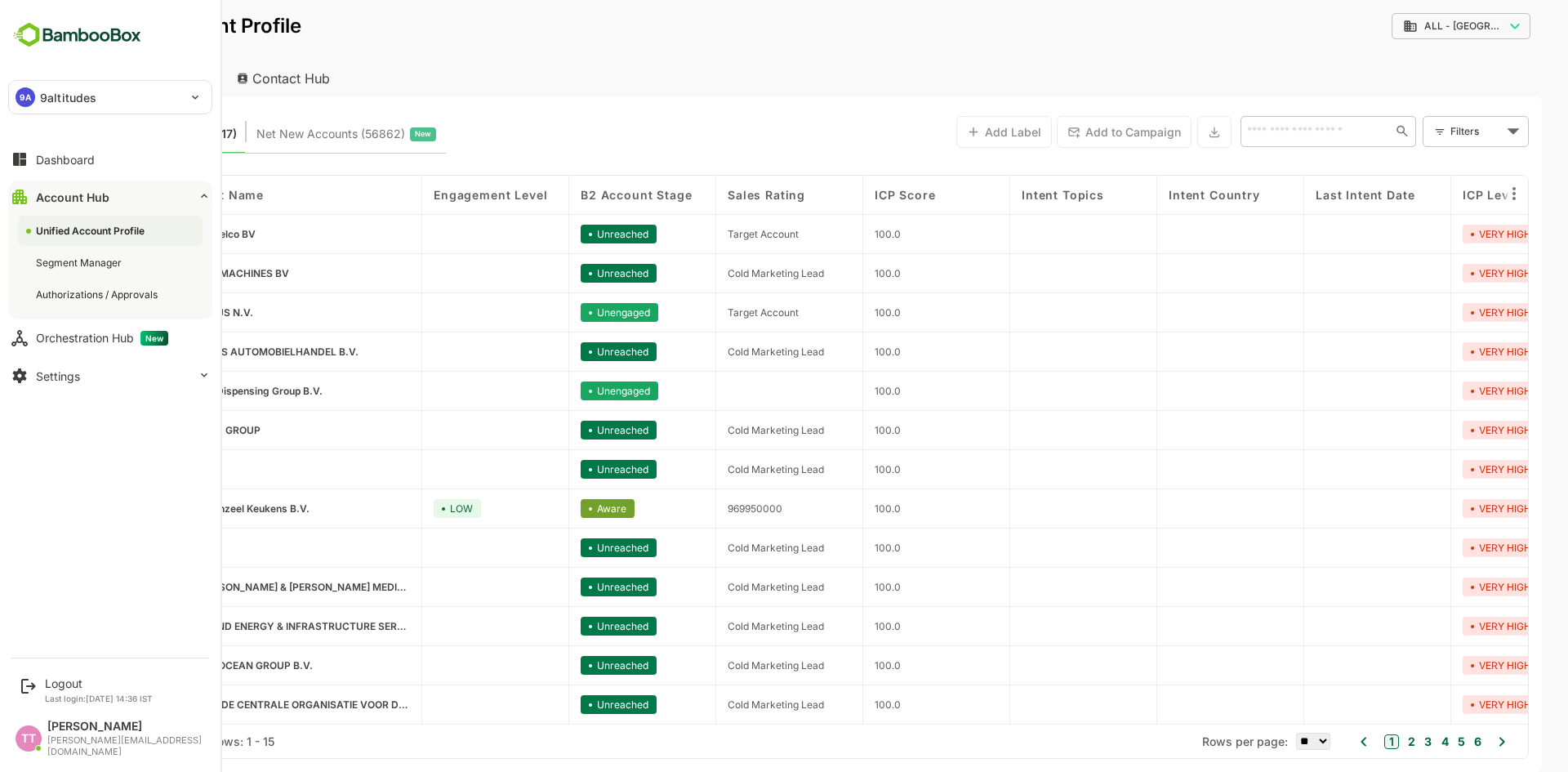
click at [66, 746] on div "[PERSON_NAME][EMAIL_ADDRESS][DOMAIN_NAME]" at bounding box center [125, 746] width 156 height 22
click at [66, 746] on div "[PERSON_NAME][EMAIL_ADDRESS][DOMAIN_NAME]" at bounding box center [125, 746] width 156 height 22
click at [60, 745] on div "Tim Tenvelden tim.tenvelden@9altitudes.com" at bounding box center [125, 738] width 156 height 38
drag, startPoint x: 38, startPoint y: 744, endPoint x: 24, endPoint y: 746, distance: 14.1
click at [34, 747] on div "TT" at bounding box center [29, 739] width 26 height 26
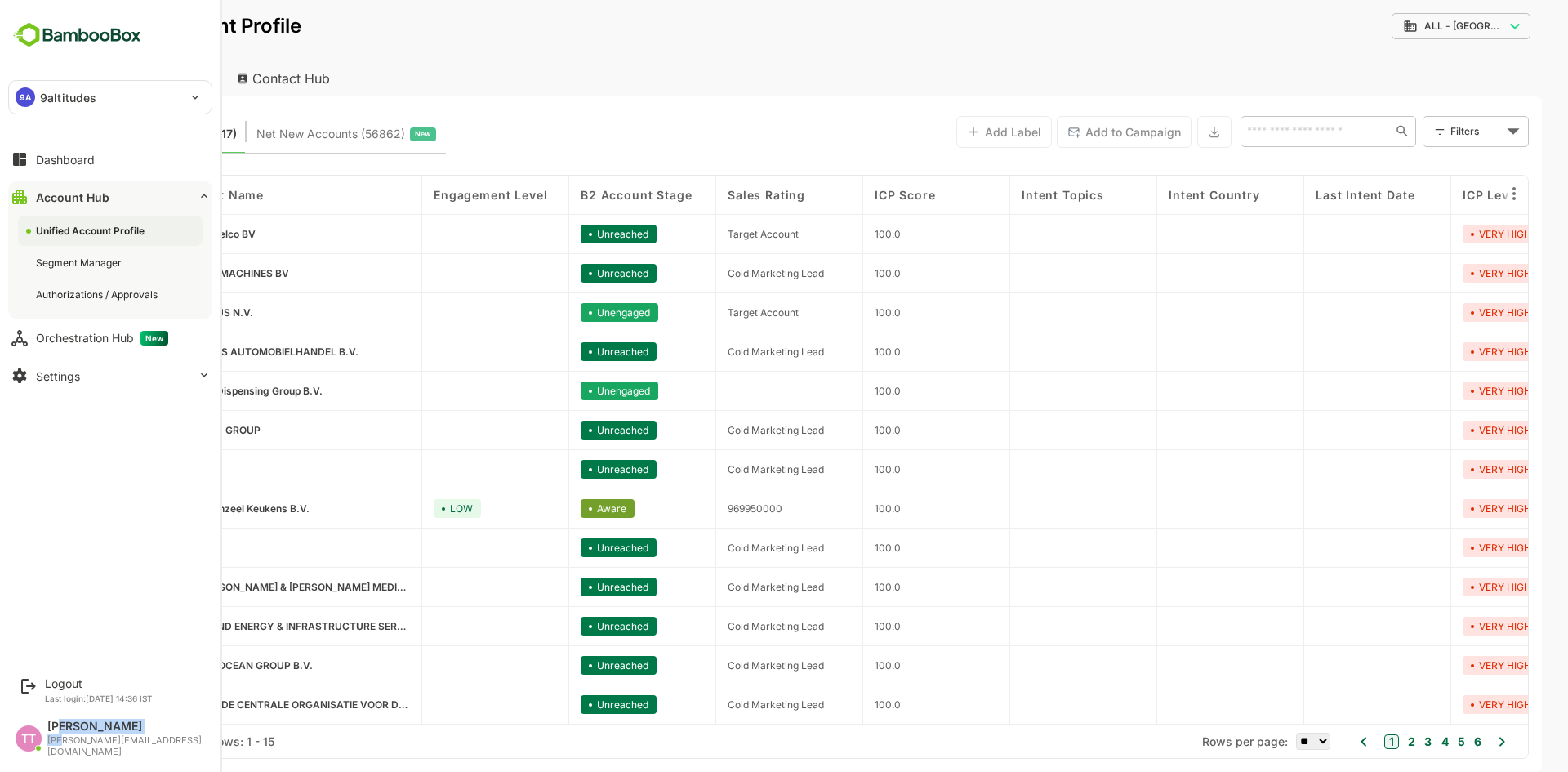
click at [24, 746] on div "TT" at bounding box center [29, 739] width 26 height 26
click at [35, 744] on div "TT" at bounding box center [29, 739] width 26 height 26
drag, startPoint x: 54, startPoint y: 739, endPoint x: 66, endPoint y: 738, distance: 12.0
click at [60, 734] on div "[PERSON_NAME]" at bounding box center [125, 727] width 156 height 14
click at [68, 734] on div "[PERSON_NAME]" at bounding box center [125, 727] width 156 height 14
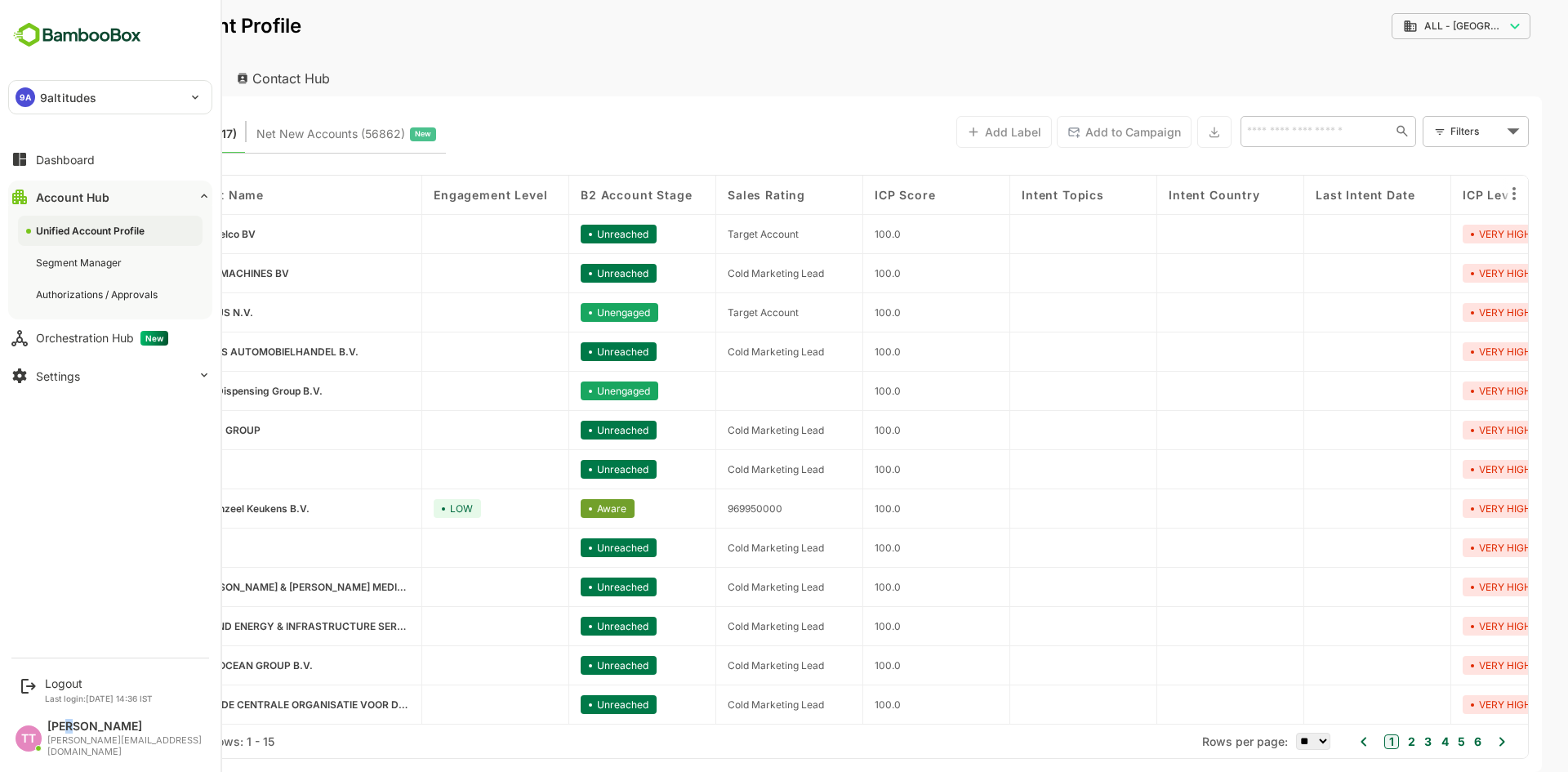
drag, startPoint x: 68, startPoint y: 737, endPoint x: 77, endPoint y: 733, distance: 9.8
click at [71, 734] on div "[PERSON_NAME]" at bounding box center [125, 727] width 156 height 14
click at [110, 34] on img at bounding box center [77, 35] width 138 height 31
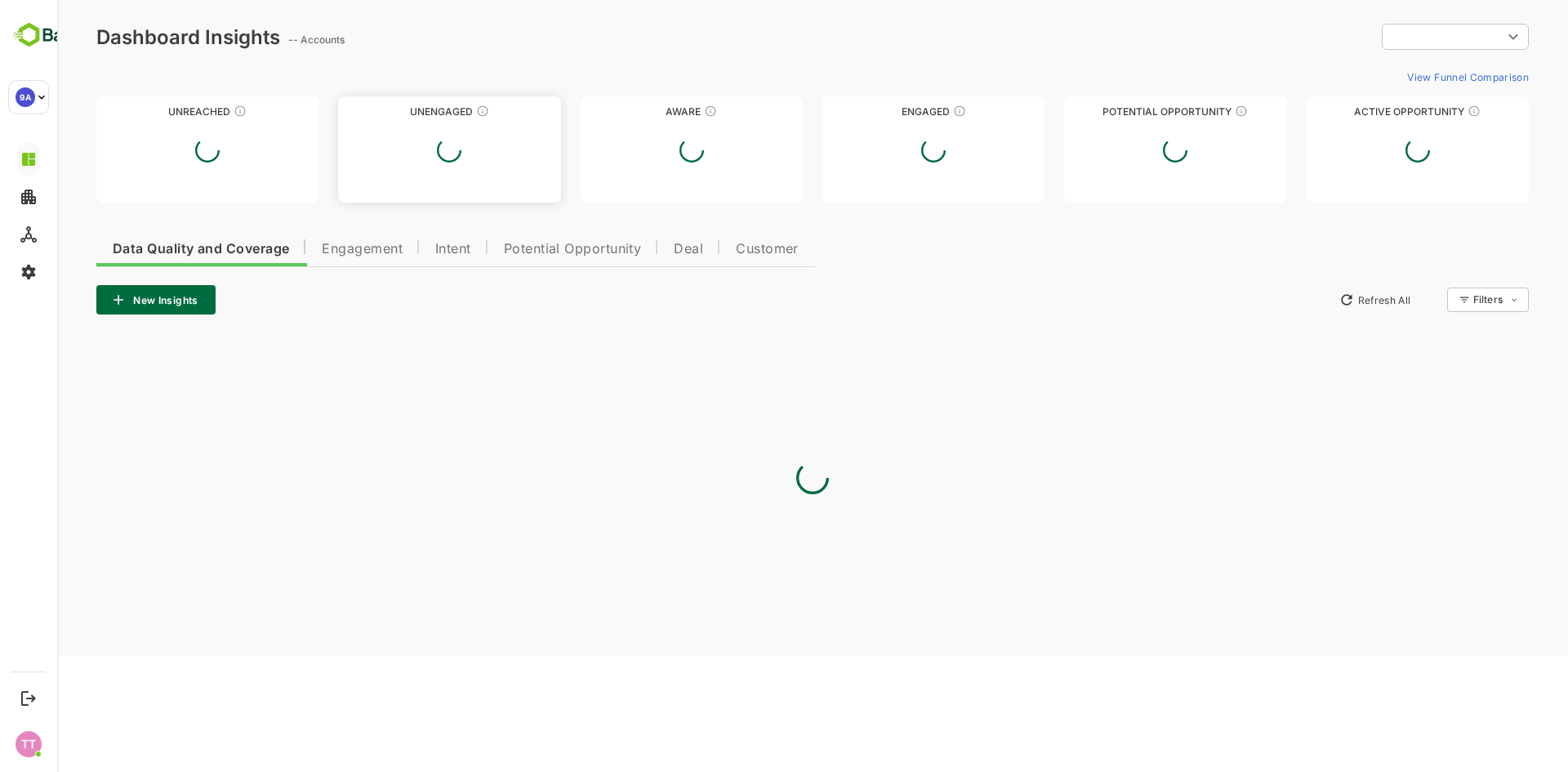
type input "**********"
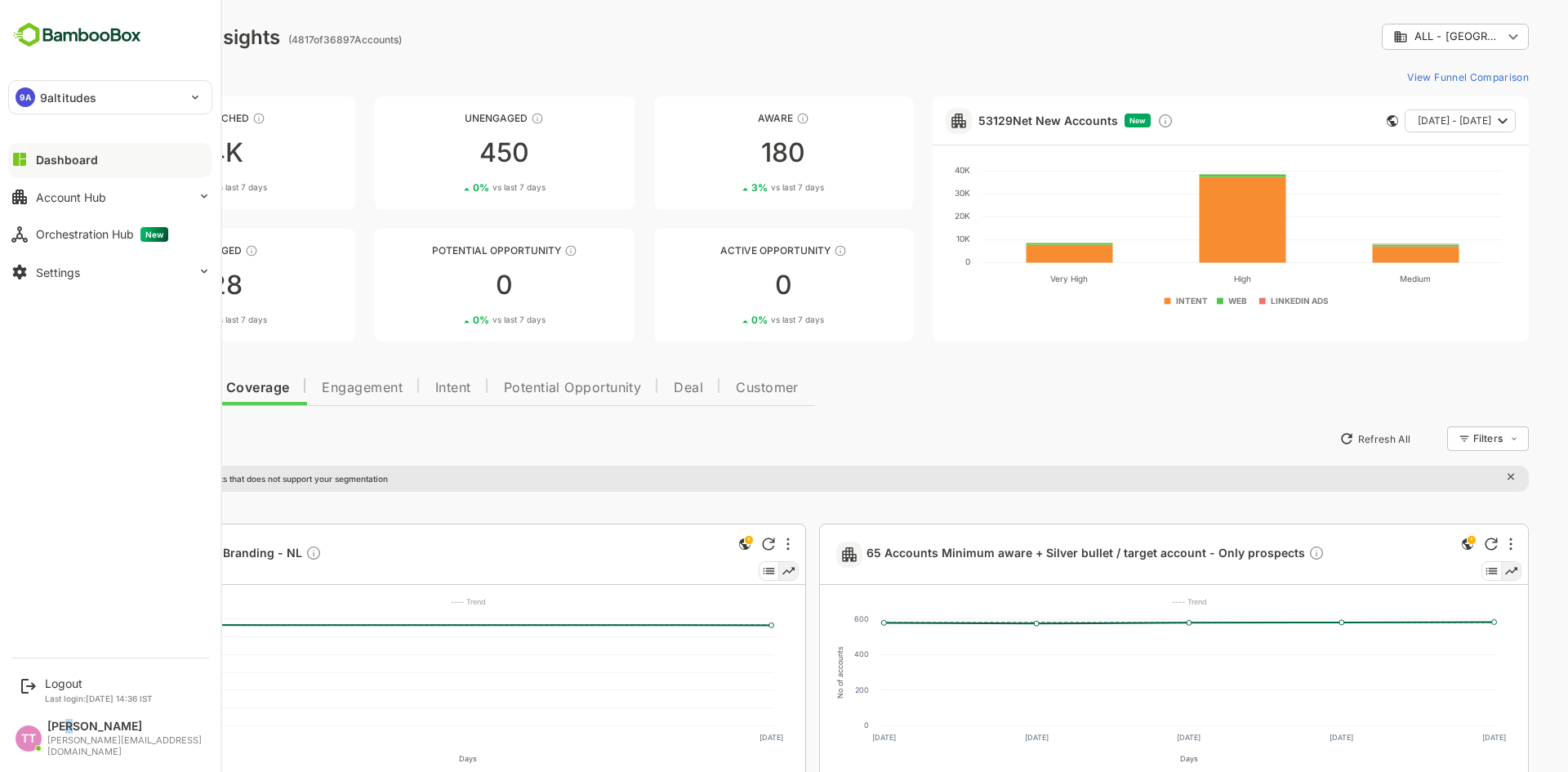
click at [117, 98] on div "9A 9altitudes" at bounding box center [100, 96] width 183 height 32
click at [70, 104] on div at bounding box center [784, 386] width 1568 height 772
click at [71, 96] on p "9altitudes" at bounding box center [68, 98] width 56 height 17
click at [35, 395] on div at bounding box center [784, 386] width 1568 height 772
click at [47, 269] on div "Settings" at bounding box center [58, 273] width 44 height 14
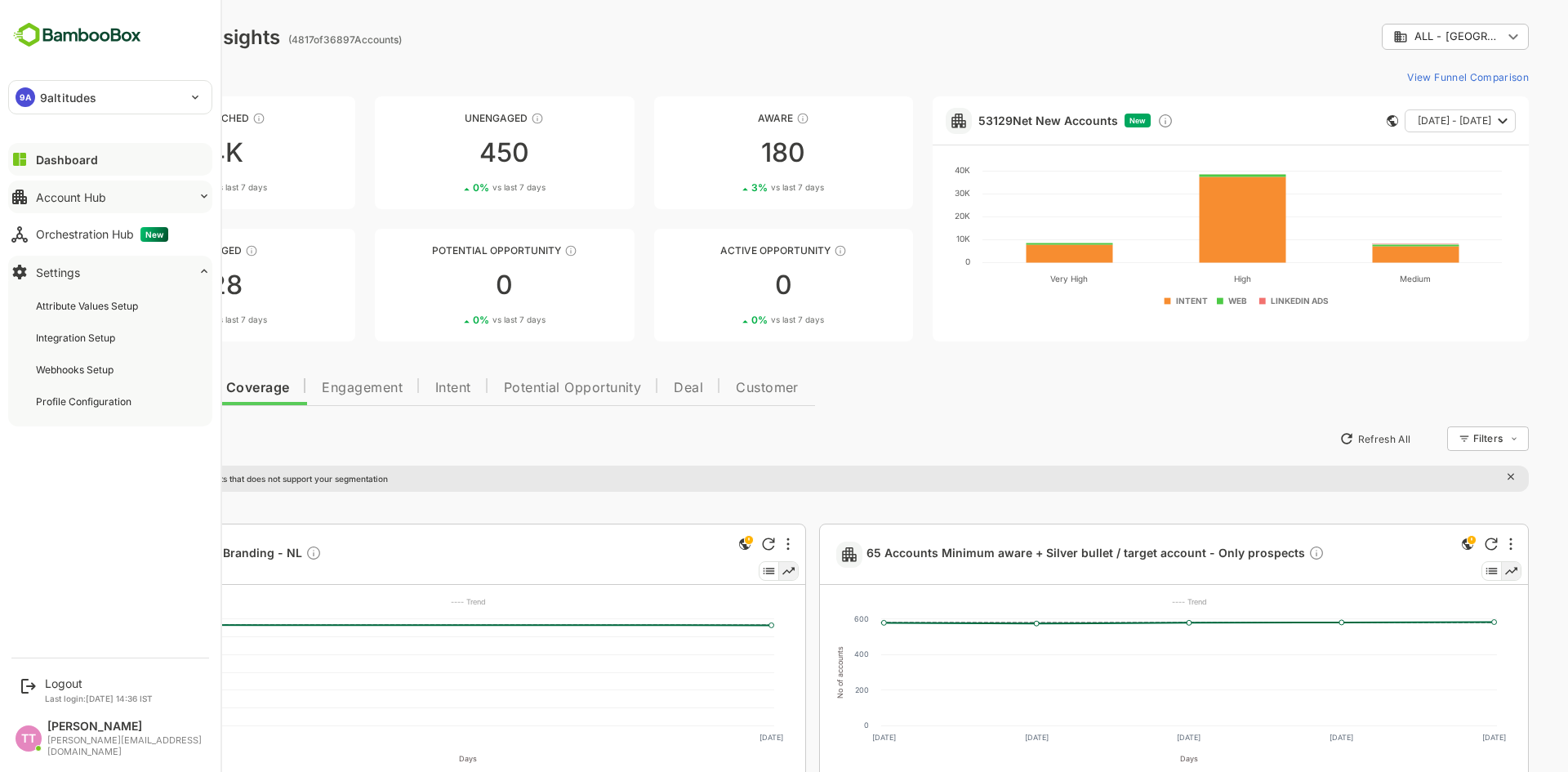
click at [75, 194] on div "Account Hub" at bounding box center [71, 198] width 70 height 14
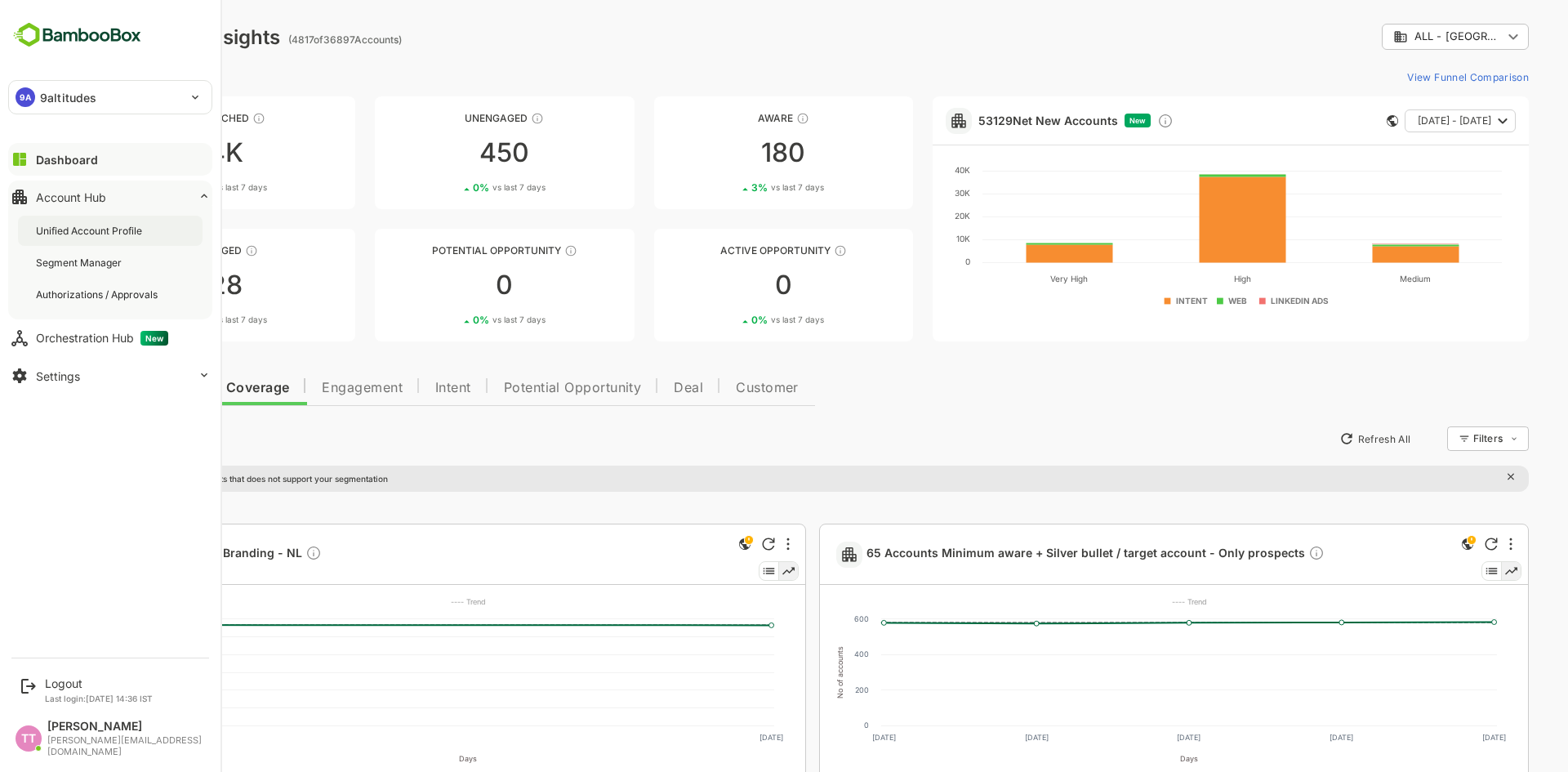
click at [106, 226] on div "Unified Account Profile" at bounding box center [90, 231] width 109 height 14
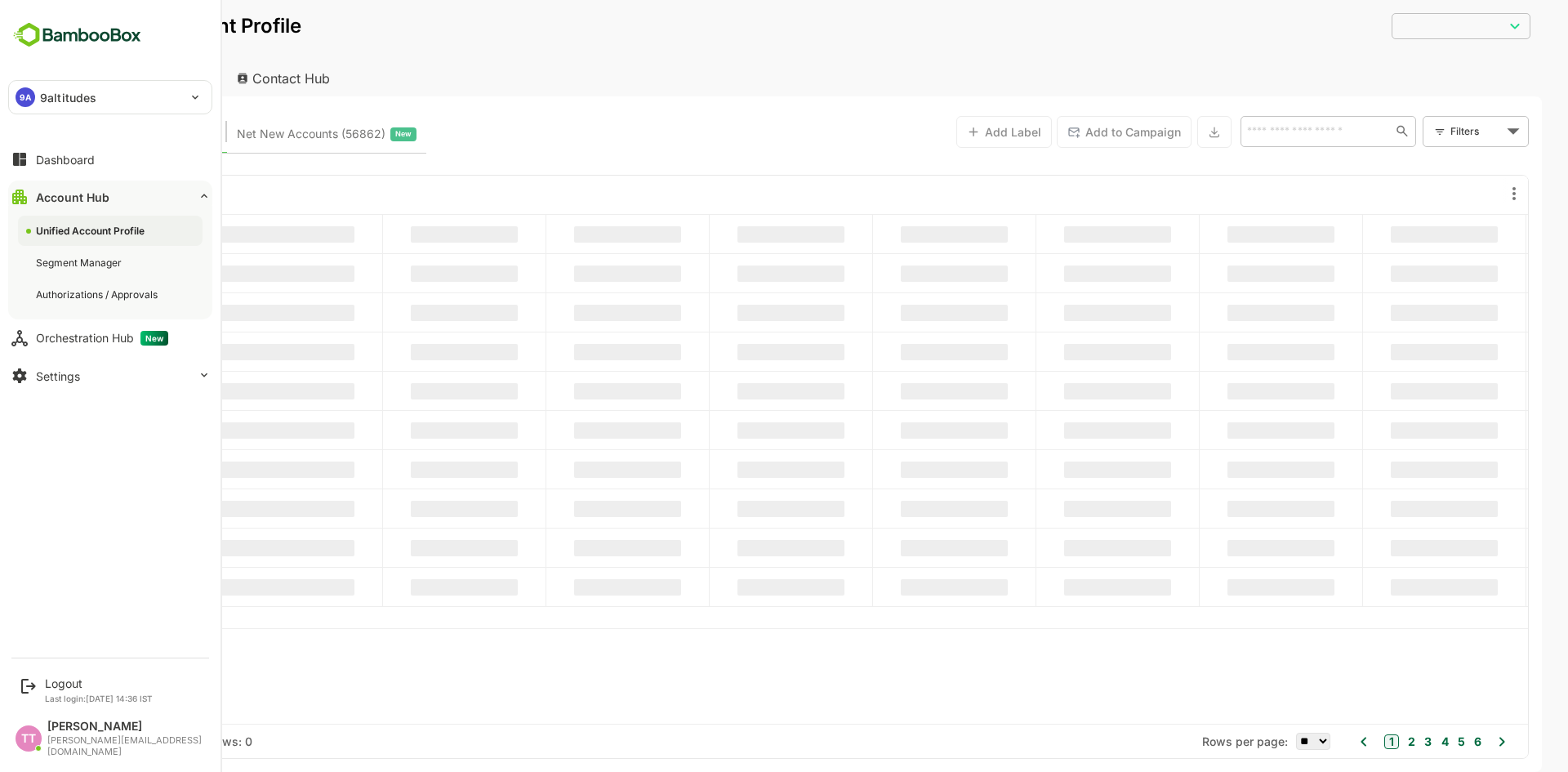
type input "**********"
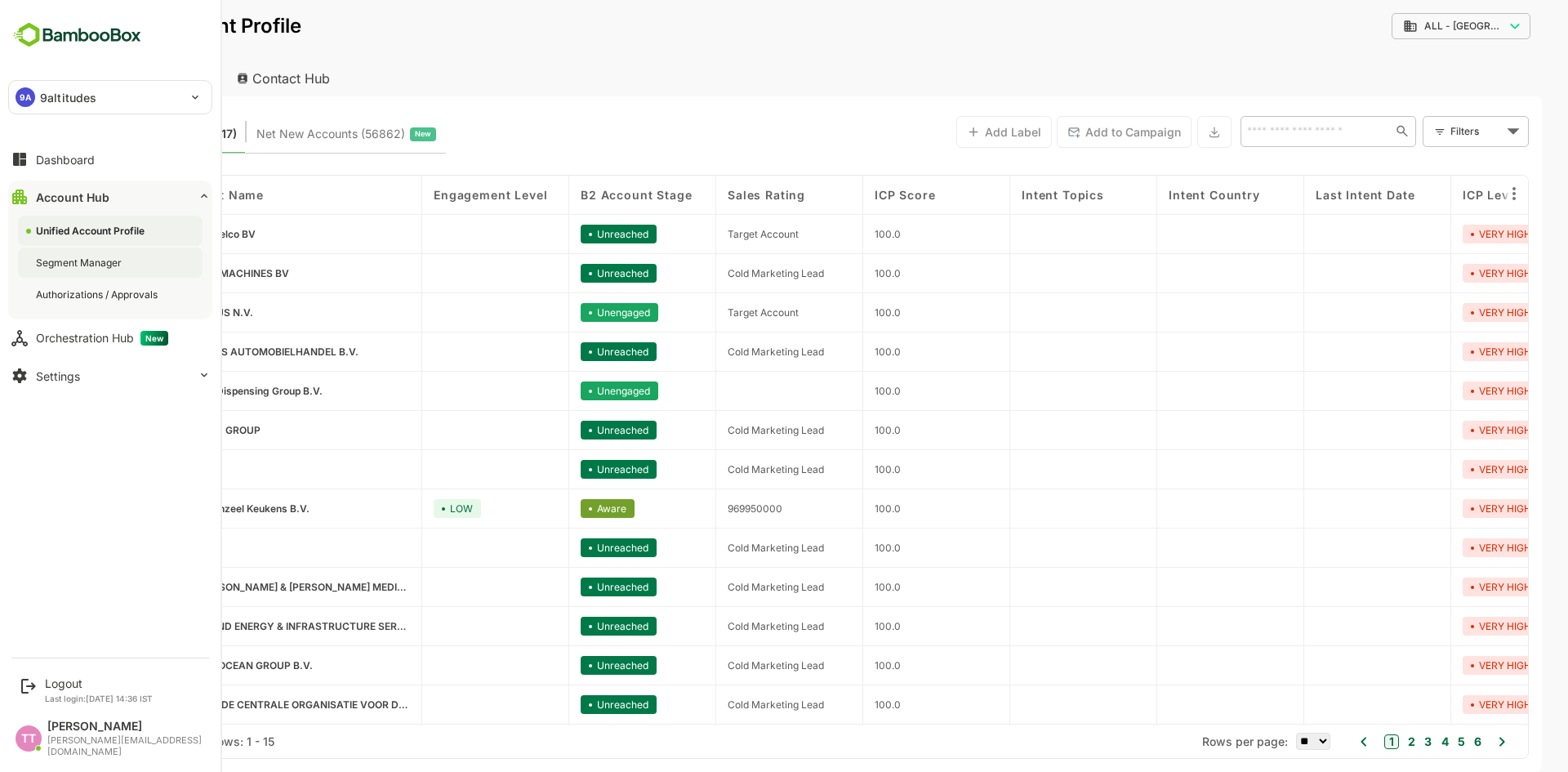
click at [100, 268] on div "Segment Manager" at bounding box center [80, 262] width 89 height 14
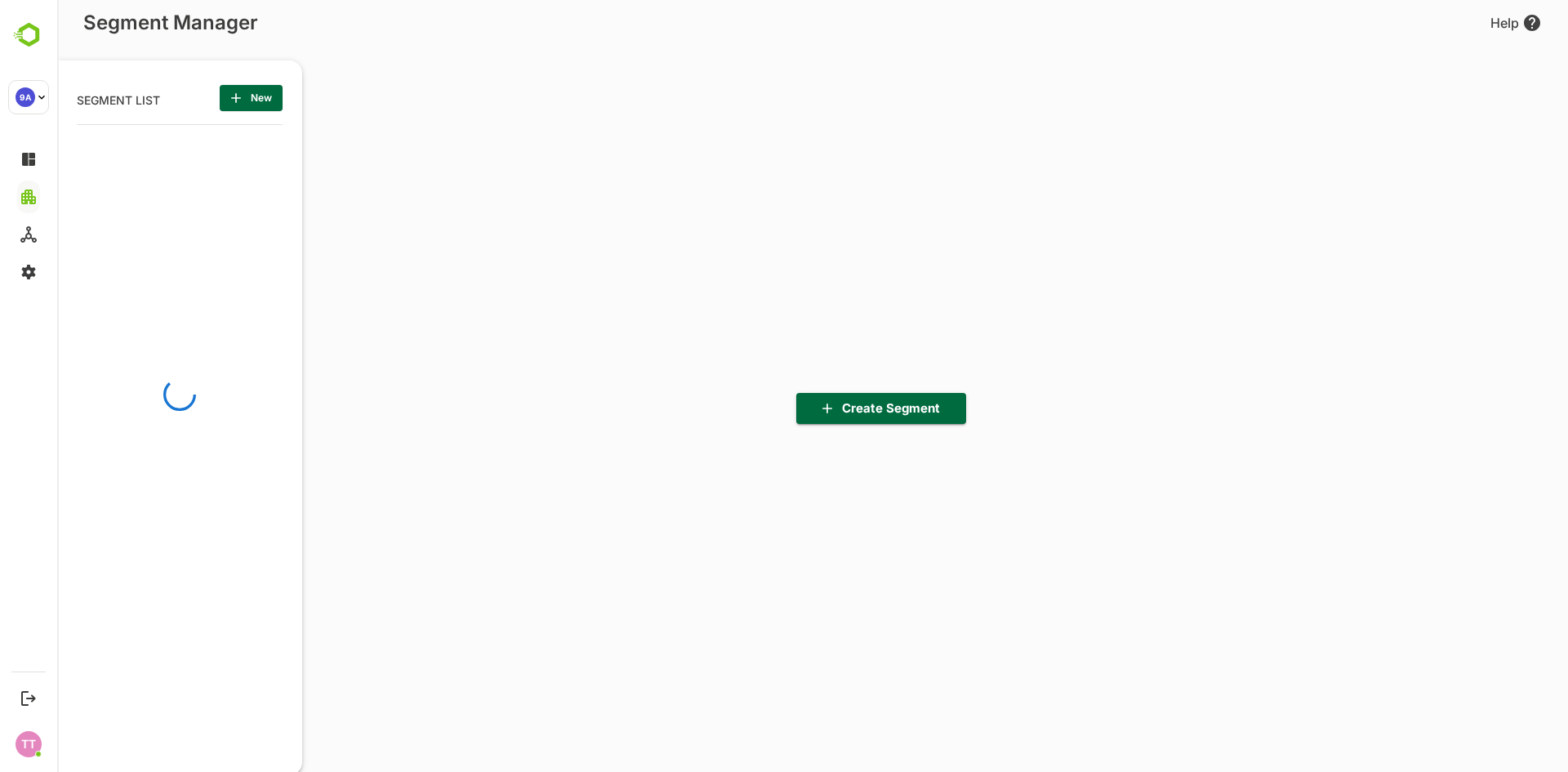
scroll to position [536, 202]
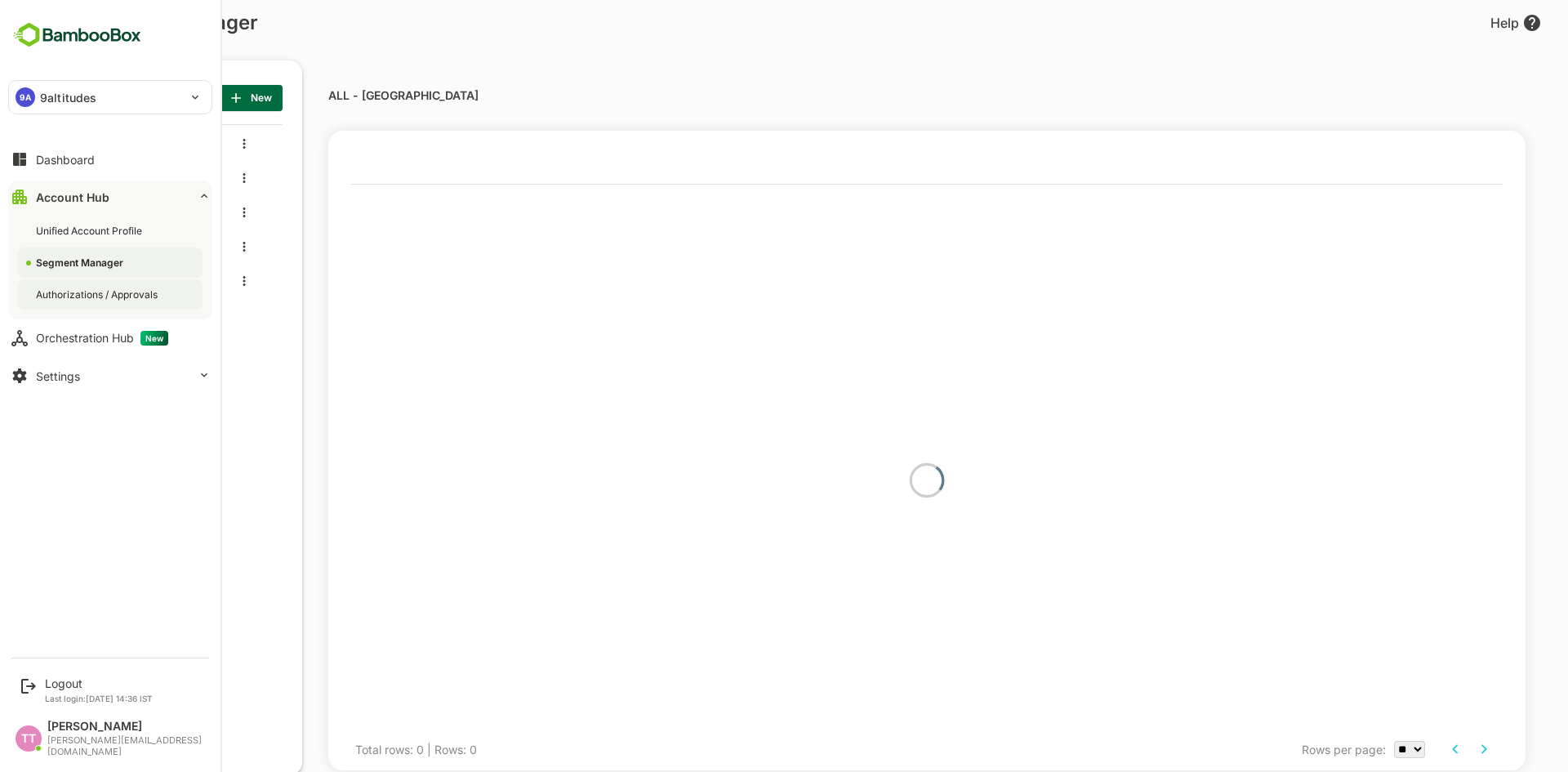
click at [63, 296] on div "Authorizations / Approvals" at bounding box center [98, 295] width 125 height 14
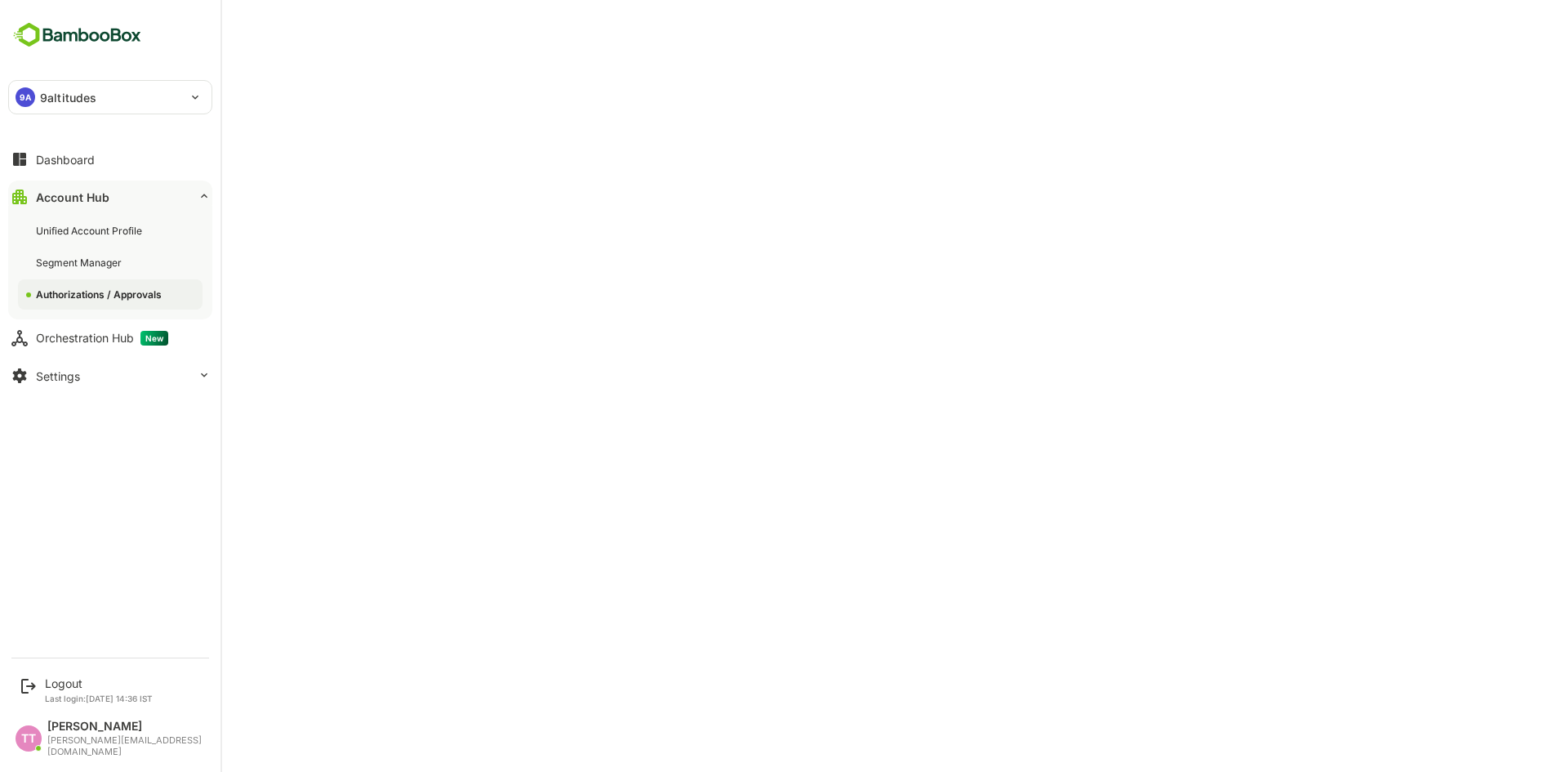
click at [121, 296] on div "Authorizations / Approvals" at bounding box center [101, 295] width 129 height 14
click at [75, 295] on div "Authorizations / Approvals" at bounding box center [98, 295] width 125 height 14
click at [87, 254] on div "Segment Manager" at bounding box center [110, 262] width 184 height 31
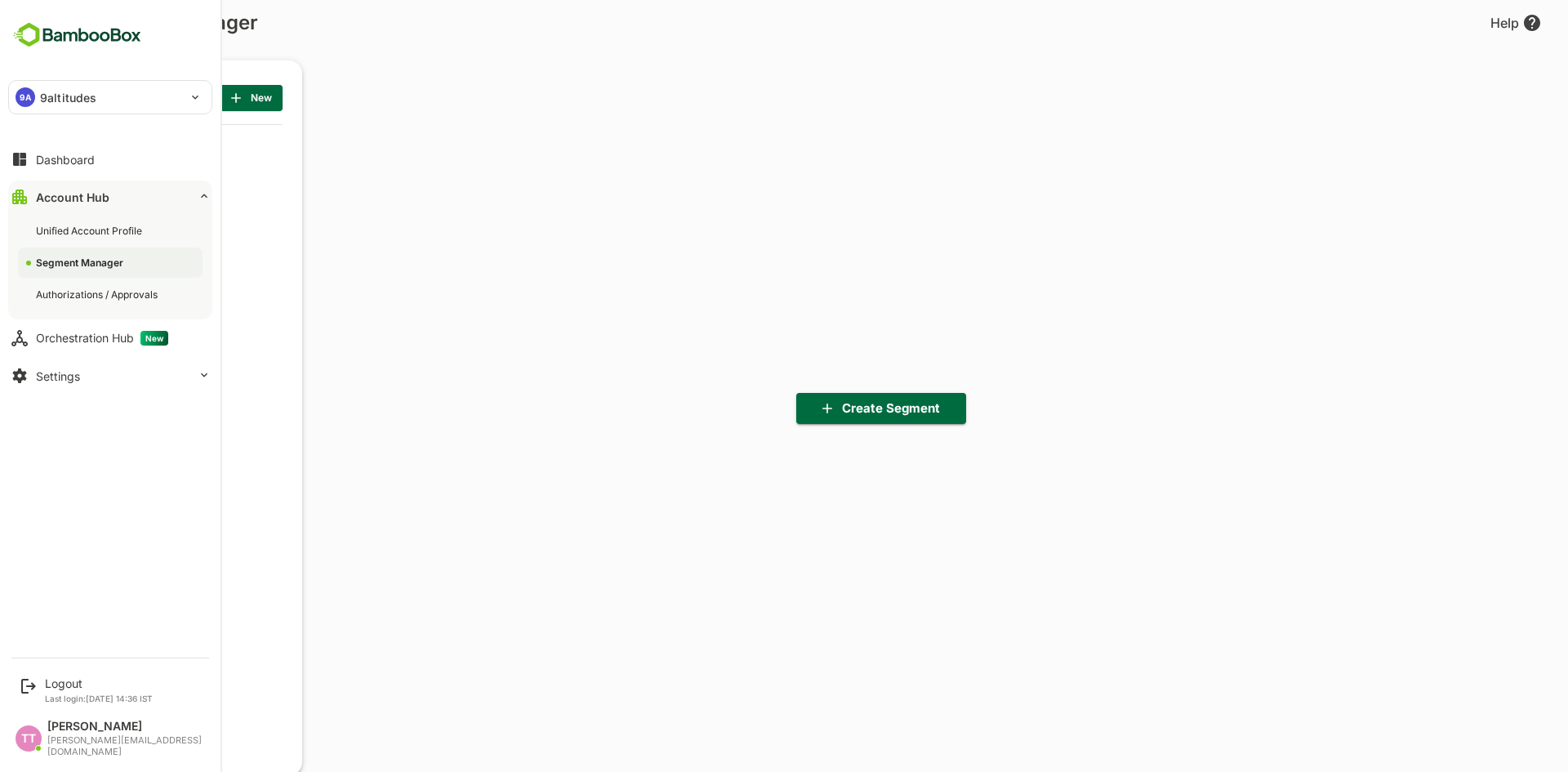
scroll to position [536, 202]
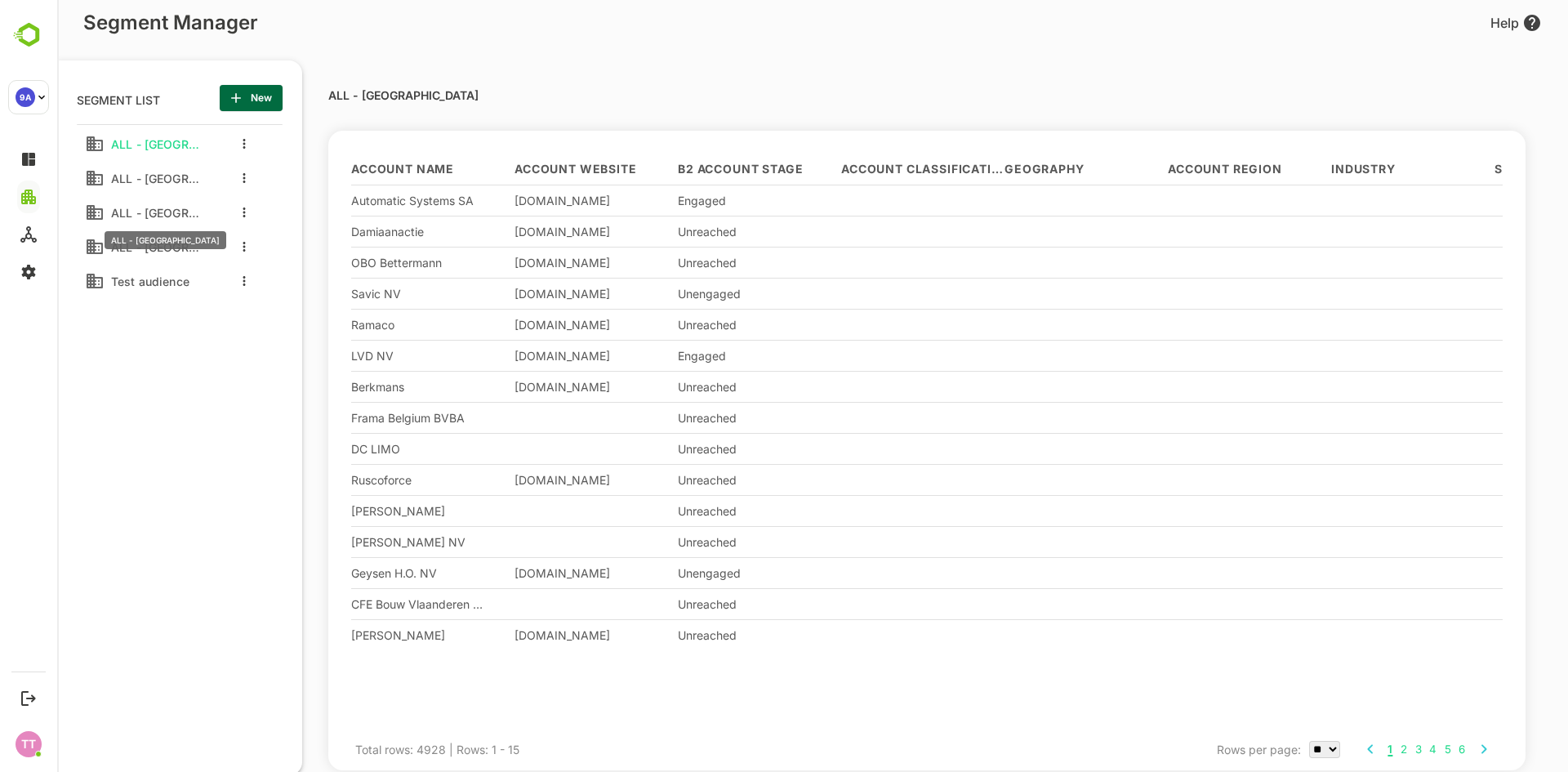
click at [154, 209] on span "ALL - [GEOGRAPHIC_DATA]" at bounding box center [152, 212] width 94 height 14
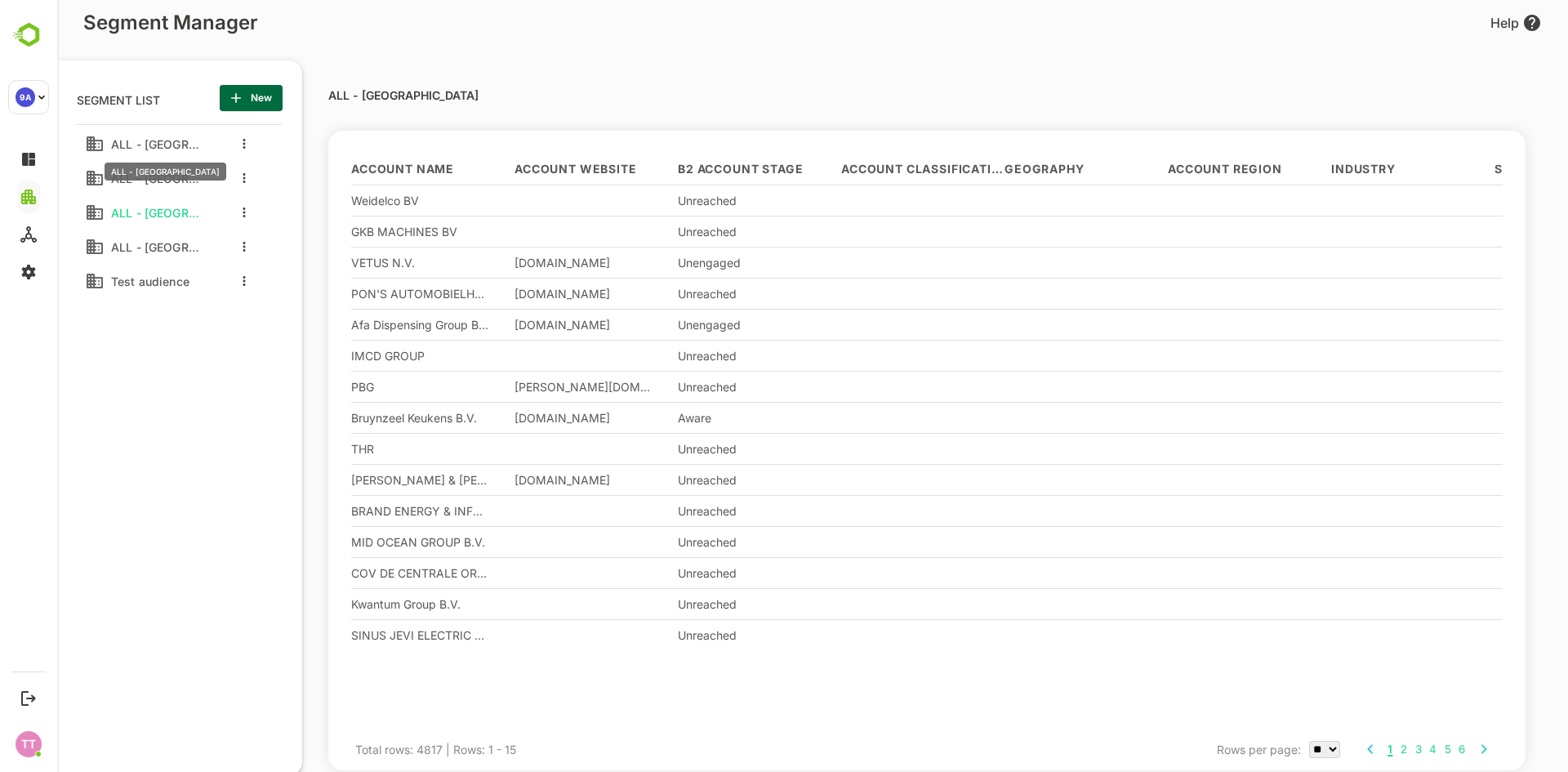
click at [155, 140] on span "ALL - Belgium" at bounding box center [152, 144] width 94 height 14
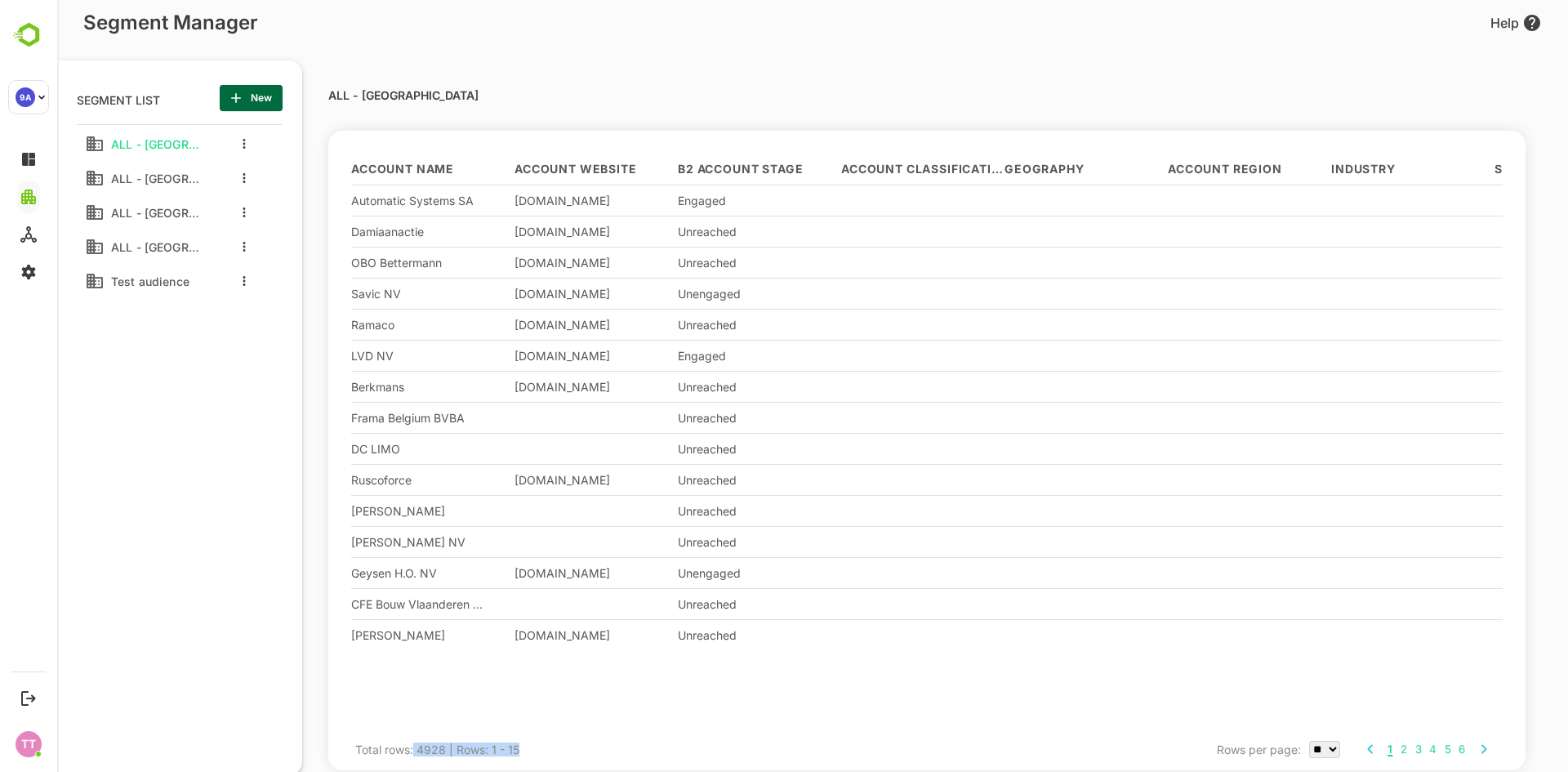
drag, startPoint x: 413, startPoint y: 752, endPoint x: 520, endPoint y: 754, distance: 107.0
click at [519, 754] on div "Total rows: 4928 | Rows: 1 - 15" at bounding box center [437, 748] width 164 height 34
click at [661, 753] on div "Total rows: 4928 | Rows: 1 - 15 Rows per page: ** ** ** *** 1 2 3 4 5 6" at bounding box center [926, 748] width 1143 height 34
click at [1333, 753] on select "** ** ** ***" at bounding box center [1325, 749] width 31 height 17
select select "***"
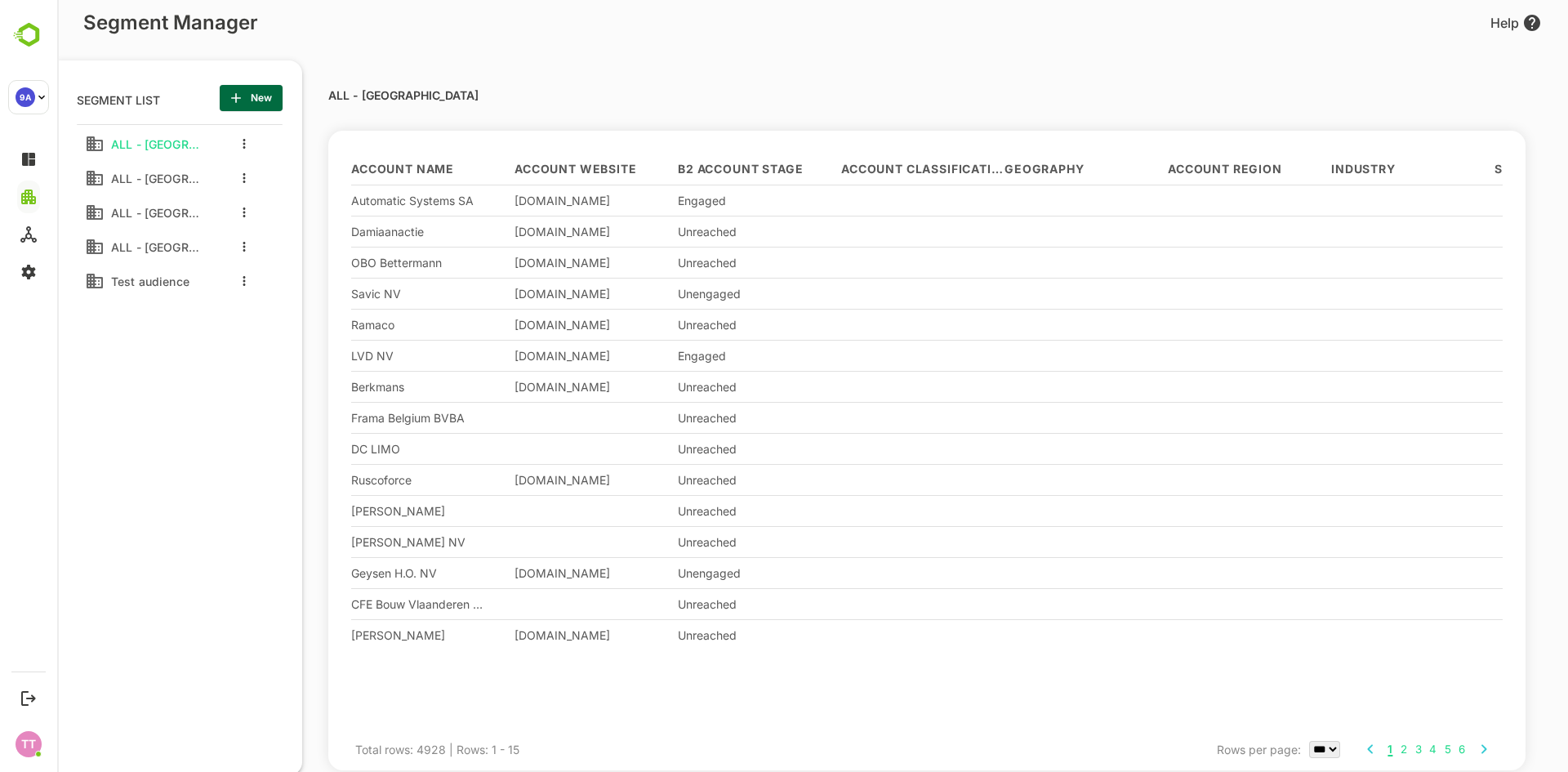
click at [1309, 741] on select "** ** ** ***" at bounding box center [1325, 749] width 31 height 17
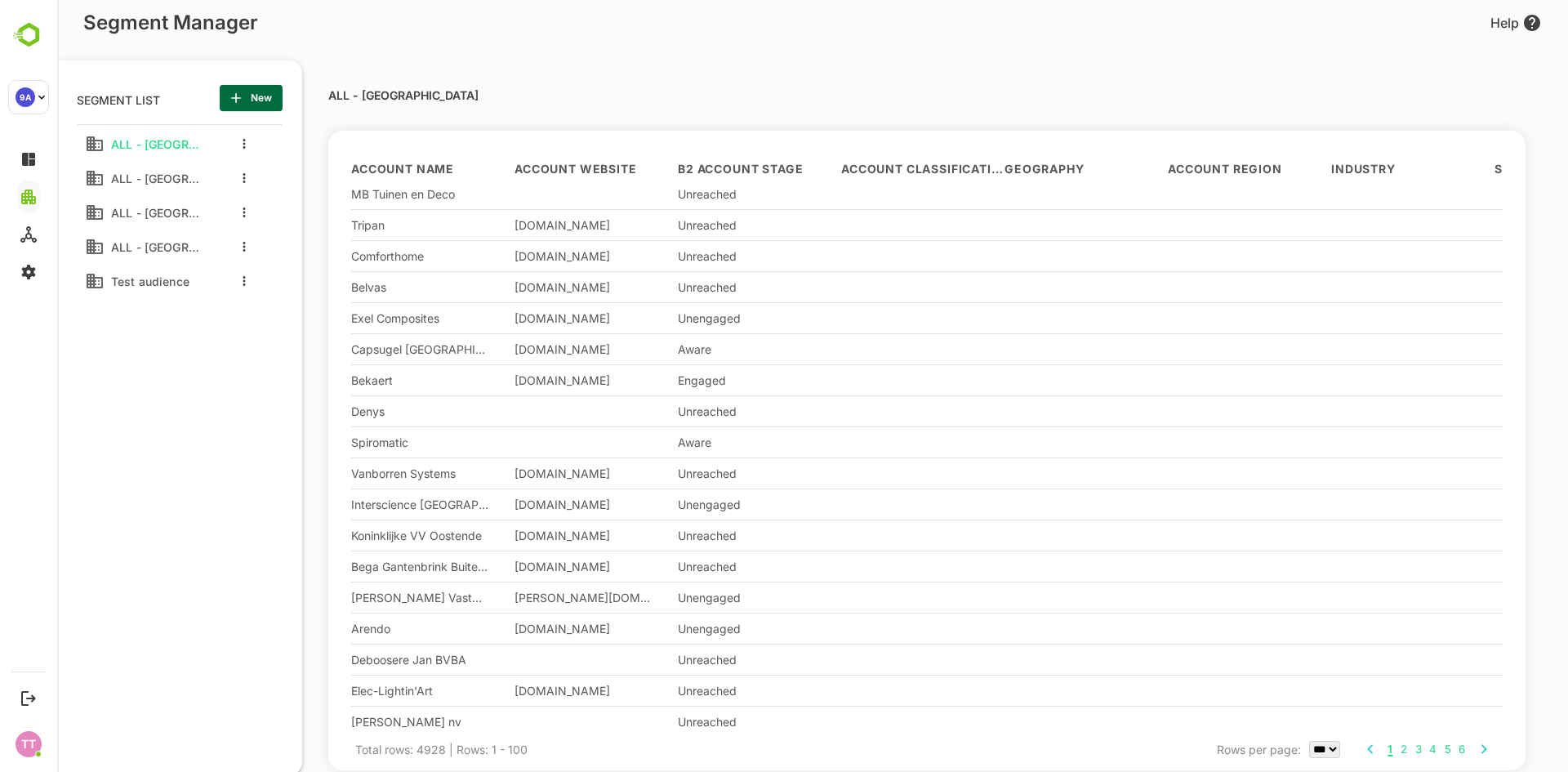
click at [156, 199] on div "ALL - Netherlands" at bounding box center [152, 210] width 94 height 21
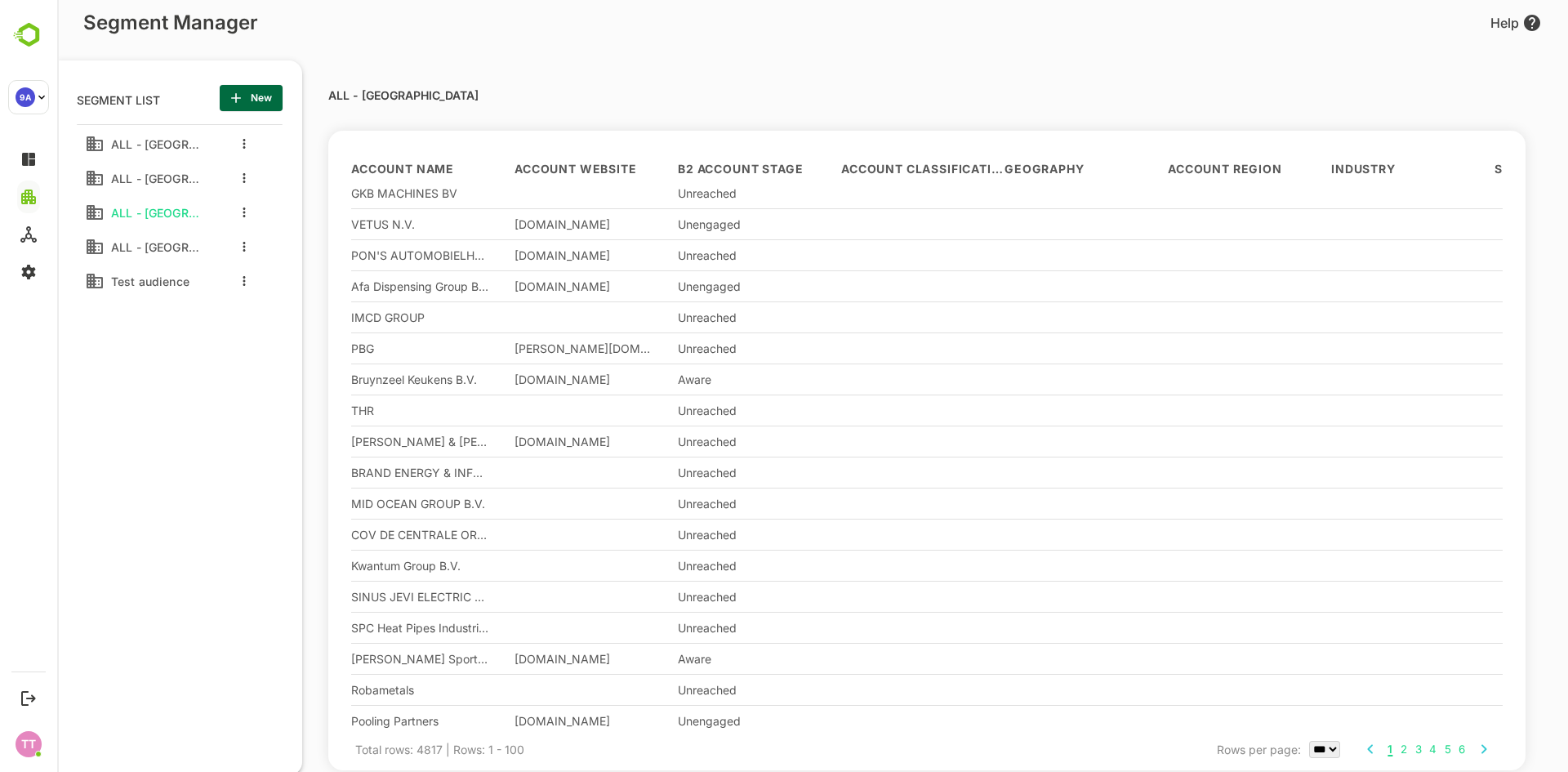
scroll to position [0, 0]
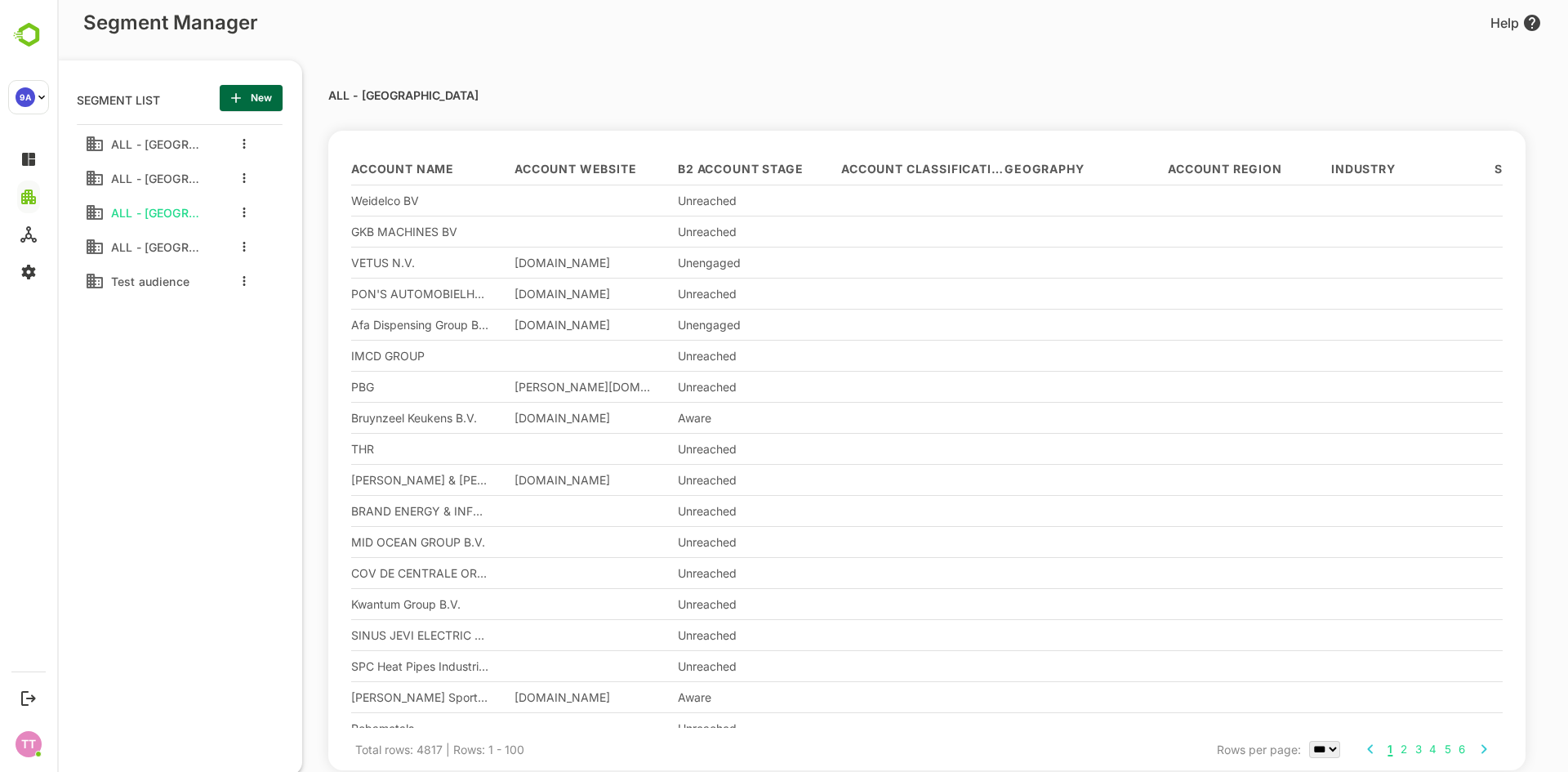
click at [217, 401] on div "ALL - Belgium ALL - Denmark ALL - Netherlands ALL - Portugal Test audience" at bounding box center [179, 394] width 205 height 540
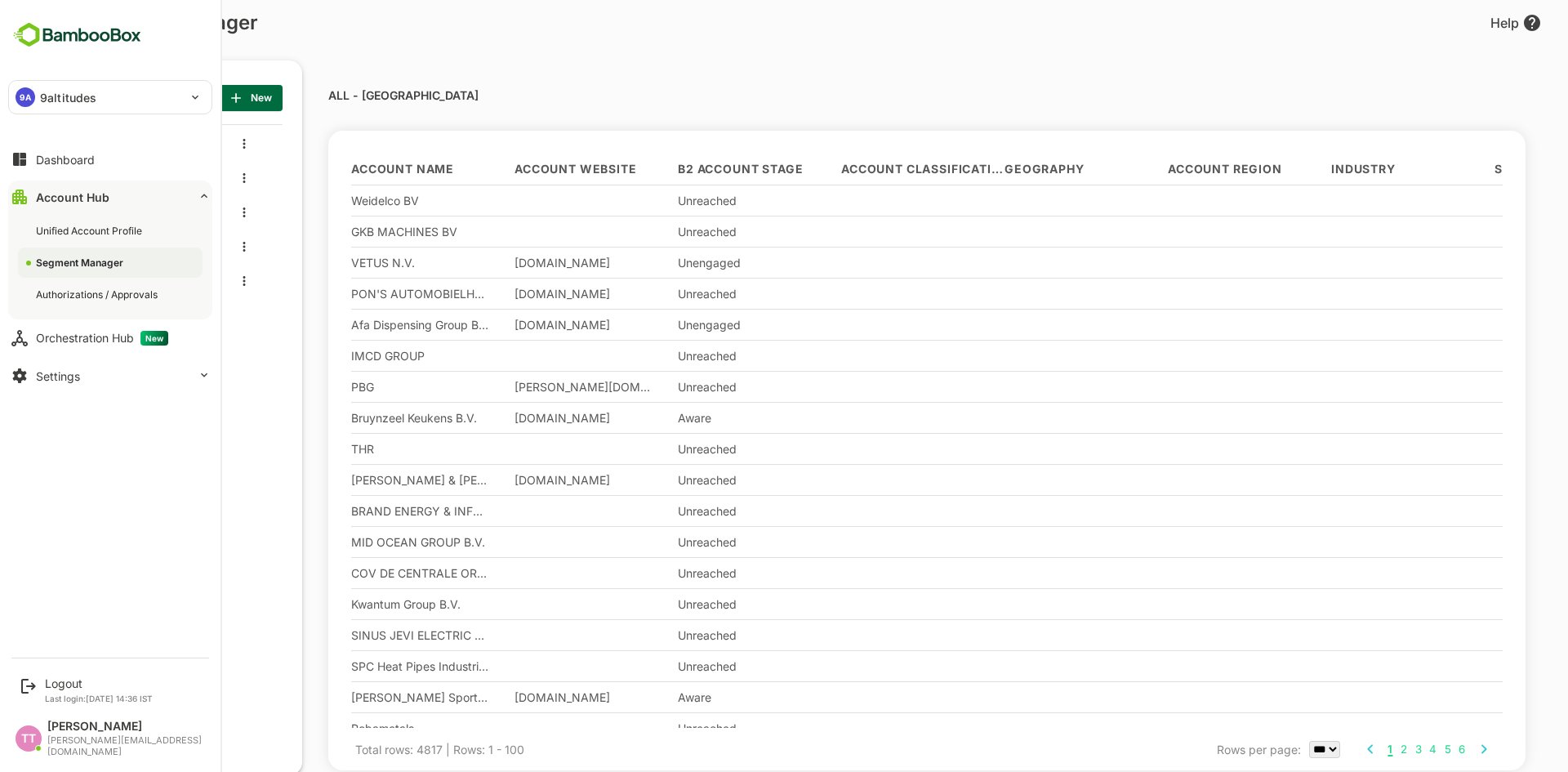
click at [31, 270] on div "Segment Manager" at bounding box center [110, 262] width 184 height 31
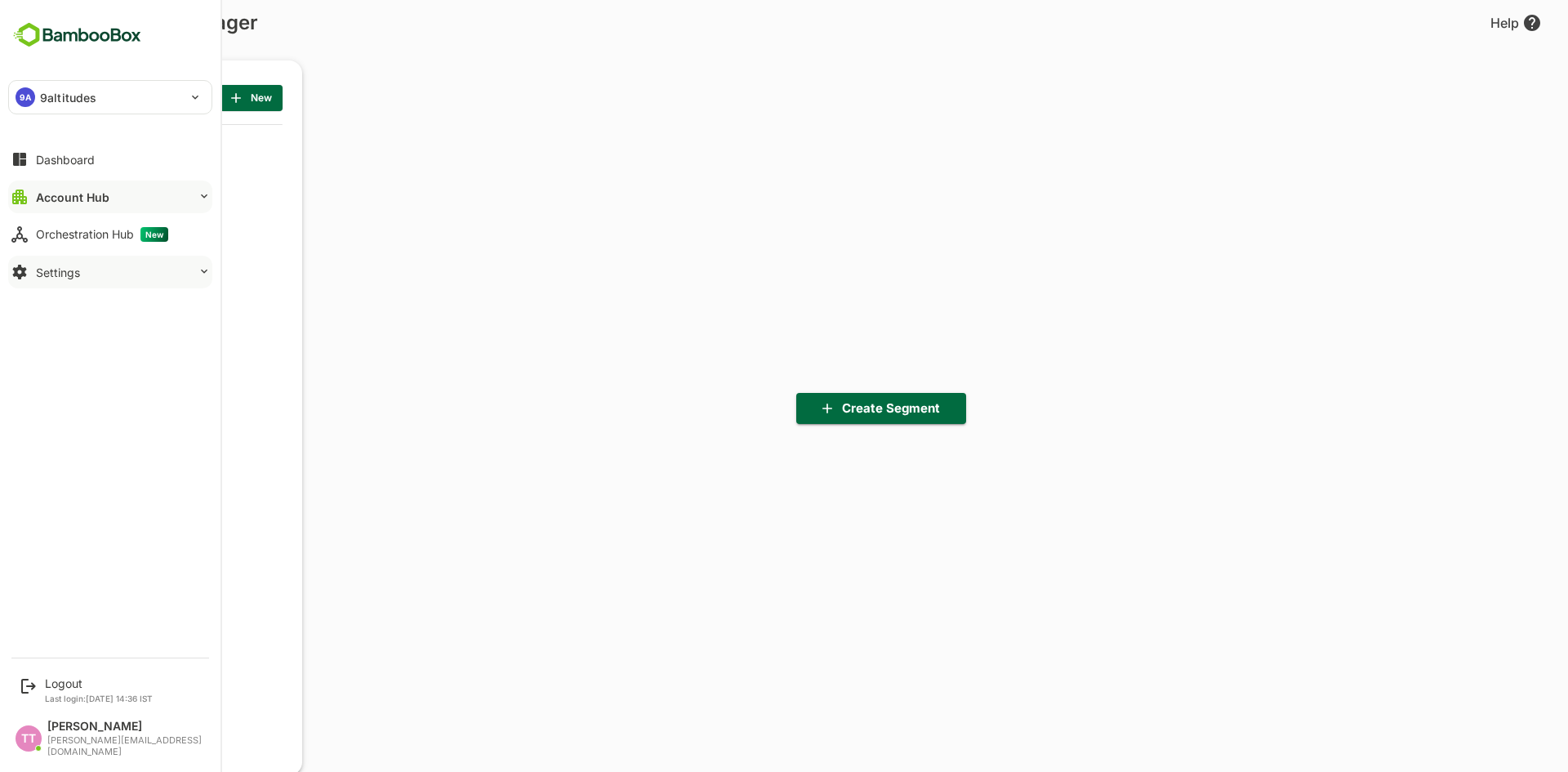
scroll to position [536, 202]
click at [44, 273] on div "Settings" at bounding box center [58, 273] width 44 height 14
click at [88, 312] on div "Attribute Values Setup" at bounding box center [88, 306] width 106 height 14
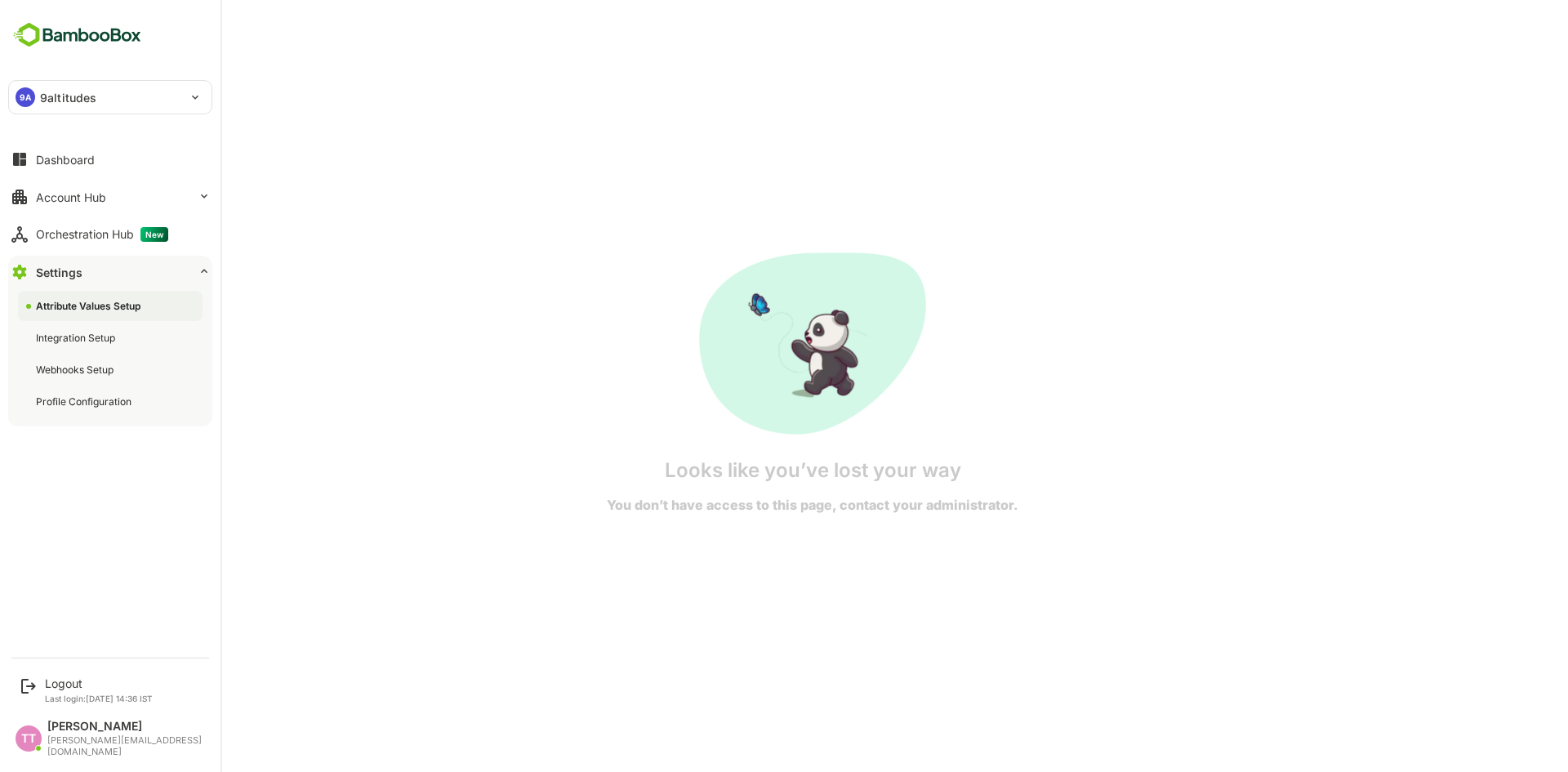
click at [108, 300] on div "Attribute Values Setup" at bounding box center [89, 306] width 108 height 14
click at [83, 270] on button "Settings" at bounding box center [110, 271] width 205 height 32
click at [78, 337] on div "Integration Setup" at bounding box center [77, 337] width 82 height 14
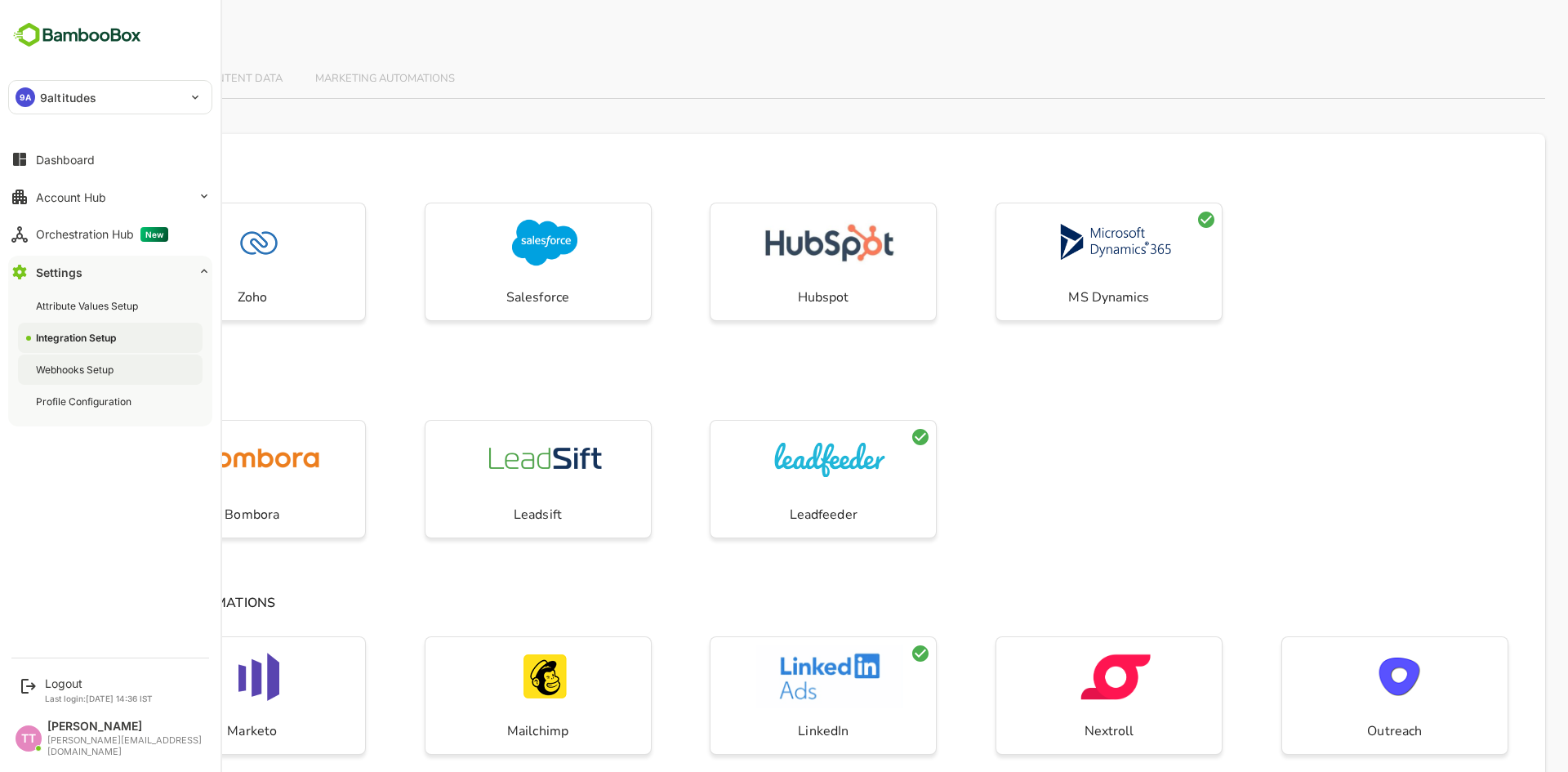
click at [73, 372] on div "Webhooks Setup" at bounding box center [76, 370] width 80 height 14
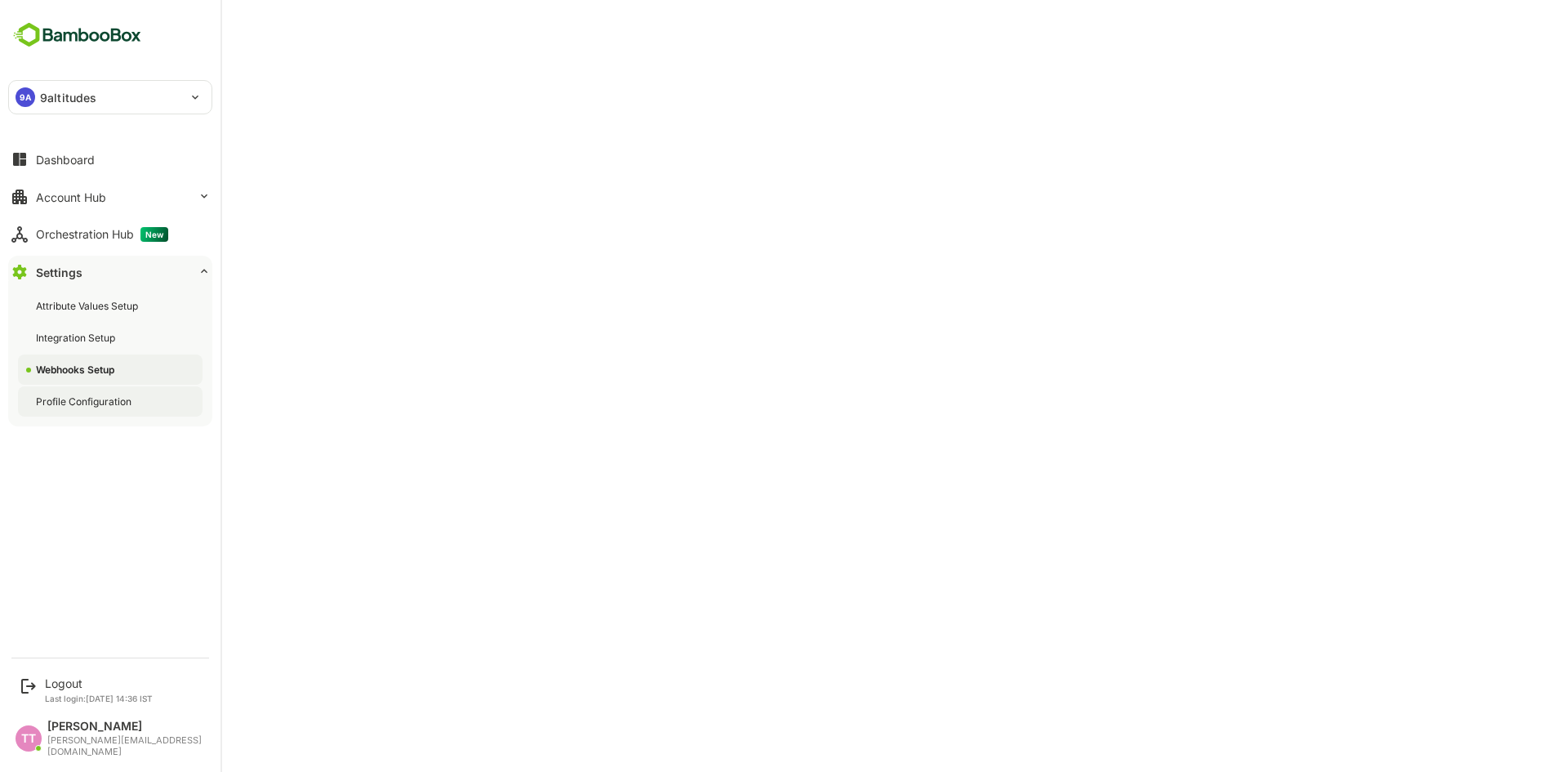
click at [93, 404] on div "Profile Configuration" at bounding box center [85, 401] width 99 height 14
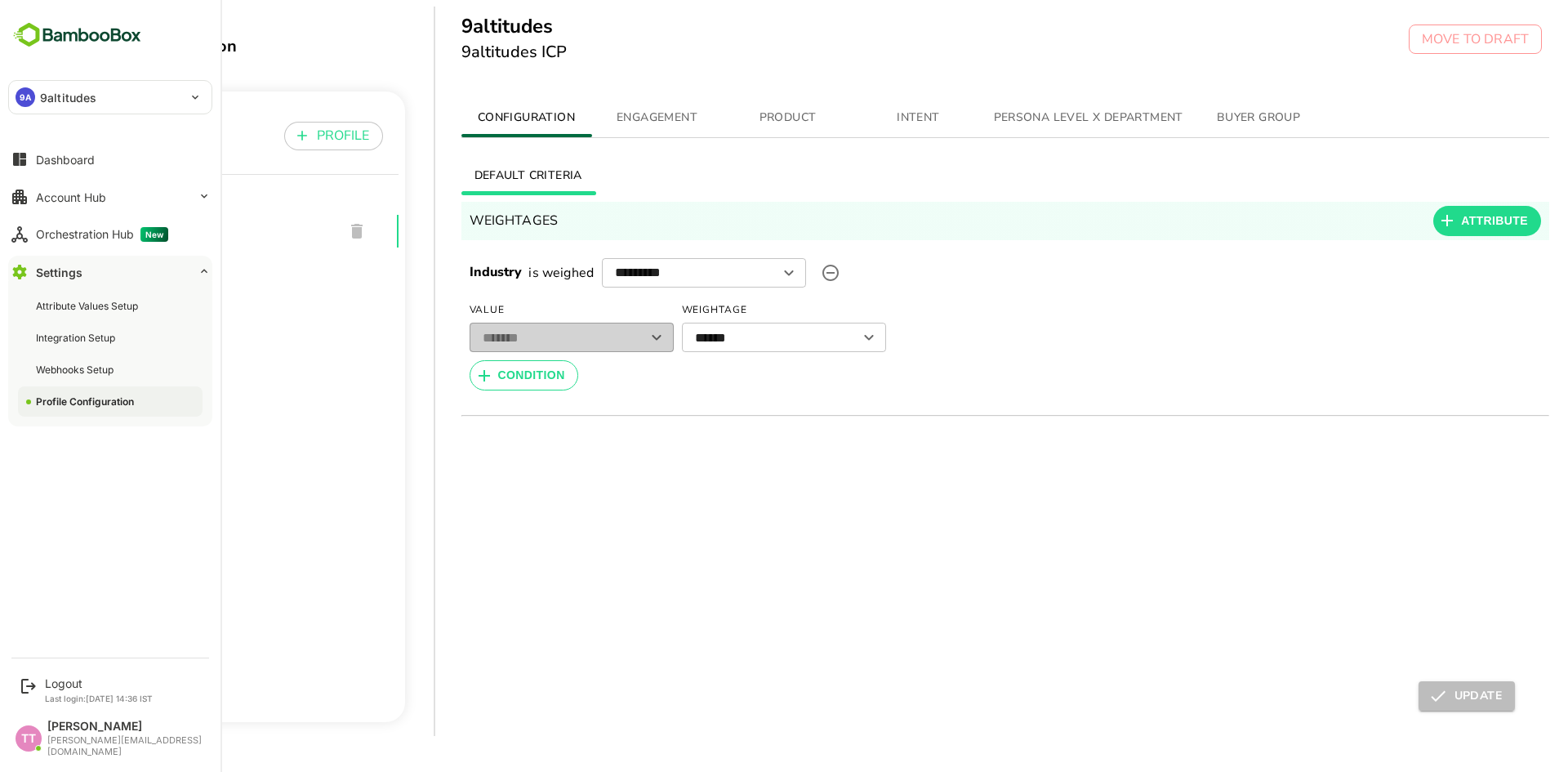
click at [88, 400] on div "Profile Configuration" at bounding box center [87, 401] width 101 height 14
